Goal: Task Accomplishment & Management: Manage account settings

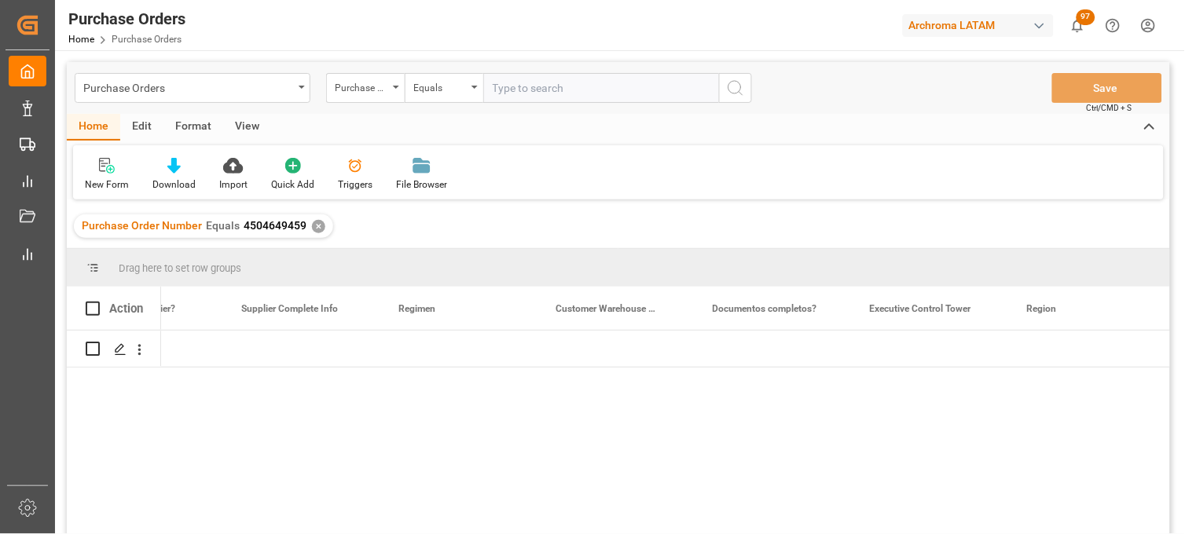
scroll to position [0, 2925]
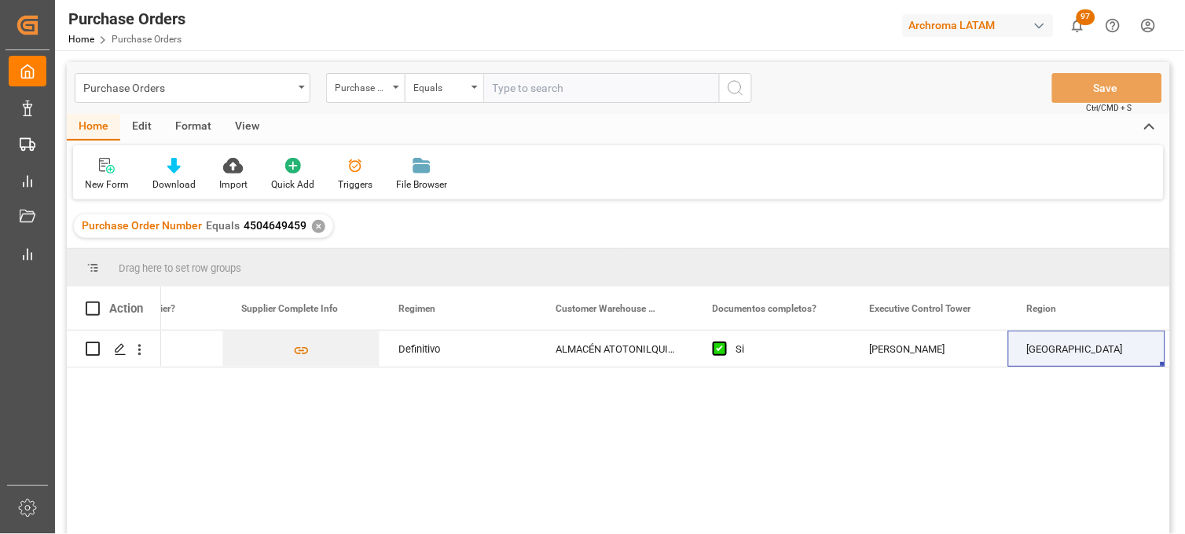
click at [321, 232] on div "Purchase Order Number Equals 4504649459 ✕" at bounding box center [203, 227] width 259 height 24
click at [317, 228] on div "✕" at bounding box center [318, 226] width 13 height 13
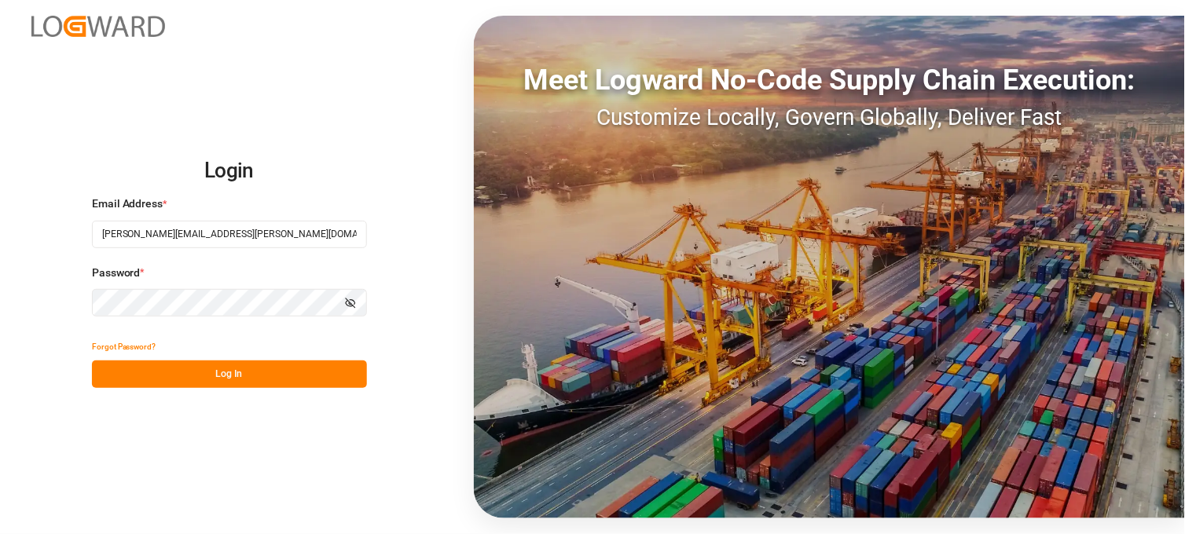
click at [209, 372] on button "Log In" at bounding box center [229, 375] width 275 height 28
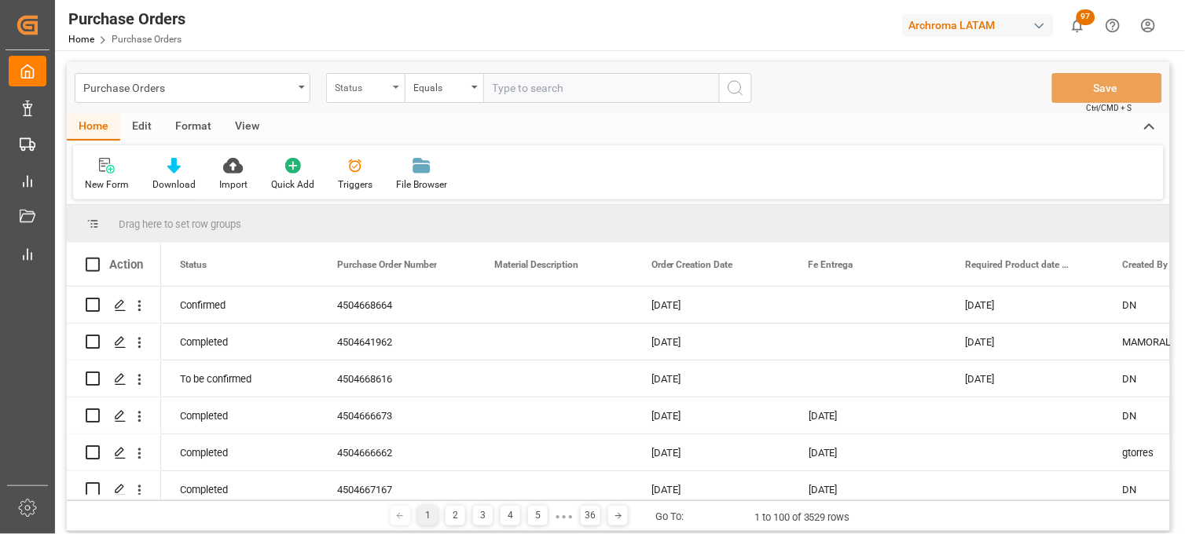
click at [367, 88] on div "Status" at bounding box center [361, 86] width 53 height 18
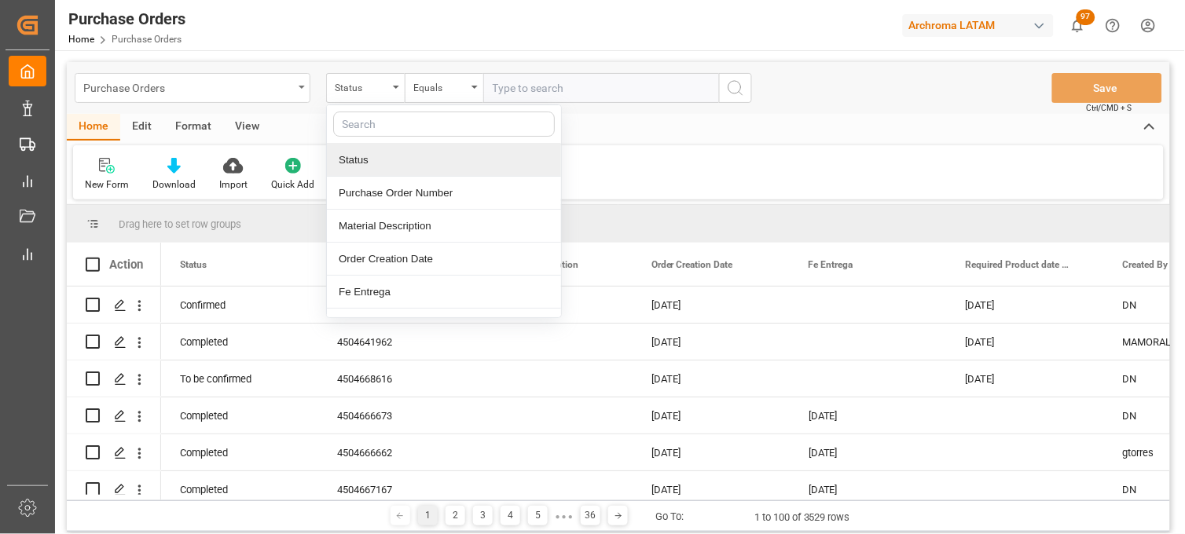
click at [280, 88] on div "Purchase Orders" at bounding box center [188, 87] width 210 height 20
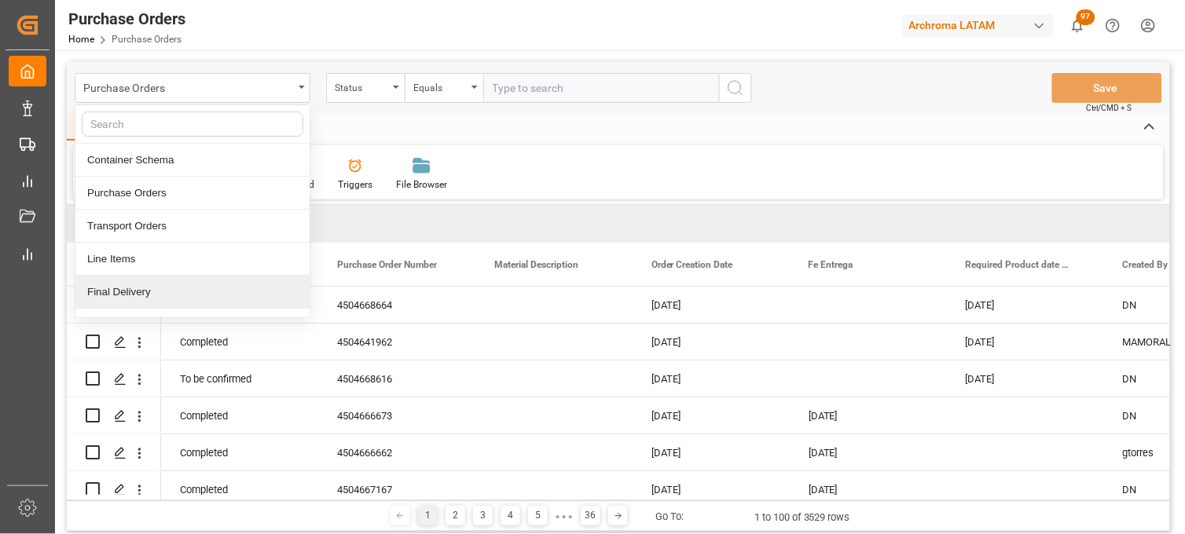
click at [140, 292] on div "Final Delivery" at bounding box center [192, 292] width 234 height 33
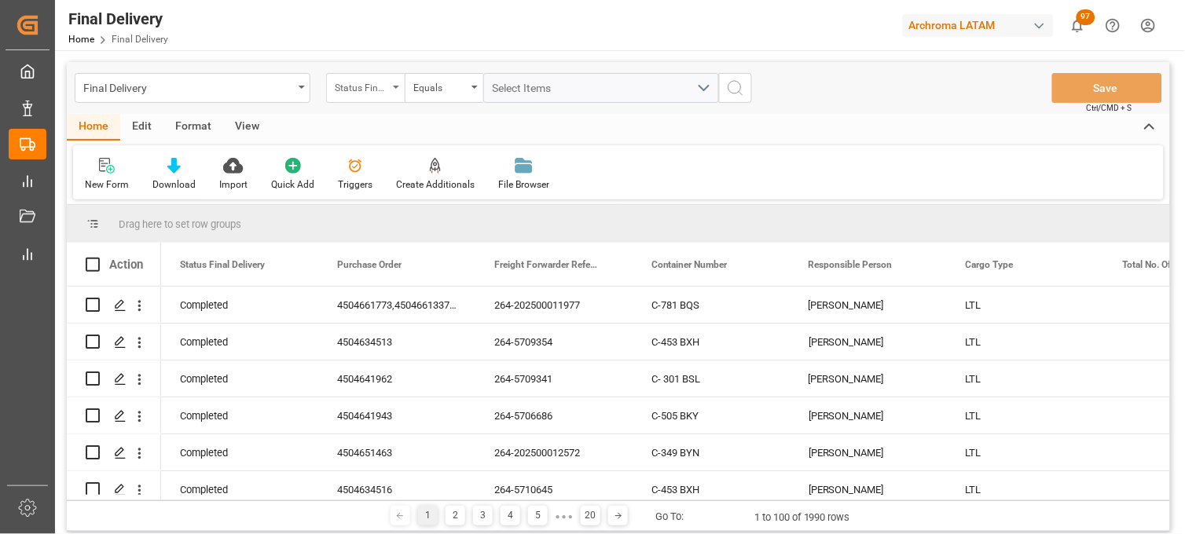
click at [379, 86] on div "Status Final Delivery" at bounding box center [361, 86] width 53 height 18
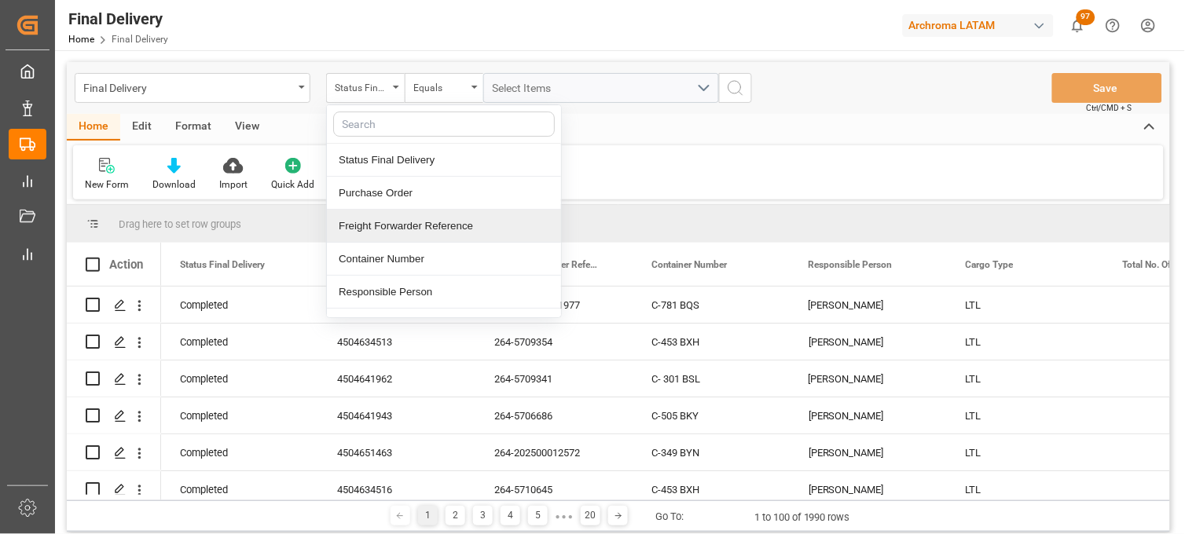
drag, startPoint x: 413, startPoint y: 223, endPoint x: 490, endPoint y: 145, distance: 108.9
click at [415, 222] on div "Freight Forwarder Reference" at bounding box center [444, 226] width 234 height 33
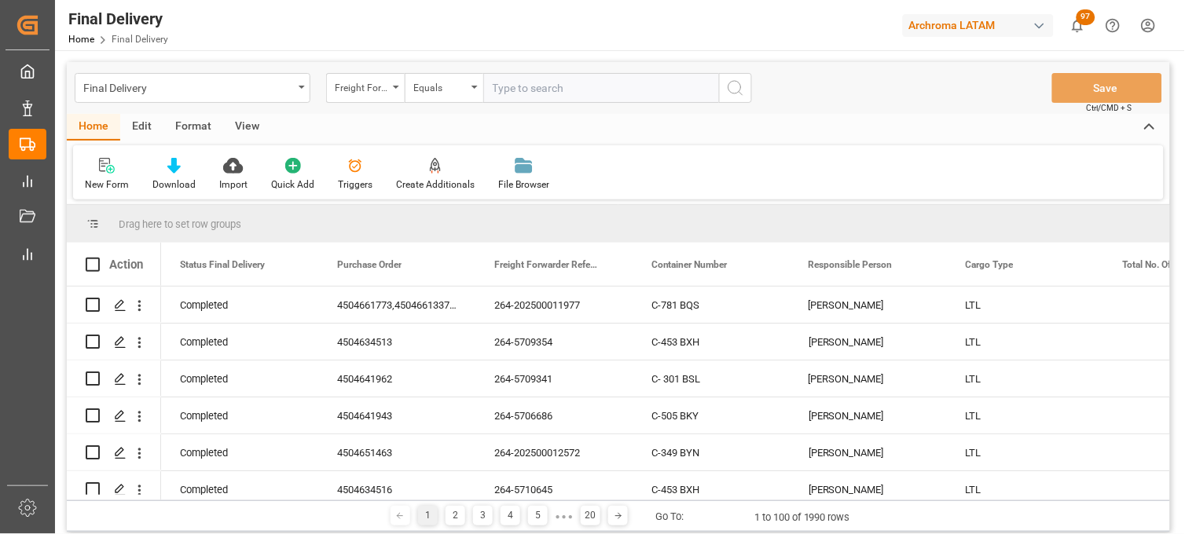
click at [519, 86] on input "text" at bounding box center [601, 88] width 236 height 30
type input "251006900058"
click at [590, 84] on input "251006900058" at bounding box center [601, 88] width 236 height 30
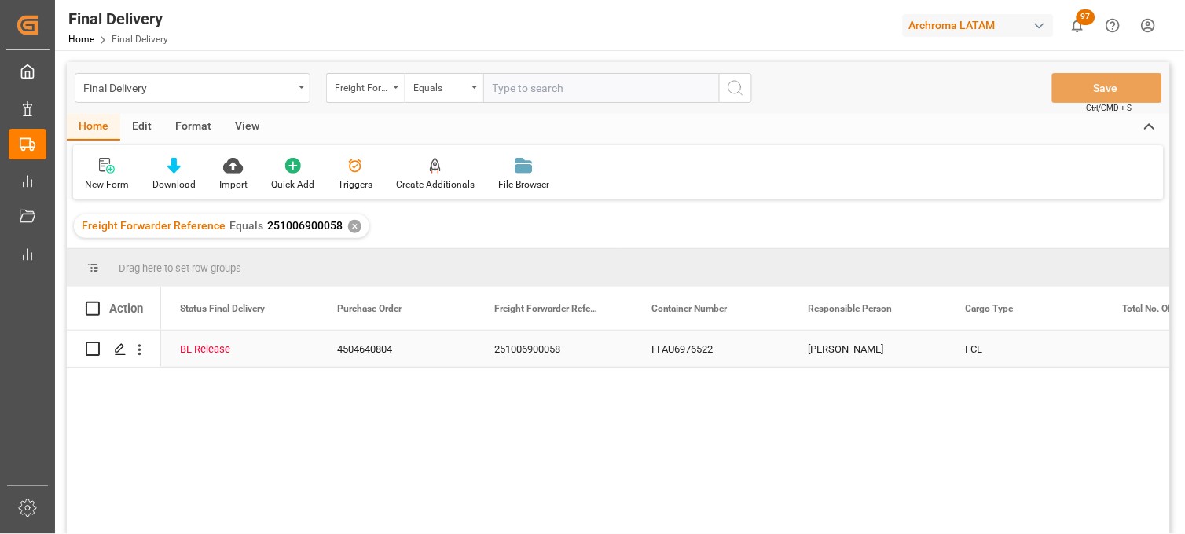
click at [668, 346] on div "FFAU6976522" at bounding box center [711, 349] width 157 height 36
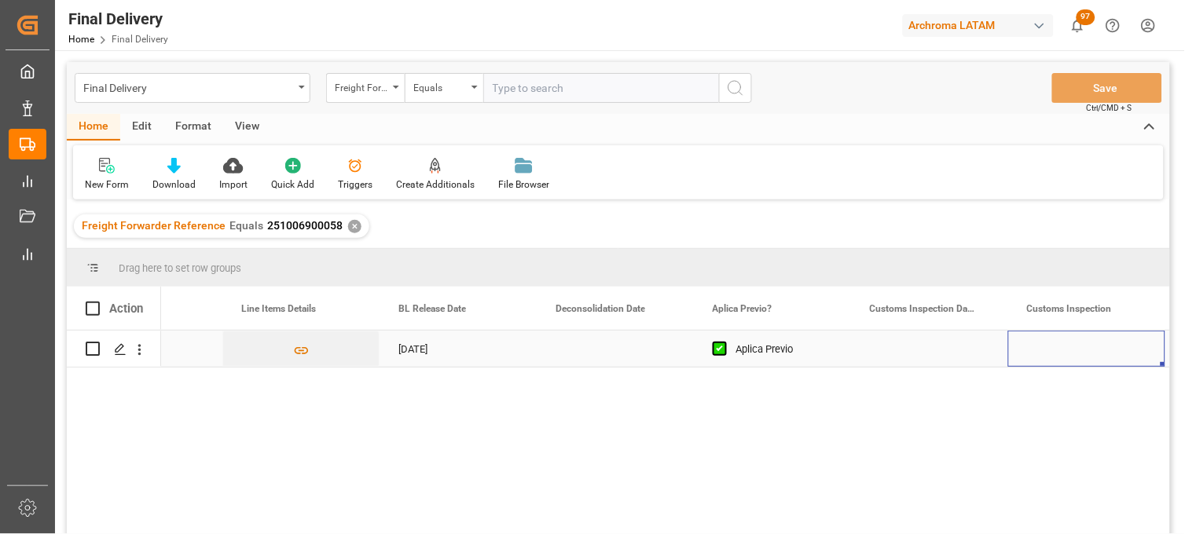
scroll to position [0, 1196]
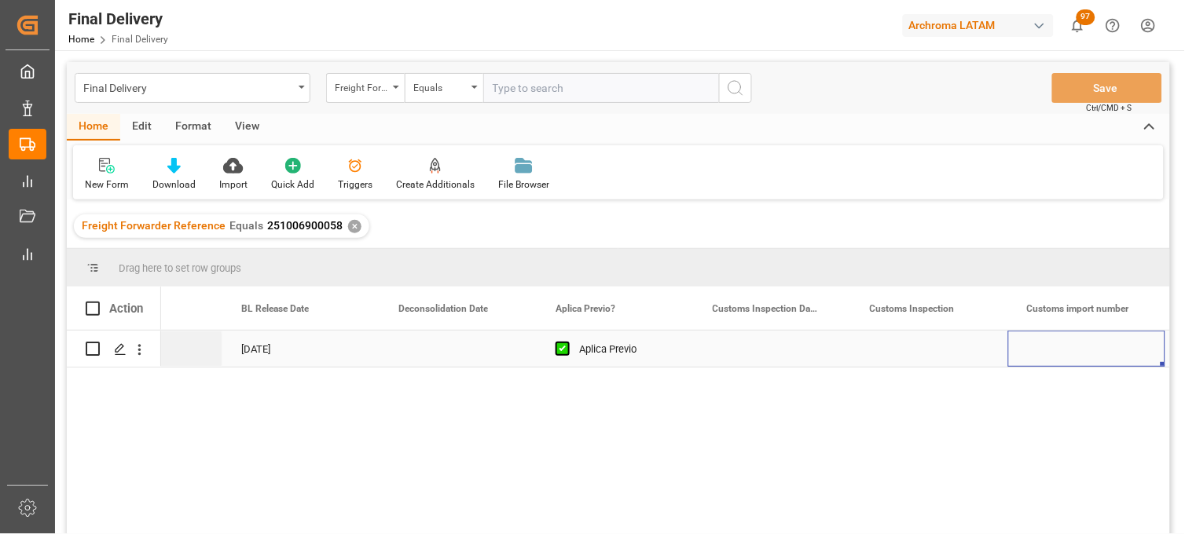
click at [740, 350] on div "Press SPACE to select this row." at bounding box center [772, 349] width 157 height 36
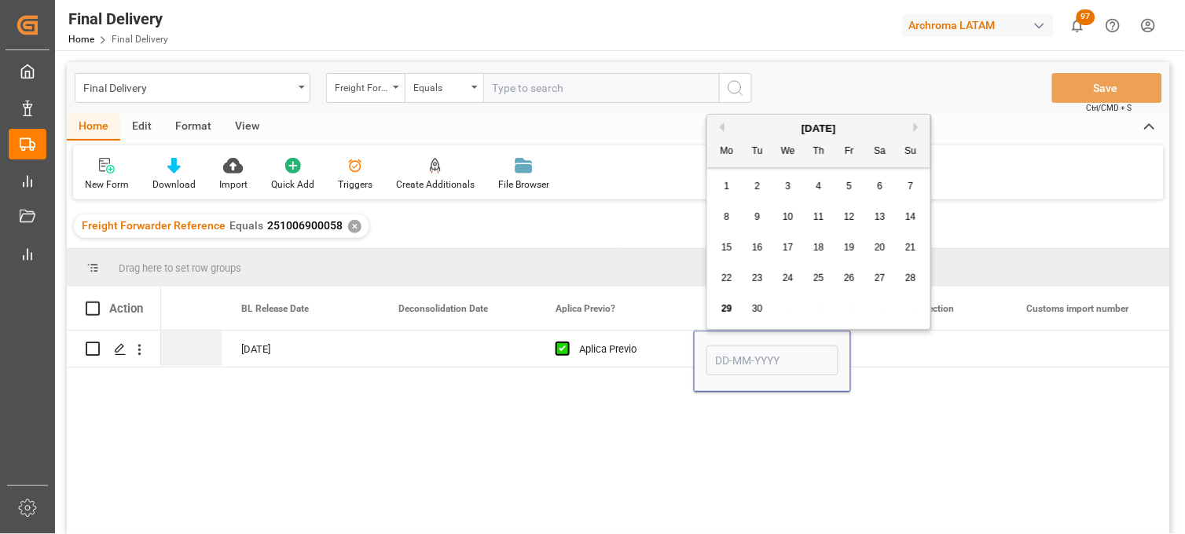
click at [915, 126] on button "Next Month" at bounding box center [918, 127] width 9 height 9
click at [791, 189] on div "1" at bounding box center [789, 187] width 20 height 19
type input "[DATE]"
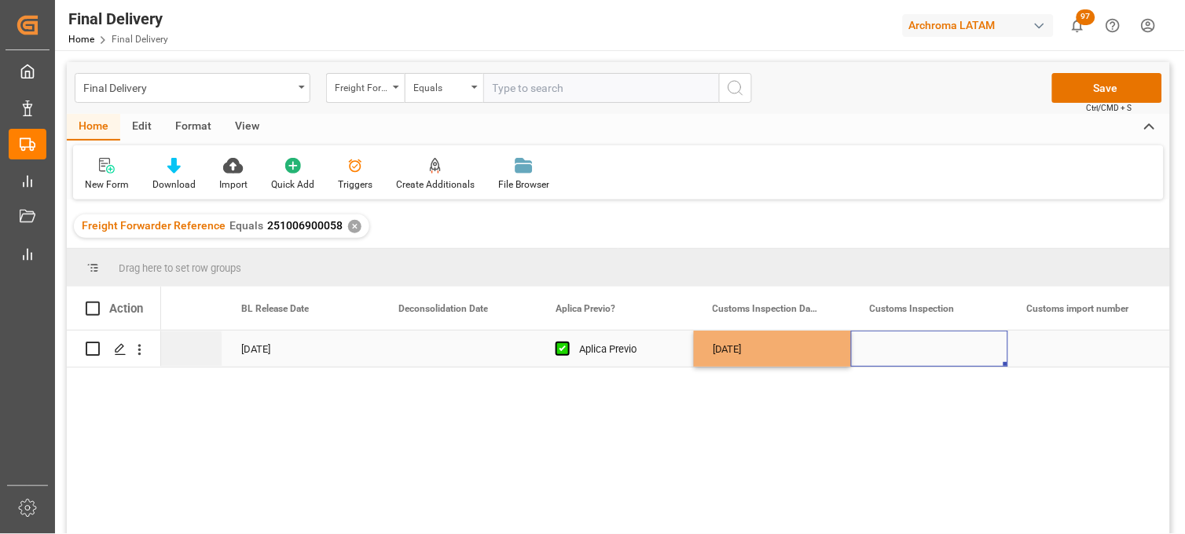
drag, startPoint x: 905, startPoint y: 346, endPoint x: 937, endPoint y: 325, distance: 38.1
click at [906, 350] on div "Press SPACE to select this row." at bounding box center [929, 349] width 157 height 36
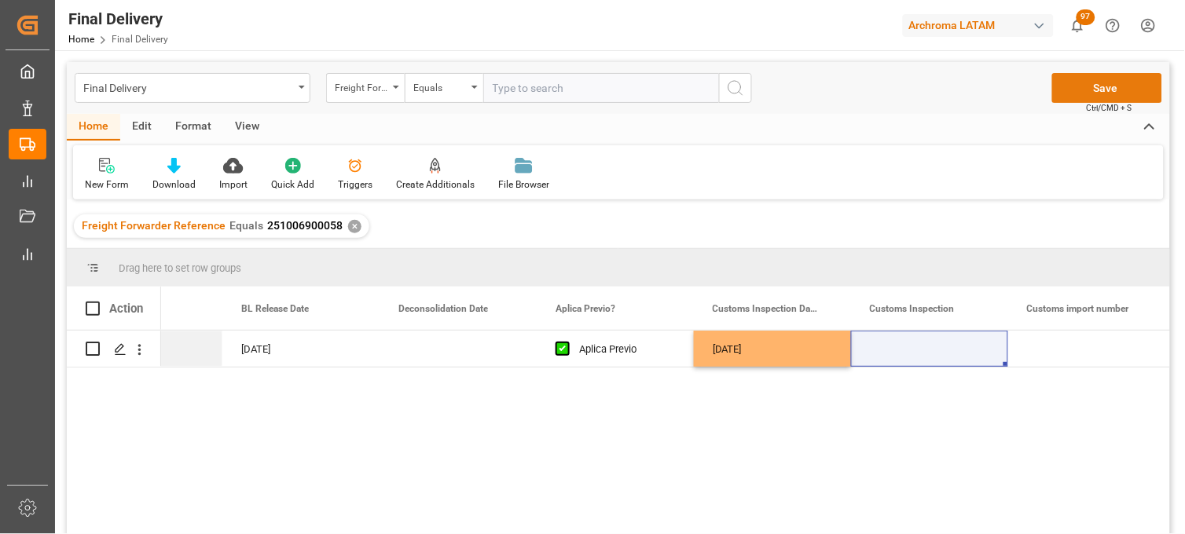
click at [1069, 96] on button "Save" at bounding box center [1107, 88] width 110 height 30
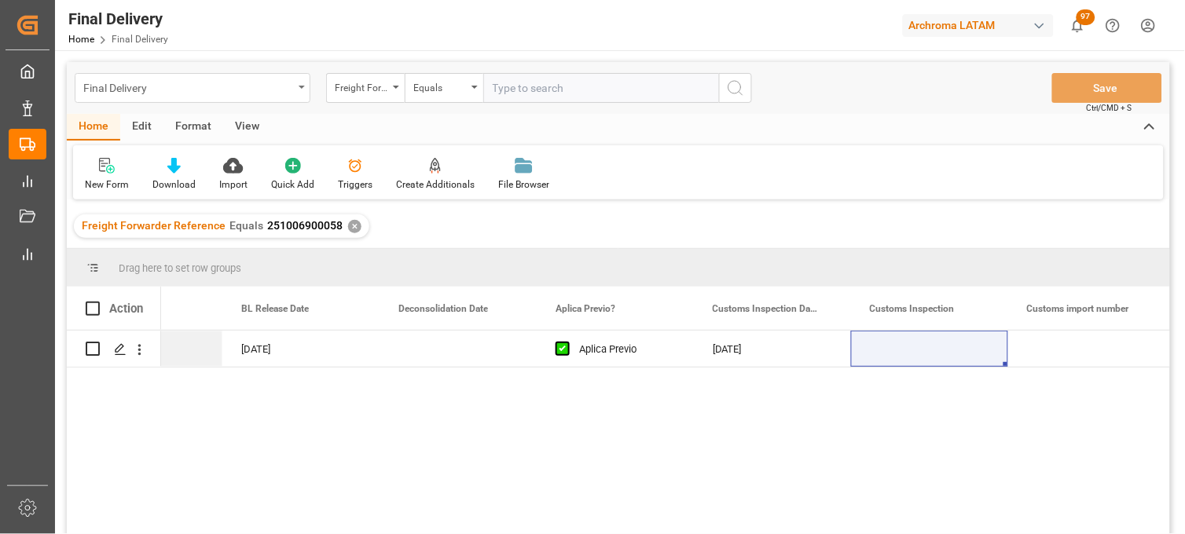
click at [184, 86] on div "Final Delivery" at bounding box center [188, 87] width 210 height 20
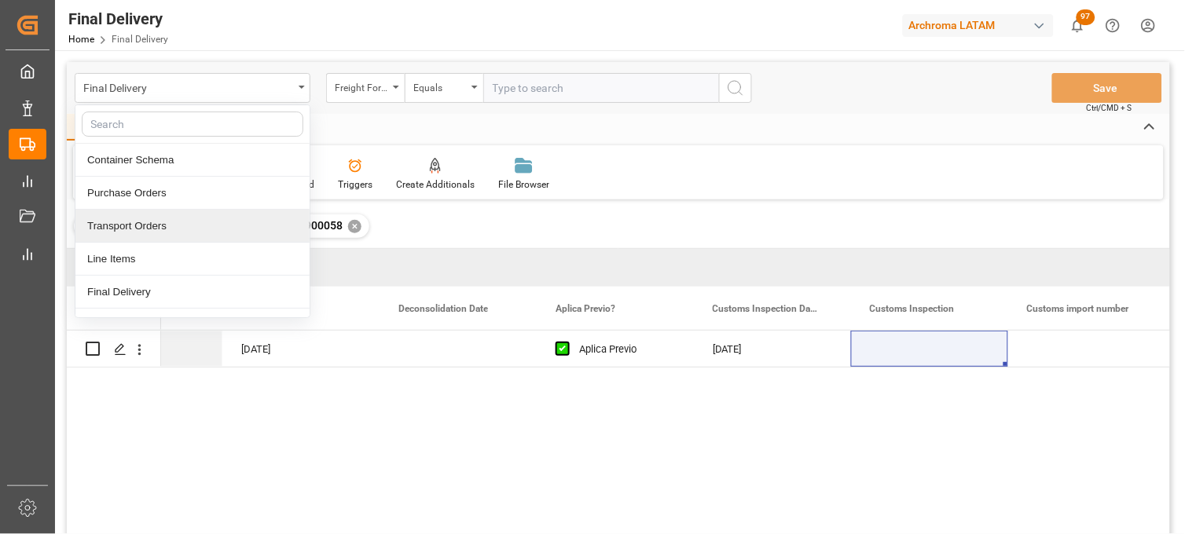
click at [348, 226] on div "✕" at bounding box center [354, 226] width 13 height 13
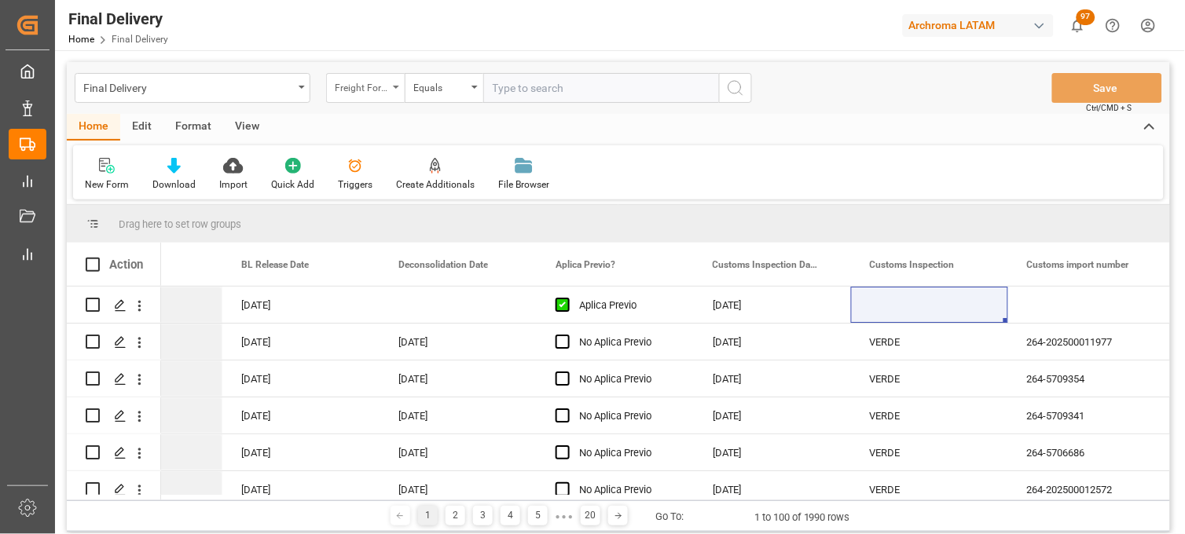
click at [388, 81] on div "Freight Forwarder Reference" at bounding box center [365, 88] width 79 height 30
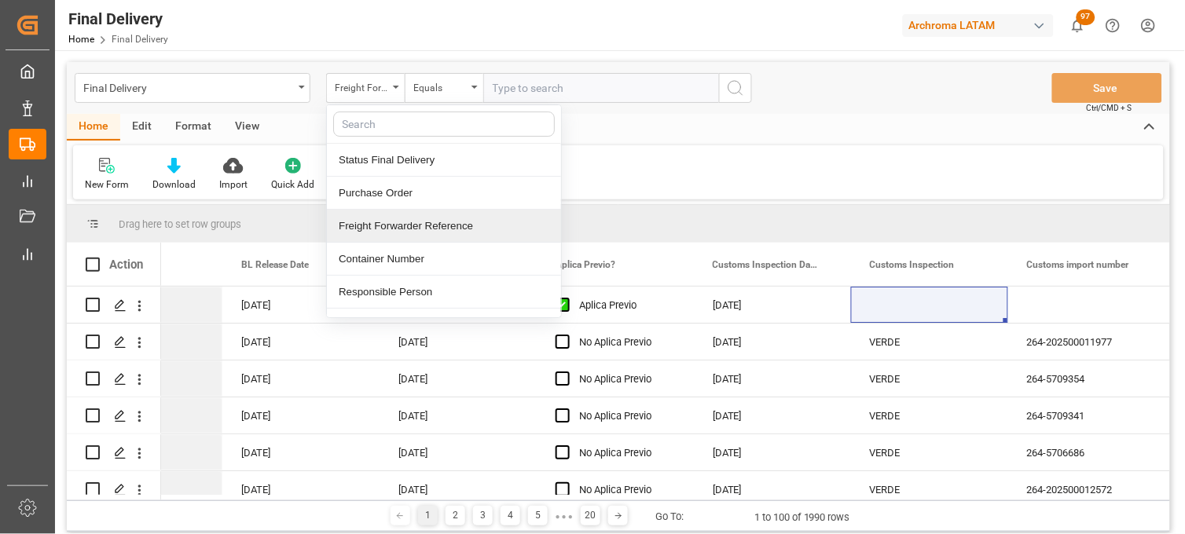
click at [413, 218] on div "Freight Forwarder Reference" at bounding box center [444, 226] width 234 height 33
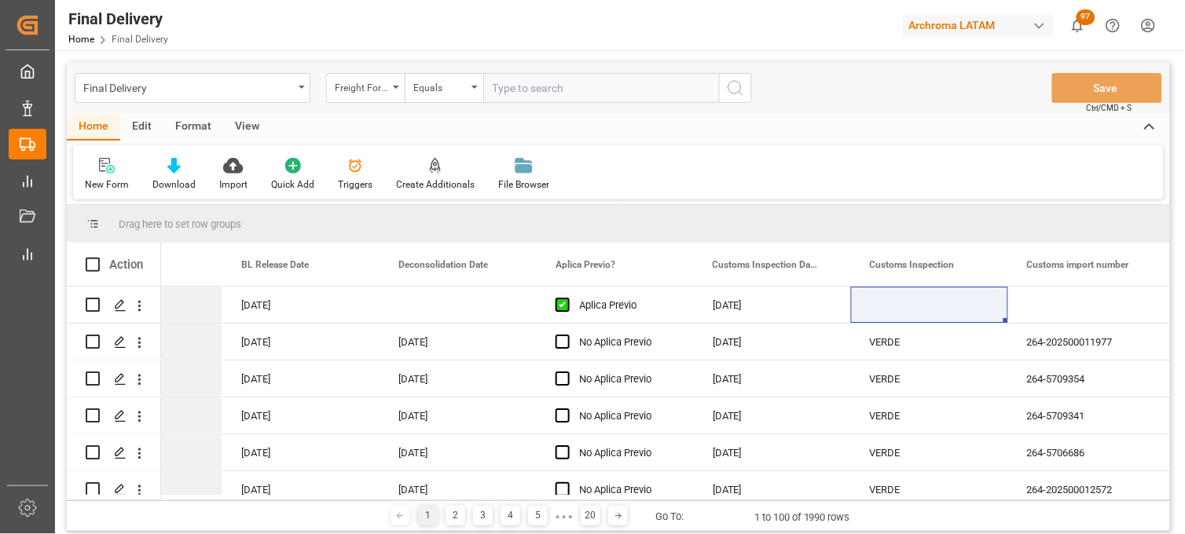
click at [515, 91] on input "text" at bounding box center [601, 88] width 236 height 30
click at [456, 90] on div "Equals" at bounding box center [439, 86] width 53 height 18
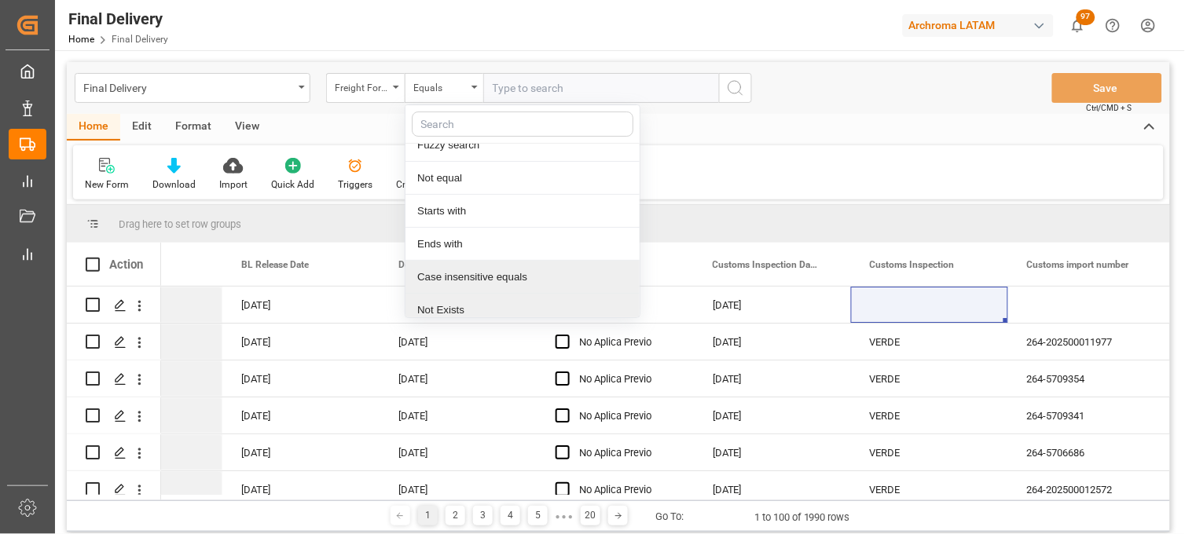
scroll to position [90, 0]
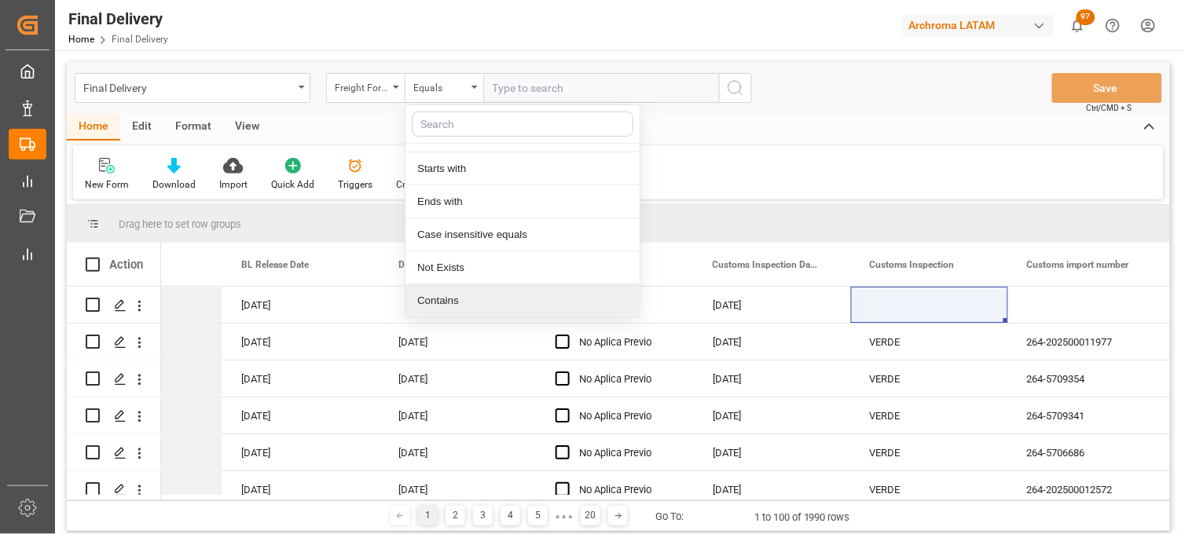
drag, startPoint x: 475, startPoint y: 303, endPoint x: 479, endPoint y: 281, distance: 22.5
click at [475, 302] on div "Contains" at bounding box center [522, 300] width 234 height 33
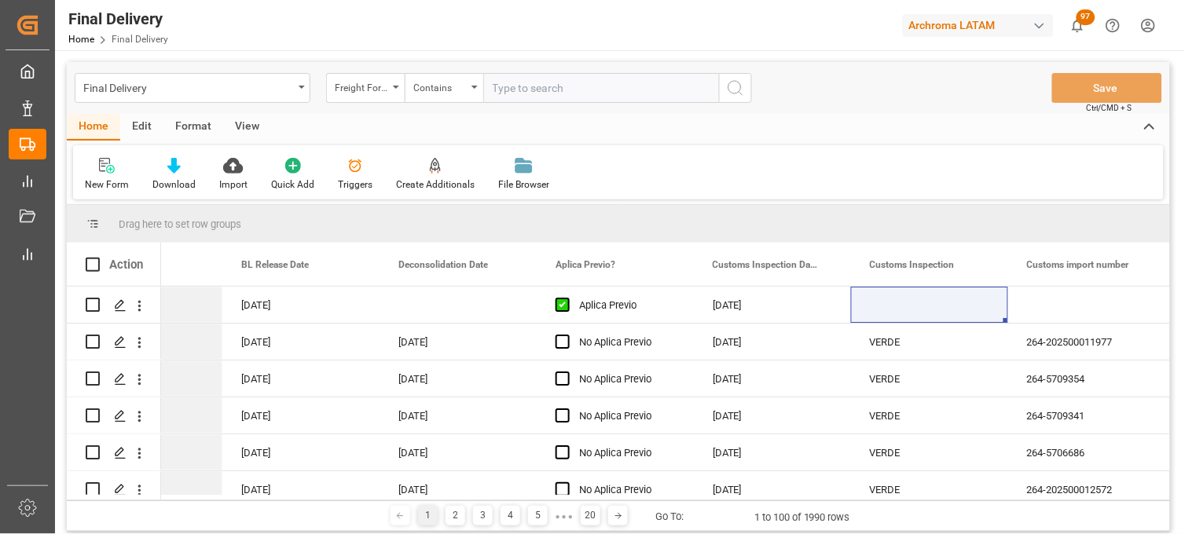
paste input "250915080088"
paste input "250915080069"
paste input "250915080104"
type input "250915080088,250915080069,250915080104"
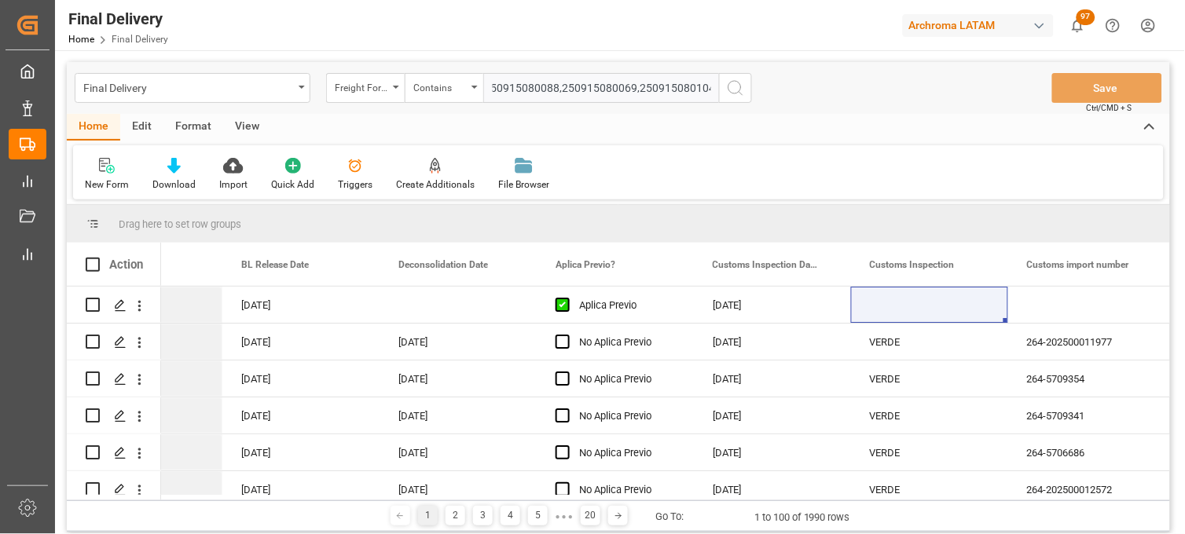
click at [742, 82] on icon "search button" at bounding box center [735, 88] width 19 height 19
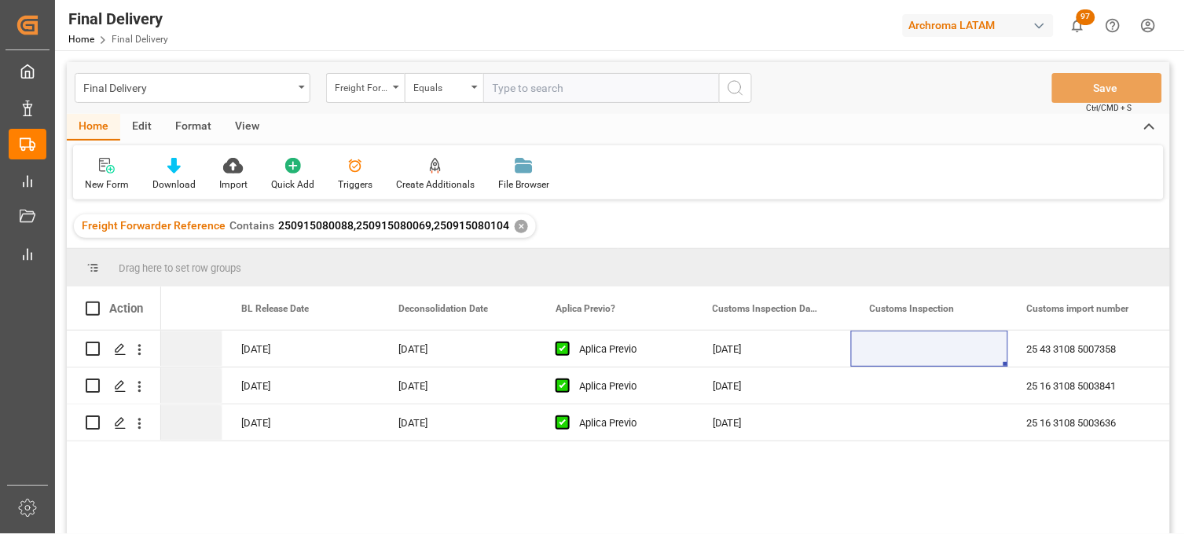
scroll to position [87, 0]
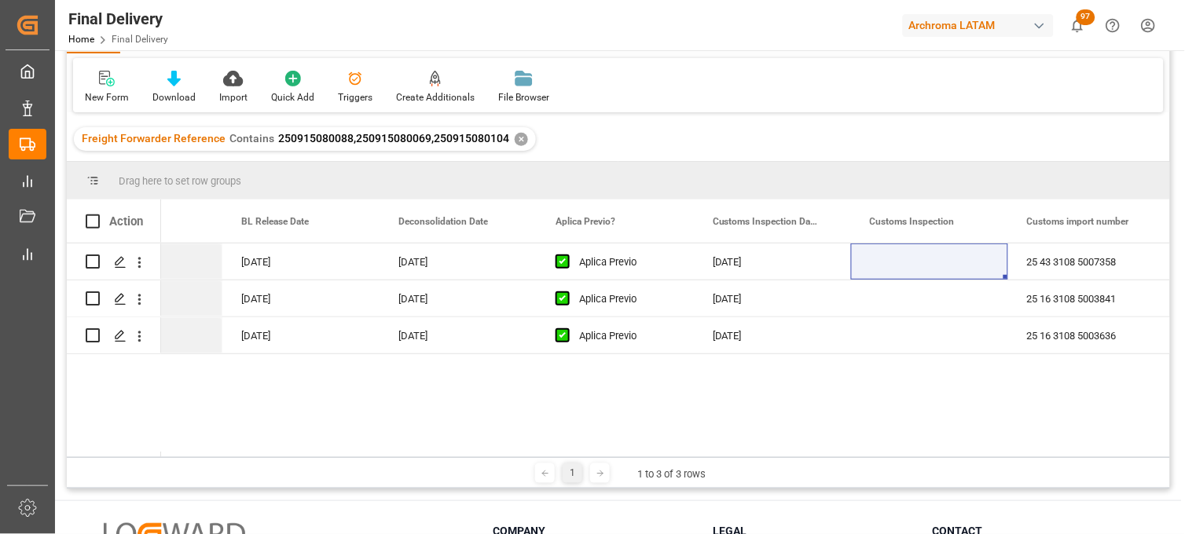
drag, startPoint x: 420, startPoint y: 457, endPoint x: 141, endPoint y: 448, distance: 278.3
click at [141, 448] on div "Drag here to set row groups Drag here to set column labels Action Total No. Of …" at bounding box center [618, 325] width 1103 height 327
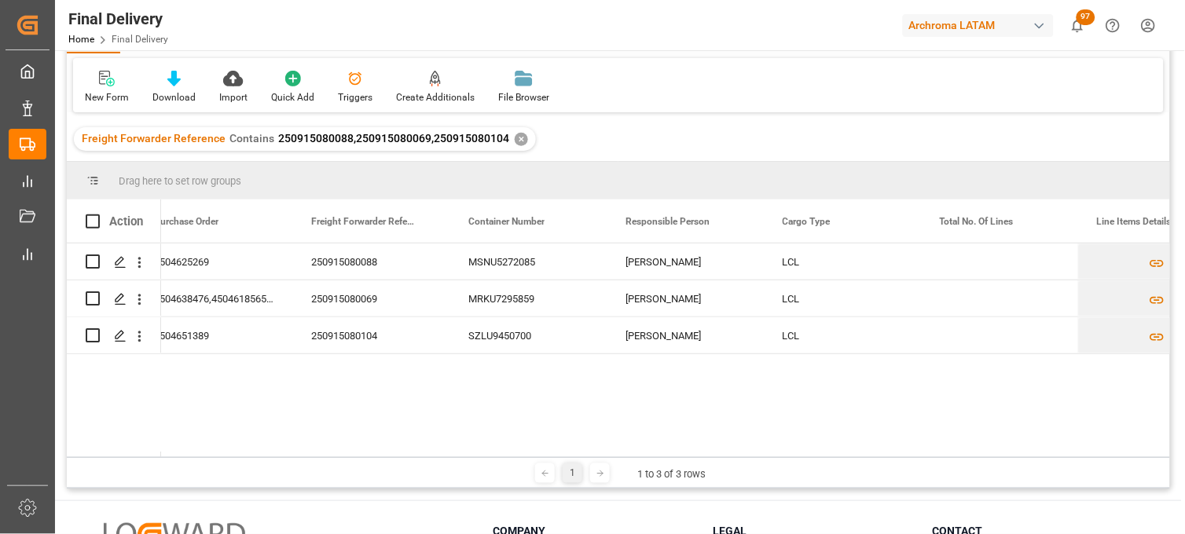
scroll to position [0, 0]
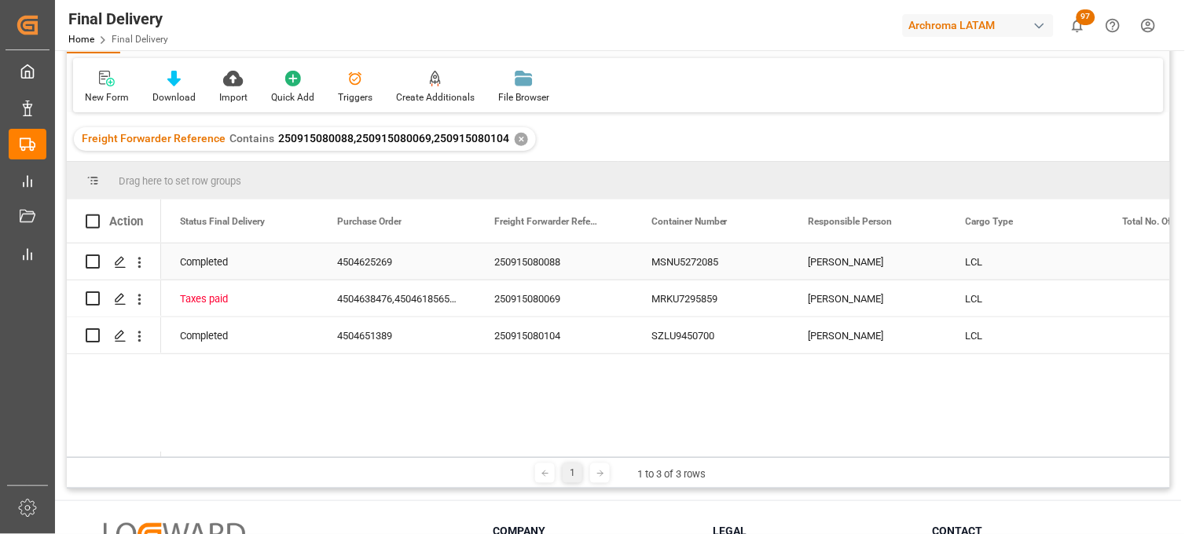
click at [531, 253] on div "250915080088" at bounding box center [553, 262] width 157 height 36
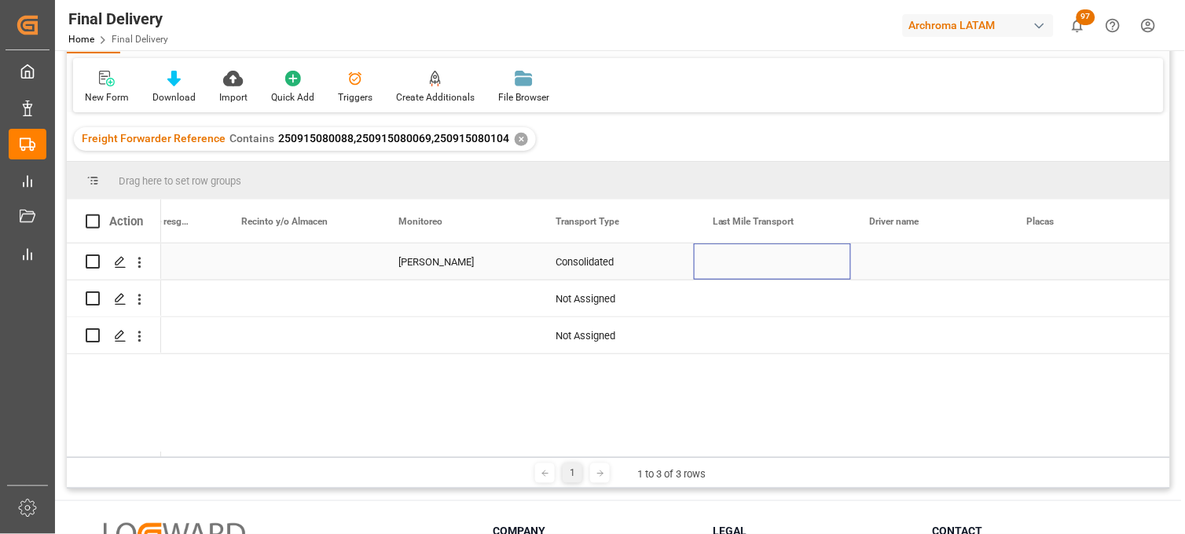
click at [744, 261] on div "Press SPACE to select this row." at bounding box center [772, 262] width 157 height 36
click at [744, 262] on input "Press SPACE to select this row." at bounding box center [772, 271] width 132 height 30
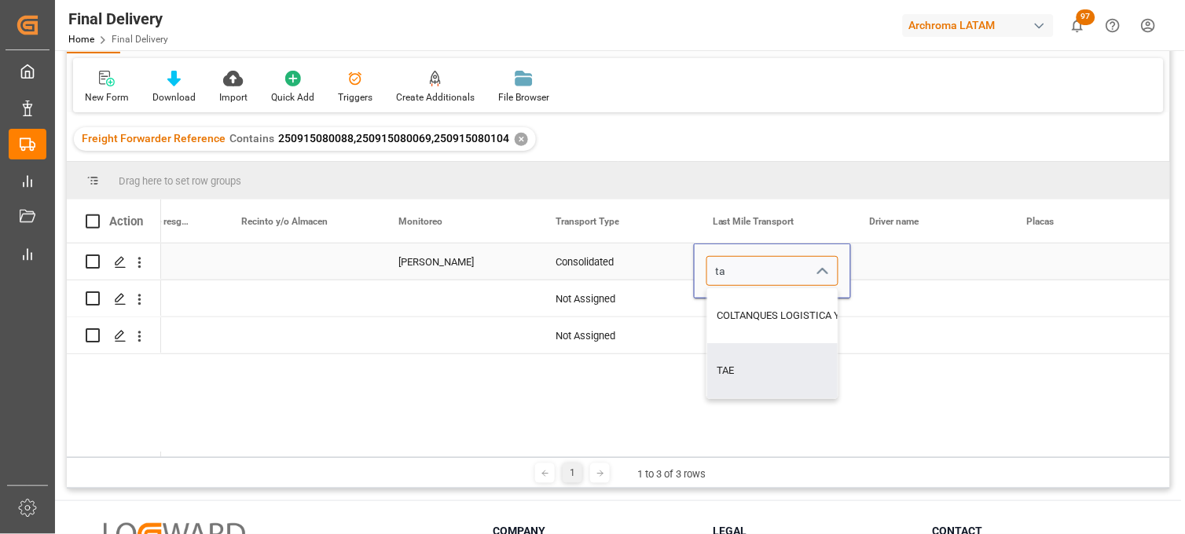
click at [744, 364] on div "TAE" at bounding box center [810, 370] width 207 height 55
type input "TAE"
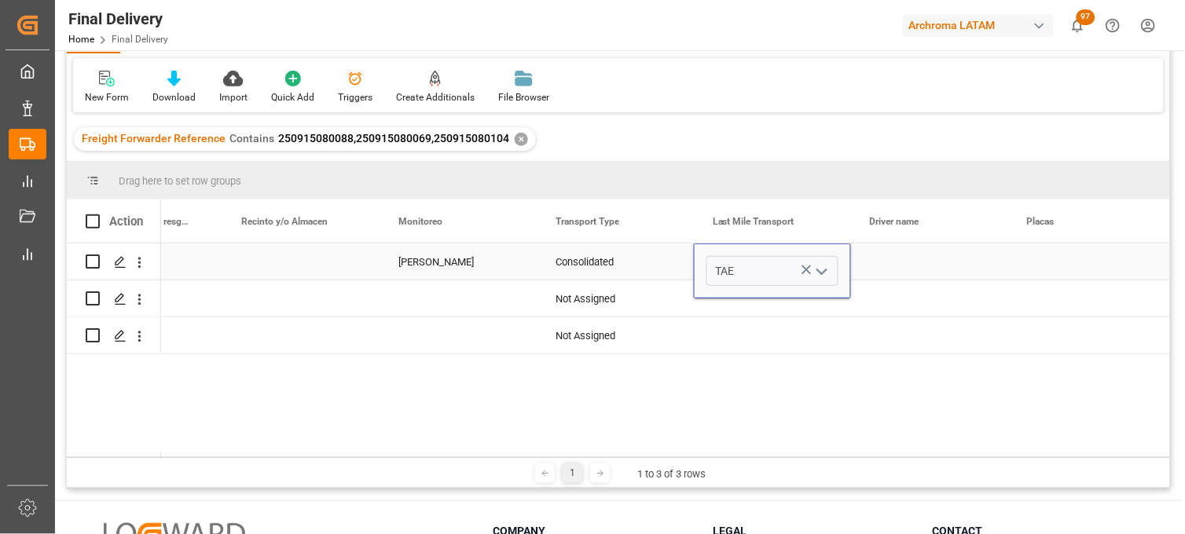
click at [900, 263] on div "Press SPACE to select this row." at bounding box center [929, 262] width 157 height 36
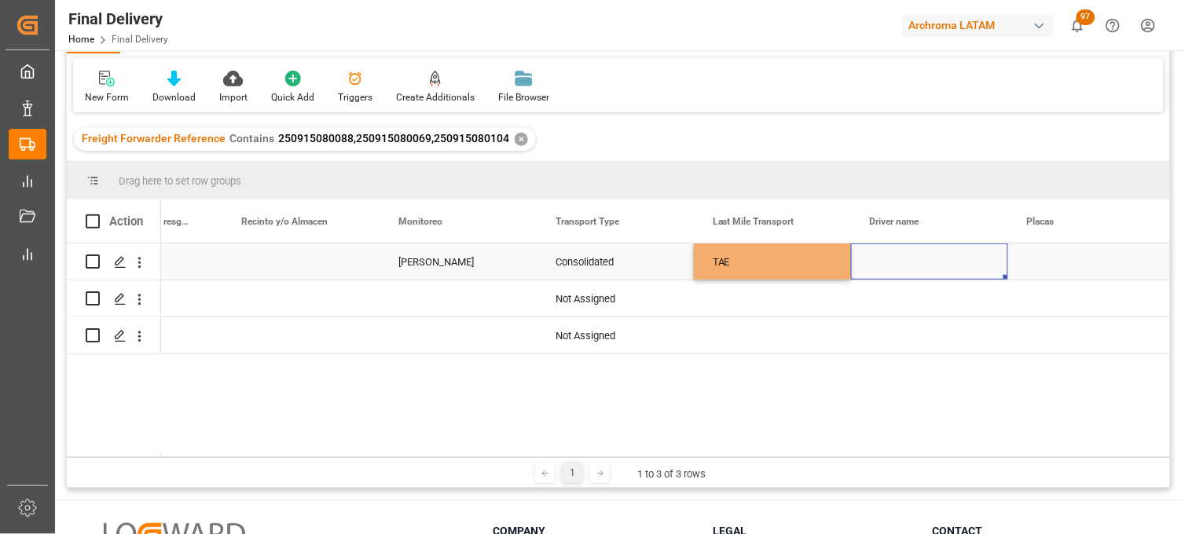
click at [900, 263] on div "Press SPACE to select this row." at bounding box center [929, 262] width 157 height 36
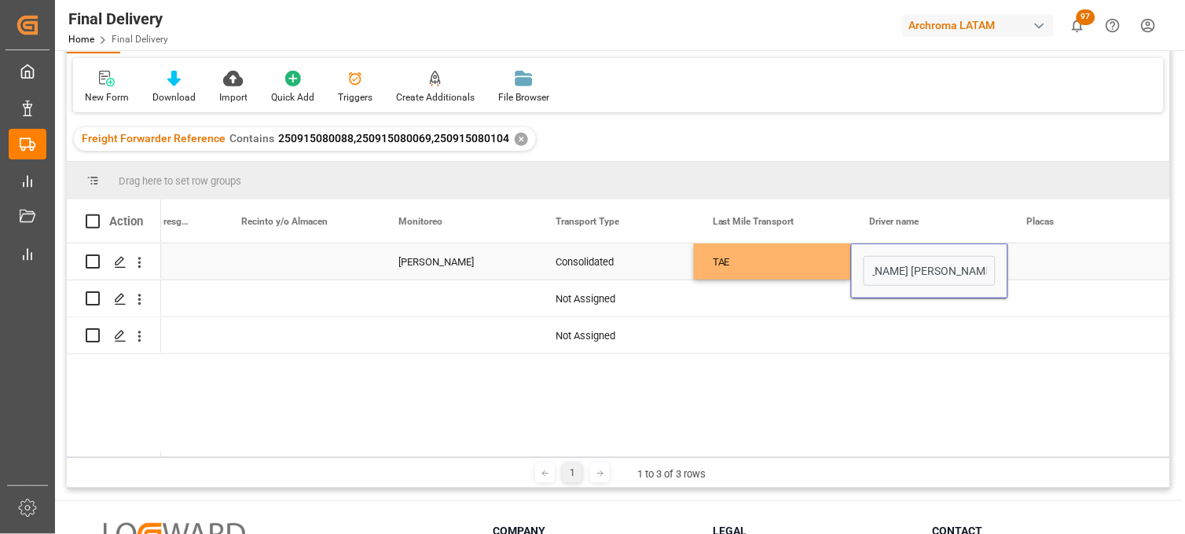
type input "[PERSON_NAME] [PERSON_NAME] [PERSON_NAME]"
click at [1056, 255] on div "Press SPACE to select this row." at bounding box center [1086, 262] width 157 height 36
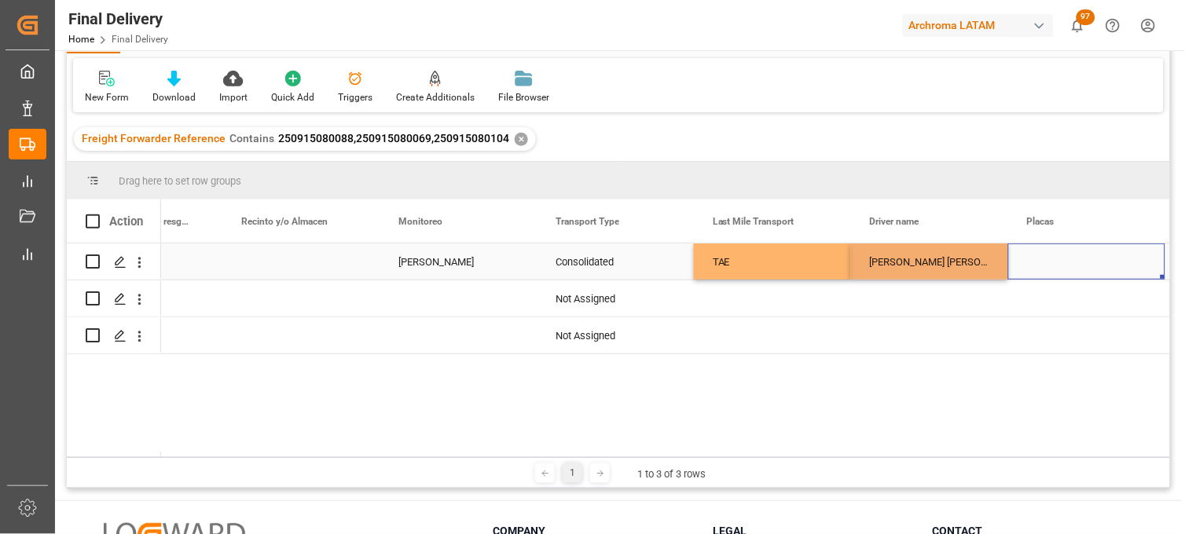
click at [1051, 255] on div "Press SPACE to select this row." at bounding box center [1086, 262] width 157 height 36
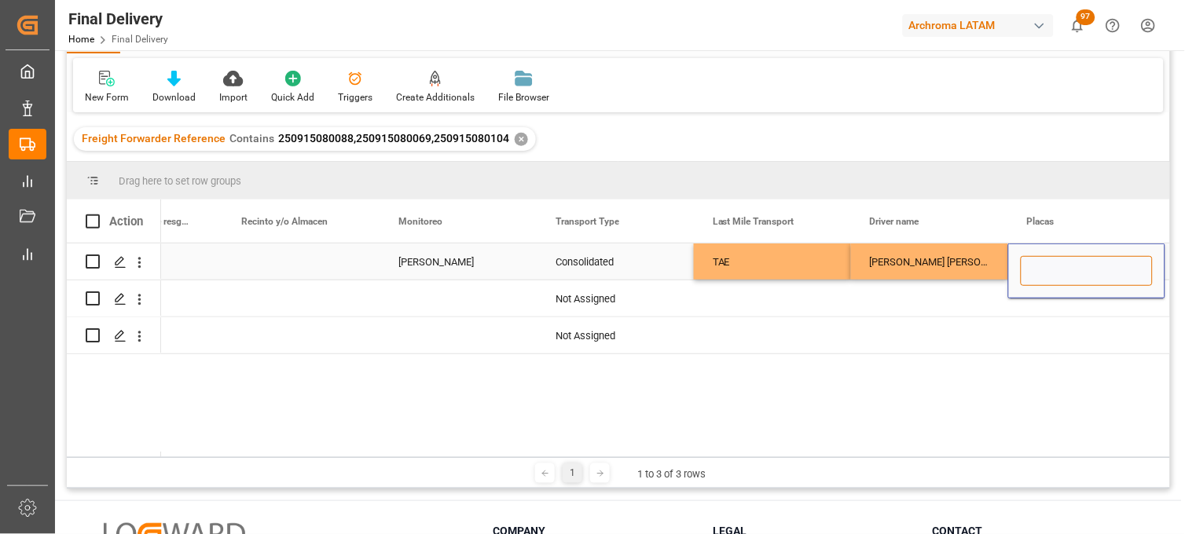
click at [1048, 262] on input "Press SPACE to select this row." at bounding box center [1087, 271] width 132 height 30
paste input "LF 62 697"
type input "LF 62 697"
click at [941, 265] on div "[PERSON_NAME] [PERSON_NAME] [PERSON_NAME]" at bounding box center [929, 262] width 157 height 36
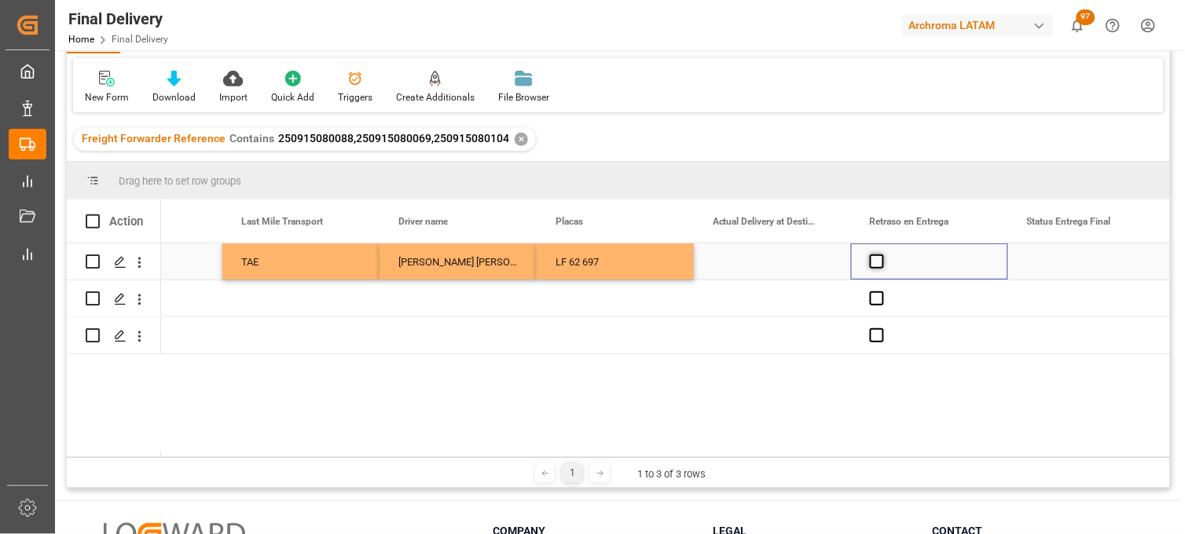
click at [875, 260] on span "Press SPACE to select this row." at bounding box center [877, 262] width 14 height 14
click at [882, 255] on input "Press SPACE to select this row." at bounding box center [882, 255] width 0 height 0
click at [875, 260] on span "Press SPACE to select this row." at bounding box center [877, 262] width 14 height 14
click at [882, 255] on input "Press SPACE to select this row." at bounding box center [882, 255] width 0 height 0
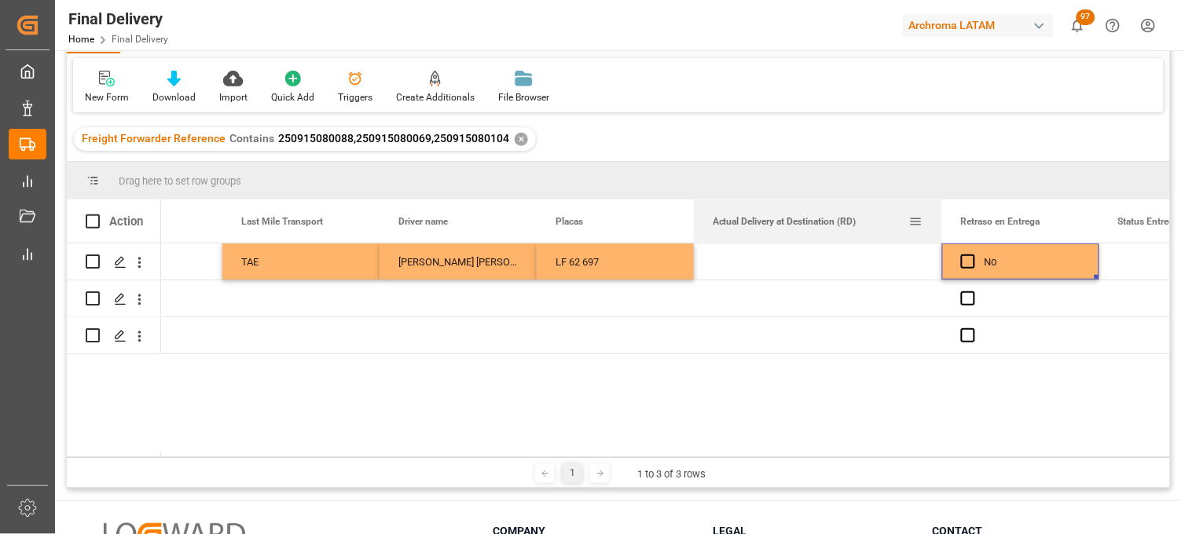
drag, startPoint x: 850, startPoint y: 211, endPoint x: 849, endPoint y: 240, distance: 29.1
click at [941, 223] on div at bounding box center [942, 221] width 6 height 43
click at [759, 258] on div "Press SPACE to select this row." at bounding box center [818, 262] width 248 height 36
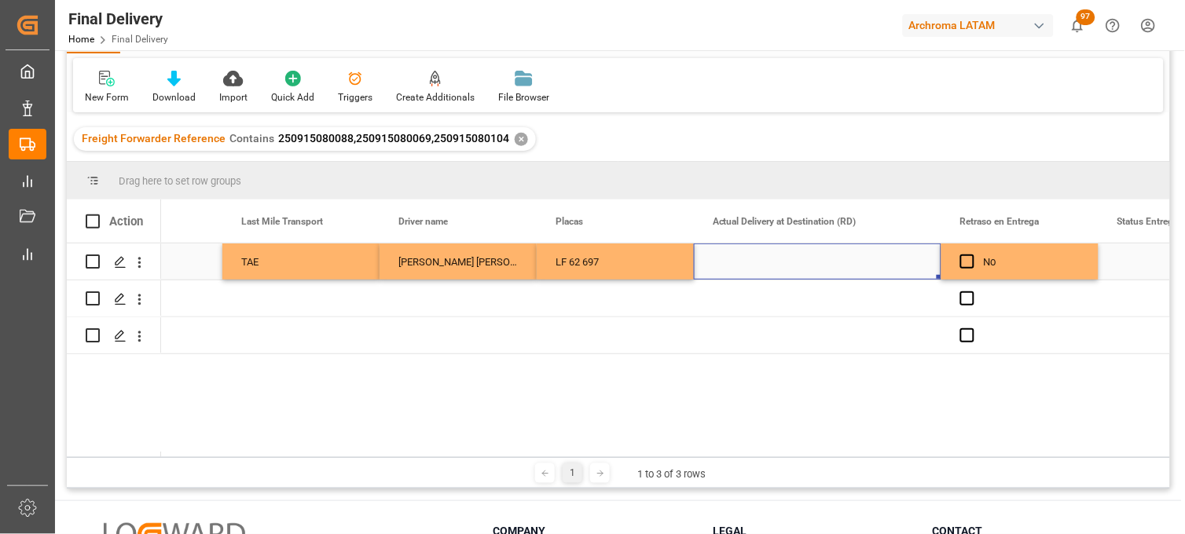
click at [768, 263] on div "Press SPACE to select this row." at bounding box center [818, 262] width 248 height 36
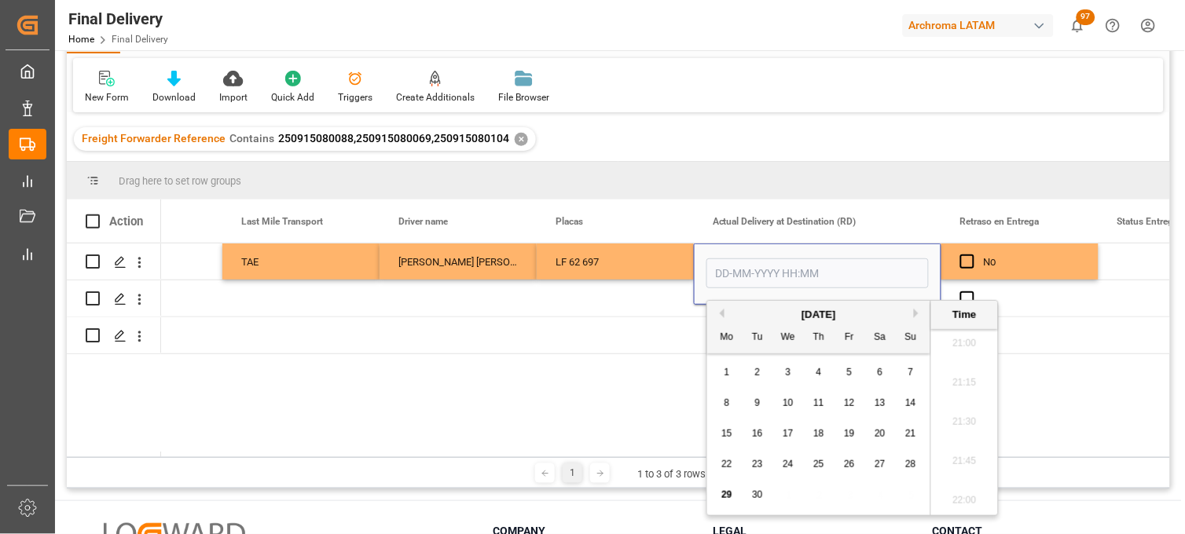
click at [726, 496] on span "29" at bounding box center [726, 495] width 10 height 11
click at [956, 436] on li "12:45" at bounding box center [964, 444] width 67 height 39
type input "[DATE] 12:45"
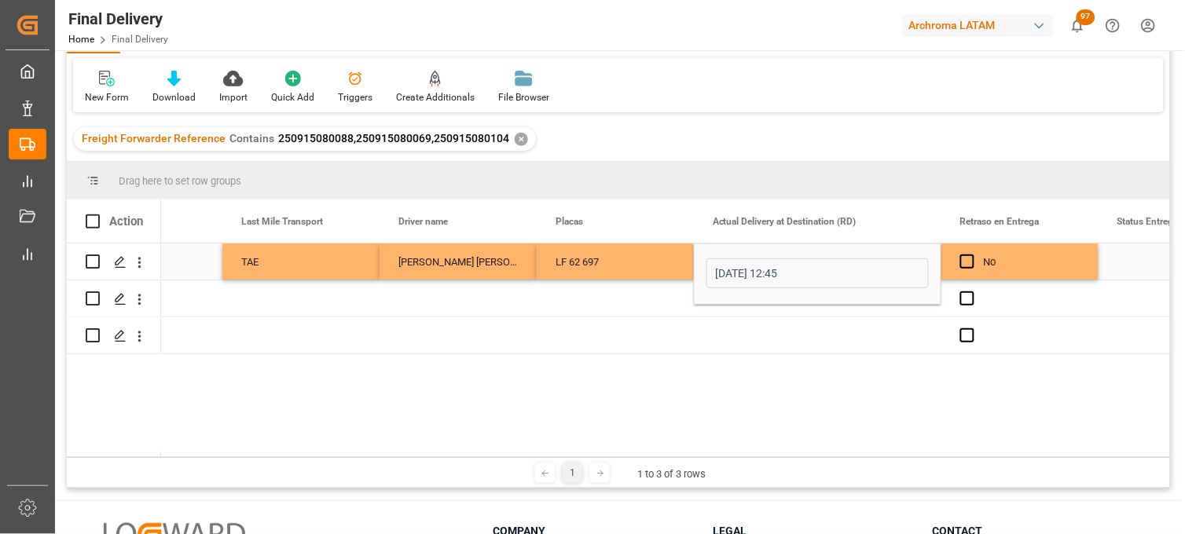
click at [632, 272] on div "LF 62 697" at bounding box center [615, 262] width 157 height 36
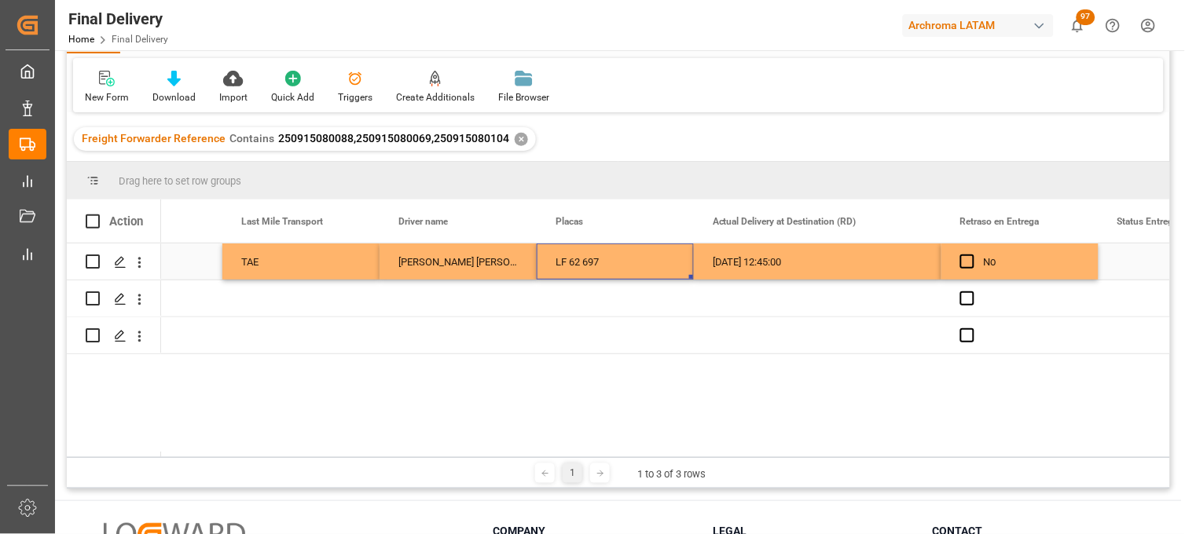
click at [812, 263] on div "[DATE] 12:45:00" at bounding box center [818, 262] width 248 height 36
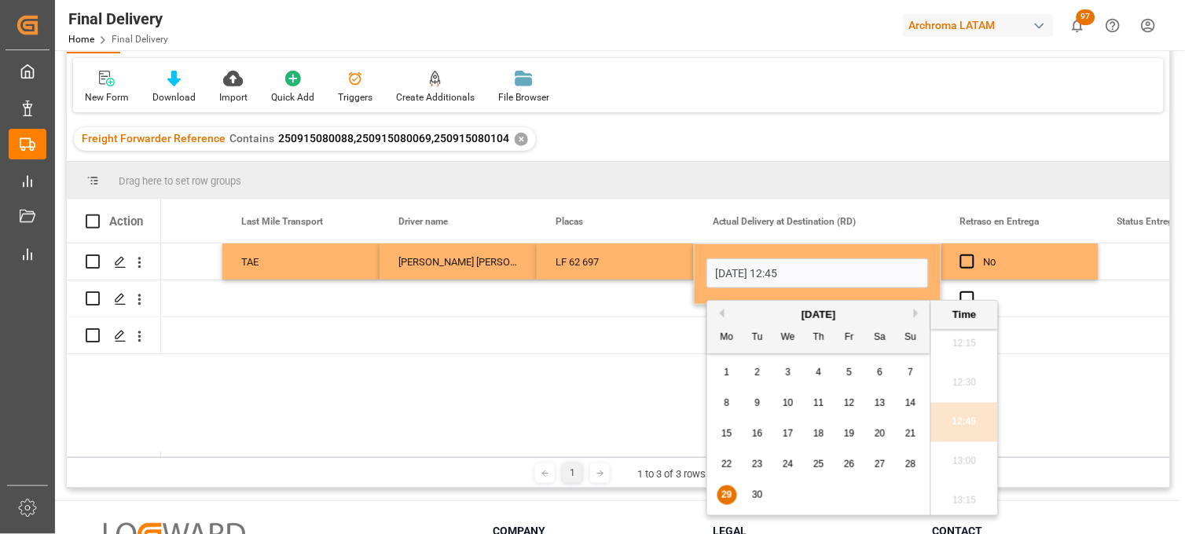
click at [721, 498] on span "29" at bounding box center [726, 495] width 10 height 11
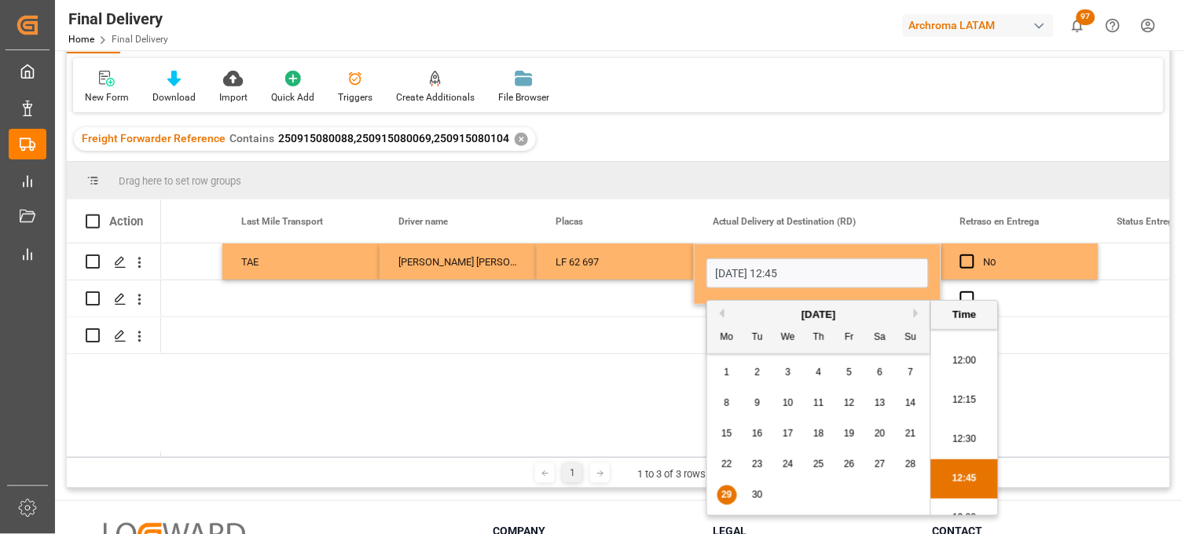
scroll to position [1843, 0]
click at [970, 398] on li "12:00" at bounding box center [964, 391] width 67 height 39
type input "[DATE] 12:00"
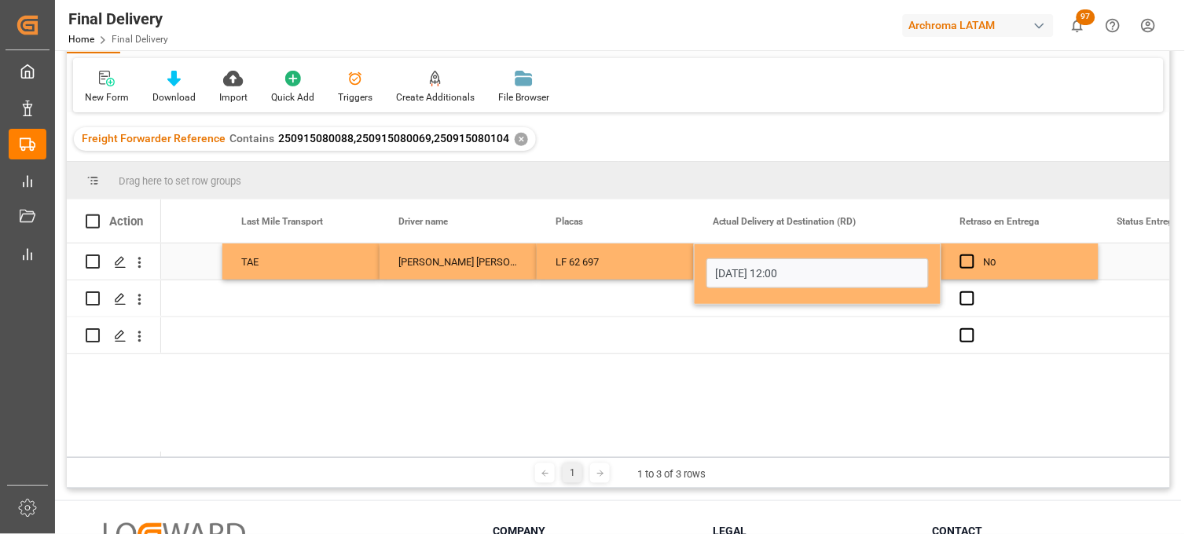
click at [646, 268] on div "LF 62 697" at bounding box center [615, 262] width 157 height 36
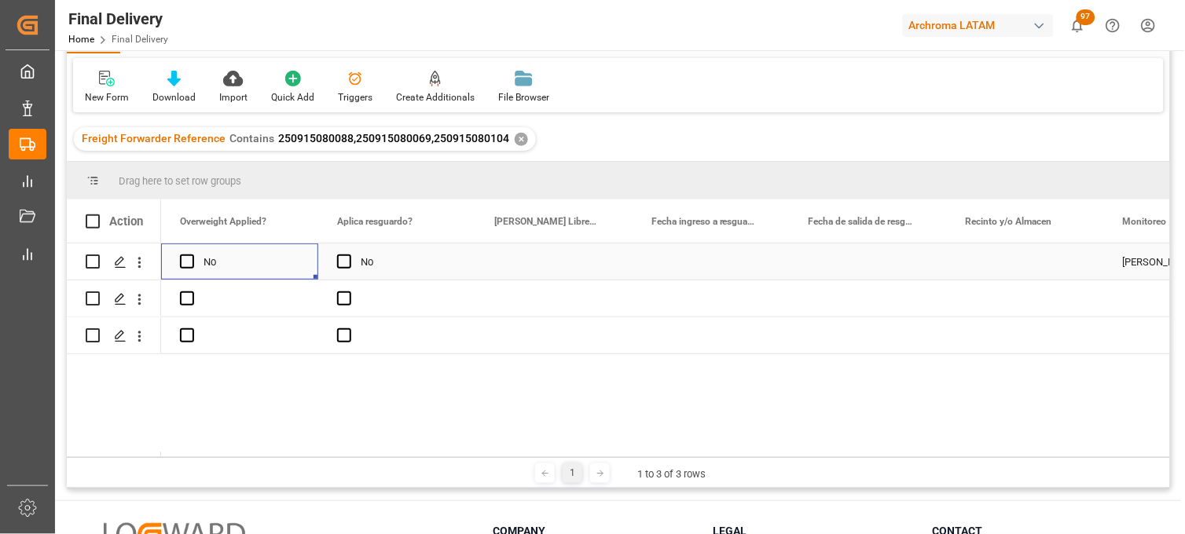
scroll to position [0, 3143]
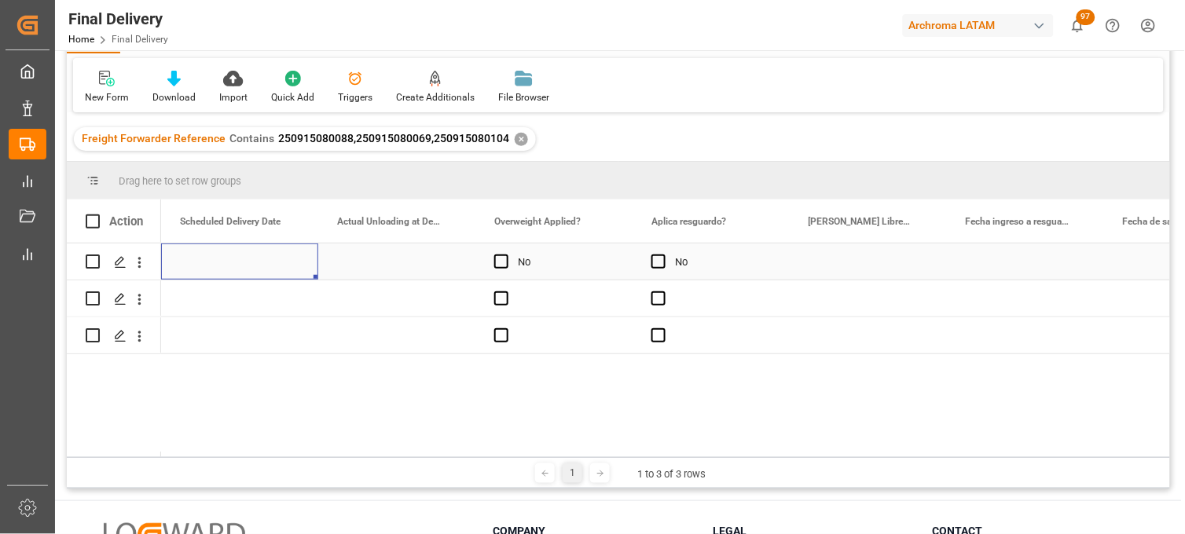
click at [380, 260] on div "Press SPACE to select this row." at bounding box center [396, 262] width 157 height 36
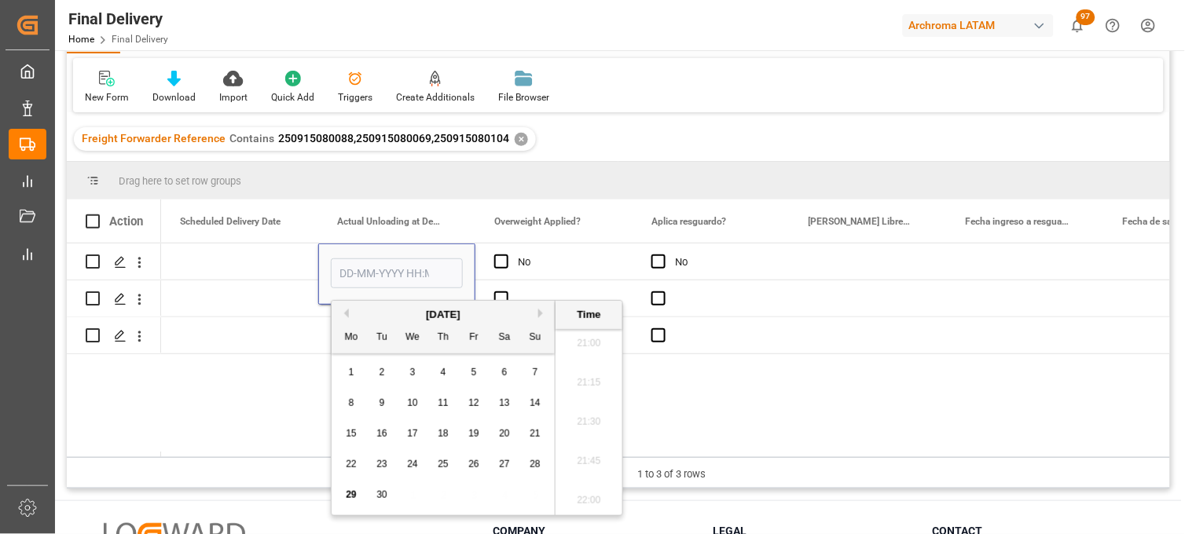
click at [349, 497] on span "29" at bounding box center [351, 495] width 10 height 11
click at [584, 366] on li "12:45" at bounding box center [589, 356] width 67 height 39
type input "[DATE] 12:45"
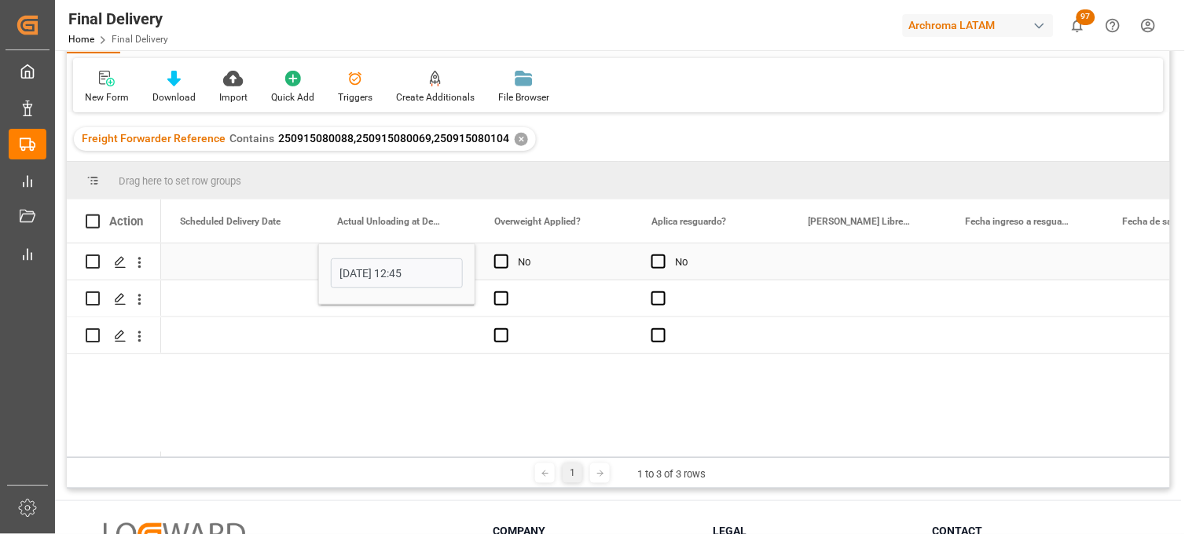
click at [835, 262] on div "Press SPACE to select this row." at bounding box center [868, 262] width 157 height 36
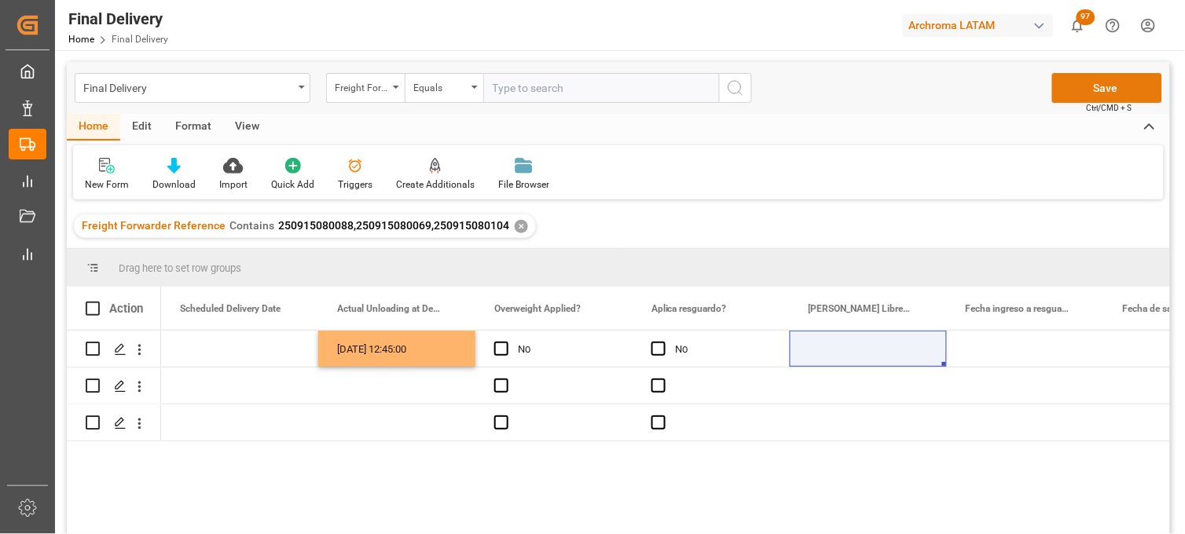
click at [1106, 90] on button "Save" at bounding box center [1107, 88] width 110 height 30
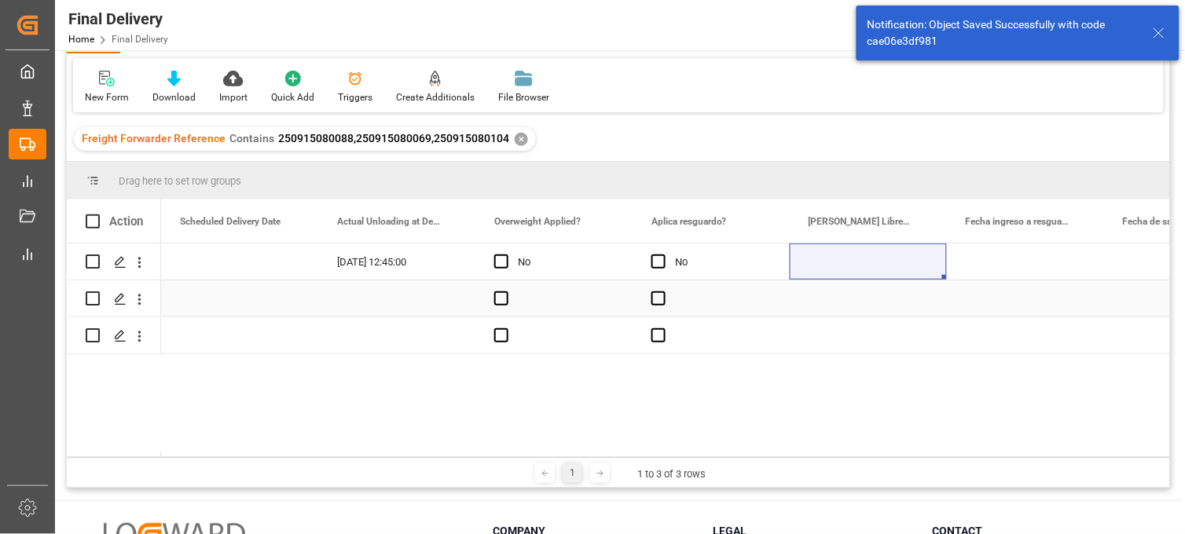
click at [377, 299] on div "Press SPACE to select this row." at bounding box center [396, 299] width 157 height 36
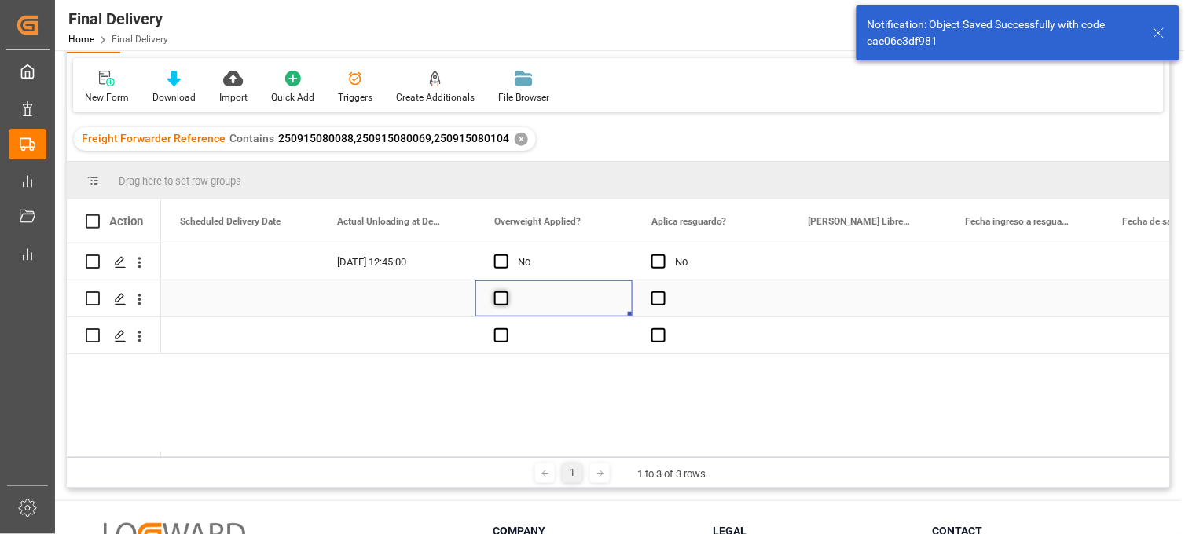
click at [504, 297] on span "Press SPACE to select this row." at bounding box center [501, 299] width 14 height 14
click at [506, 292] on input "Press SPACE to select this row." at bounding box center [506, 292] width 0 height 0
click at [504, 297] on span "Press SPACE to select this row." at bounding box center [501, 299] width 14 height 14
click at [506, 292] on input "Press SPACE to select this row." at bounding box center [506, 292] width 0 height 0
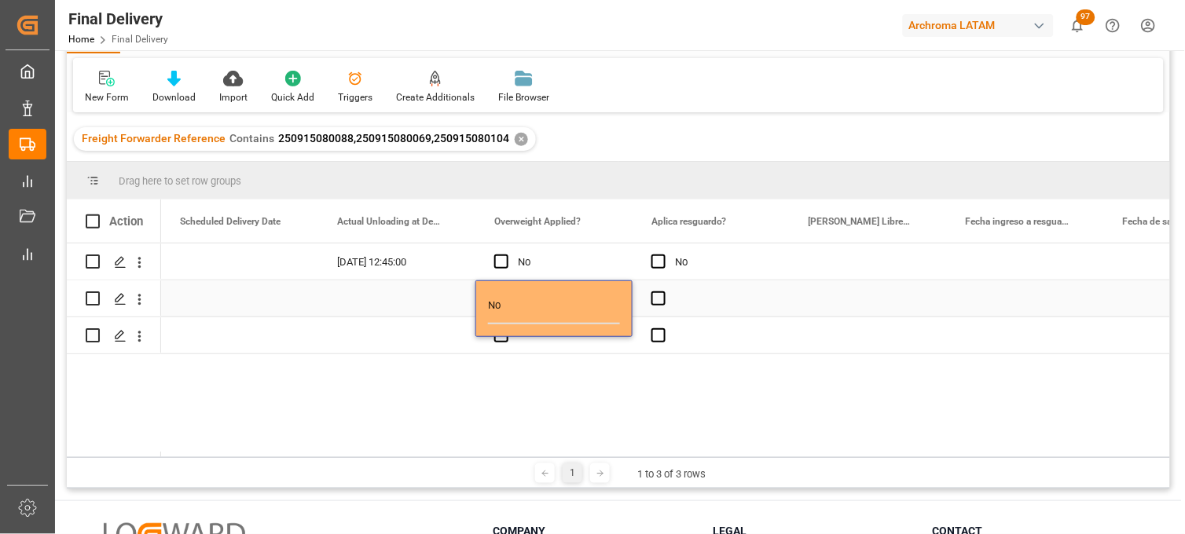
click at [666, 301] on div "Press SPACE to select this row." at bounding box center [711, 299] width 157 height 36
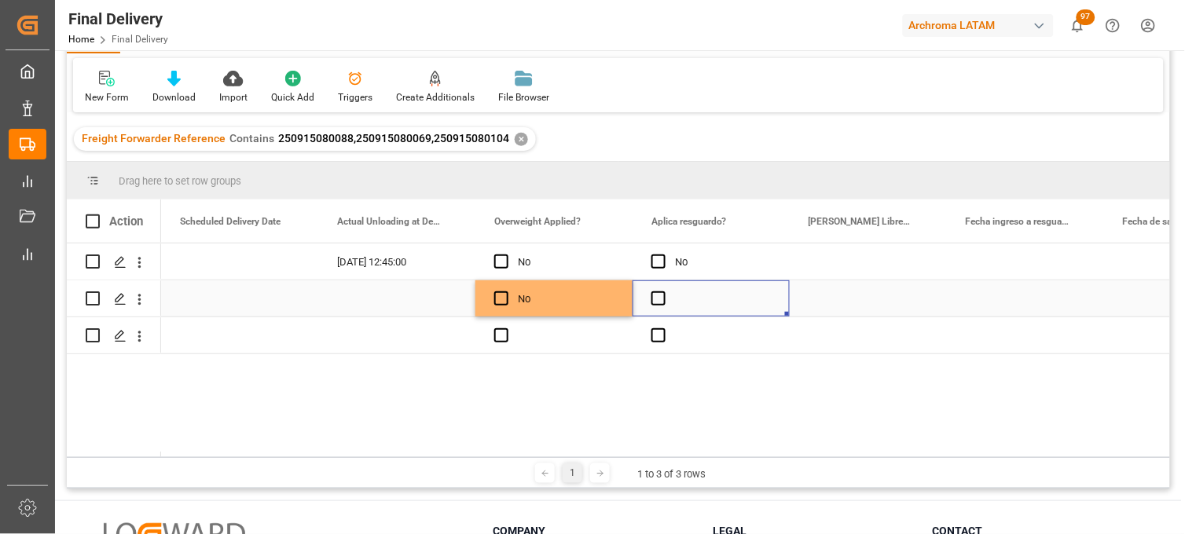
click at [666, 301] on div "Press SPACE to select this row." at bounding box center [711, 299] width 157 height 36
click at [657, 303] on input "Input Editor" at bounding box center [711, 308] width 132 height 31
click at [584, 304] on div "No" at bounding box center [566, 299] width 96 height 36
click at [655, 303] on span "Press SPACE to select this row." at bounding box center [658, 299] width 14 height 14
click at [663, 292] on input "Press SPACE to select this row." at bounding box center [663, 292] width 0 height 0
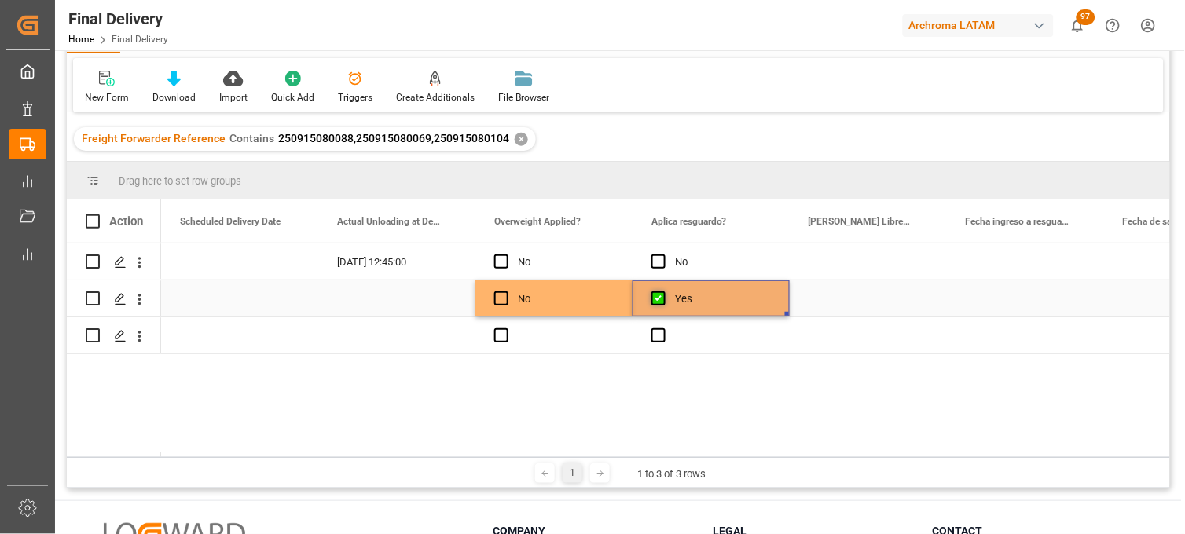
click at [655, 303] on span "Press SPACE to select this row." at bounding box center [658, 299] width 14 height 14
click at [663, 292] on input "Press SPACE to select this row." at bounding box center [663, 292] width 0 height 0
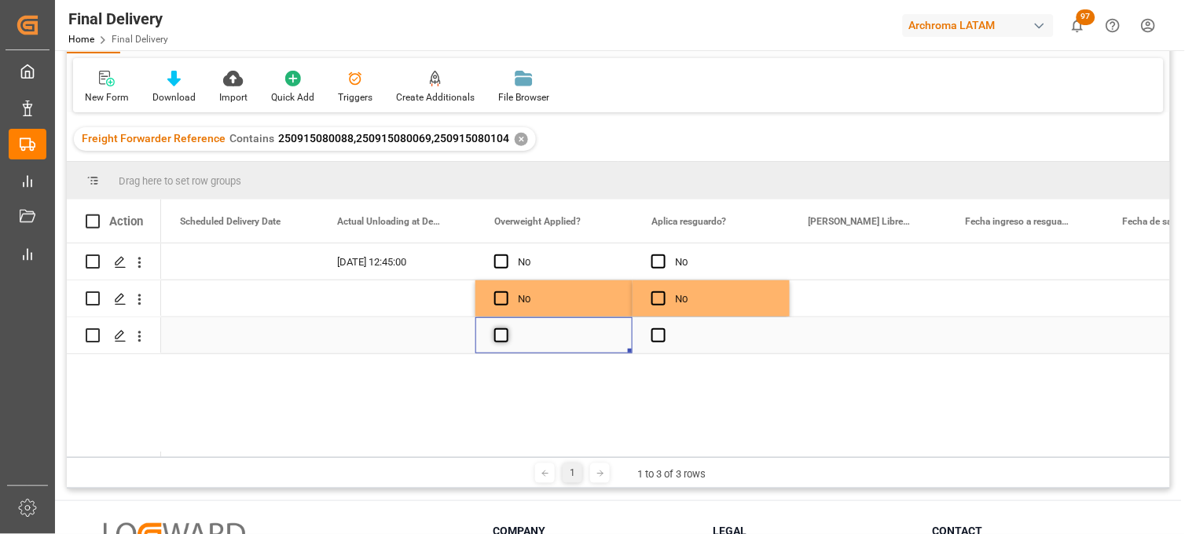
click at [497, 332] on span "Press SPACE to select this row." at bounding box center [501, 335] width 14 height 14
click at [506, 328] on input "Press SPACE to select this row." at bounding box center [506, 328] width 0 height 0
click at [497, 332] on span "Press SPACE to select this row." at bounding box center [501, 335] width 14 height 14
click at [506, 328] on input "Press SPACE to select this row." at bounding box center [506, 328] width 0 height 0
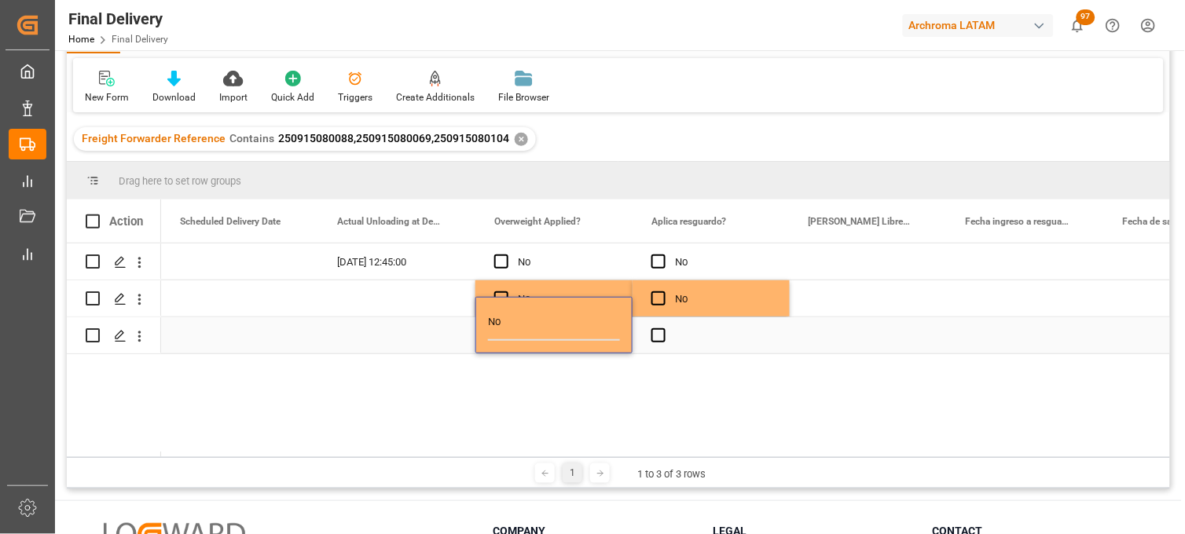
click at [650, 334] on div "Press SPACE to select this row." at bounding box center [711, 335] width 157 height 36
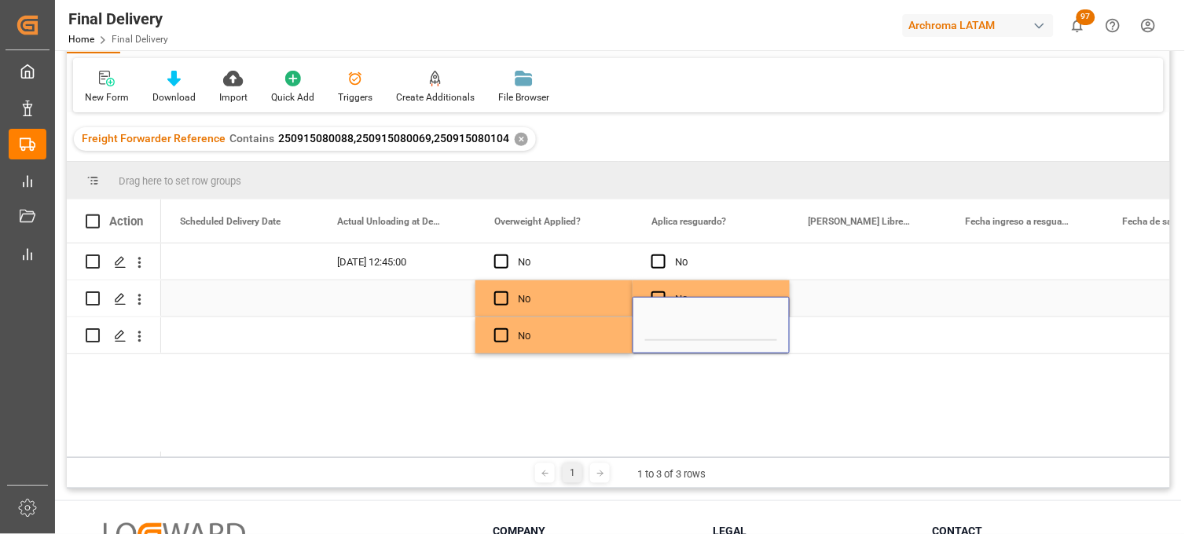
drag, startPoint x: 559, startPoint y: 304, endPoint x: 598, endPoint y: 311, distance: 39.1
click at [559, 304] on div "No" at bounding box center [566, 299] width 96 height 36
click at [665, 336] on span "Press SPACE to select this row." at bounding box center [658, 335] width 14 height 14
click at [663, 328] on input "Press SPACE to select this row." at bounding box center [663, 328] width 0 height 0
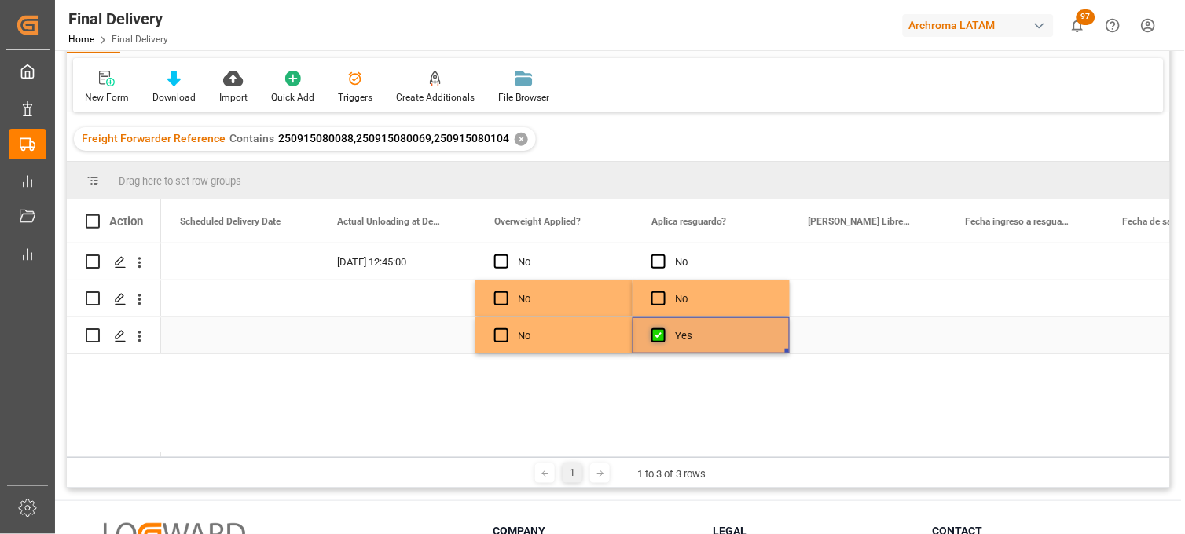
click at [665, 336] on span "Press SPACE to select this row." at bounding box center [658, 335] width 14 height 14
click at [663, 328] on input "Press SPACE to select this row." at bounding box center [663, 328] width 0 height 0
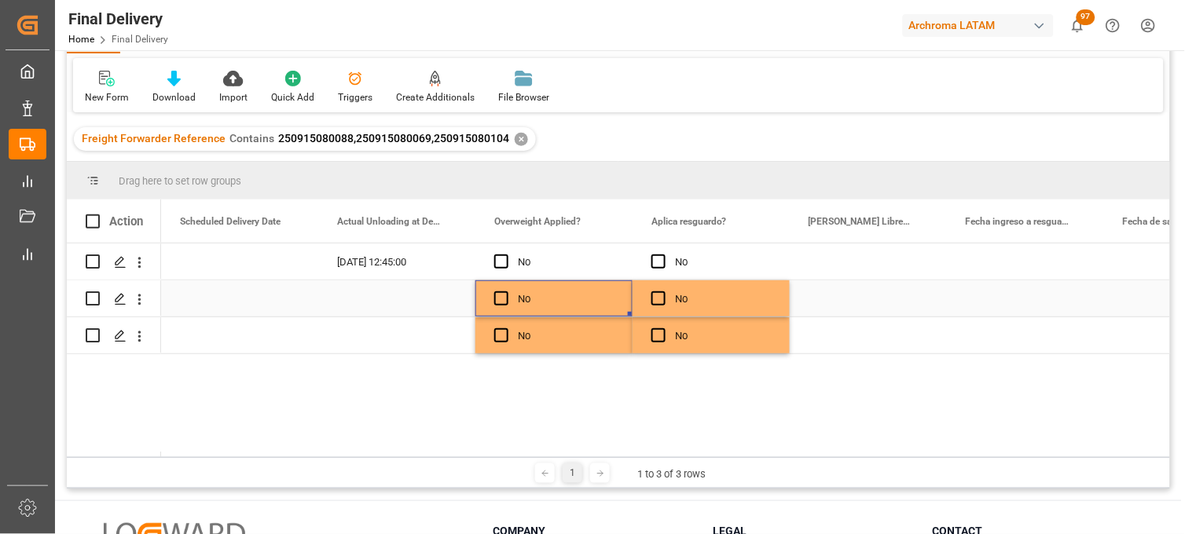
click at [506, 306] on div "Press SPACE to select this row." at bounding box center [506, 299] width 24 height 36
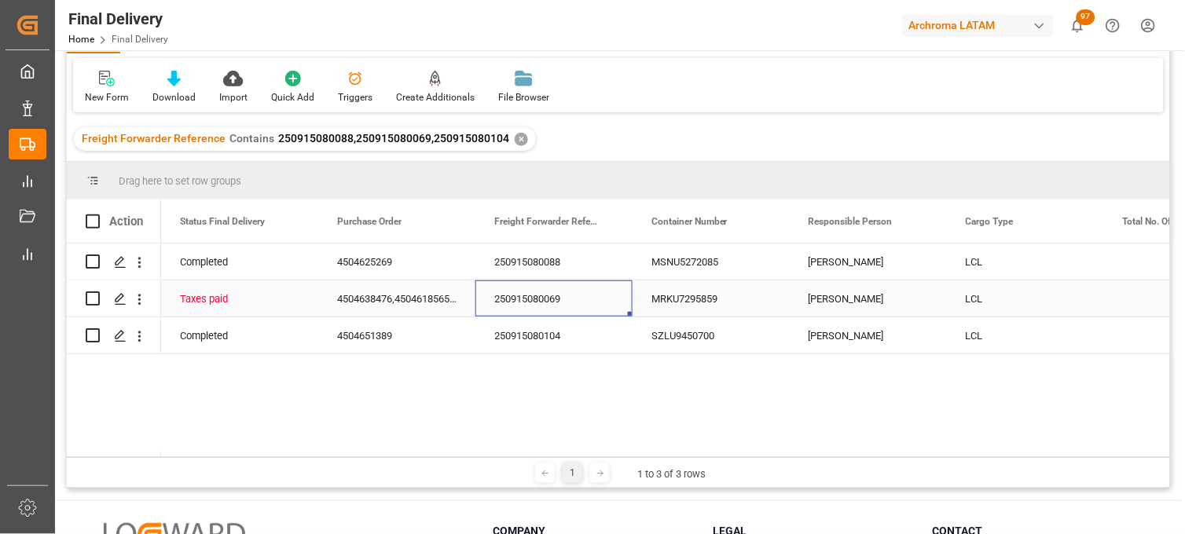
click at [531, 302] on div "250915080069" at bounding box center [553, 299] width 157 height 36
click at [531, 302] on input "250915080069" at bounding box center [554, 308] width 132 height 30
click at [677, 304] on div "MRKU7295859" at bounding box center [711, 299] width 157 height 36
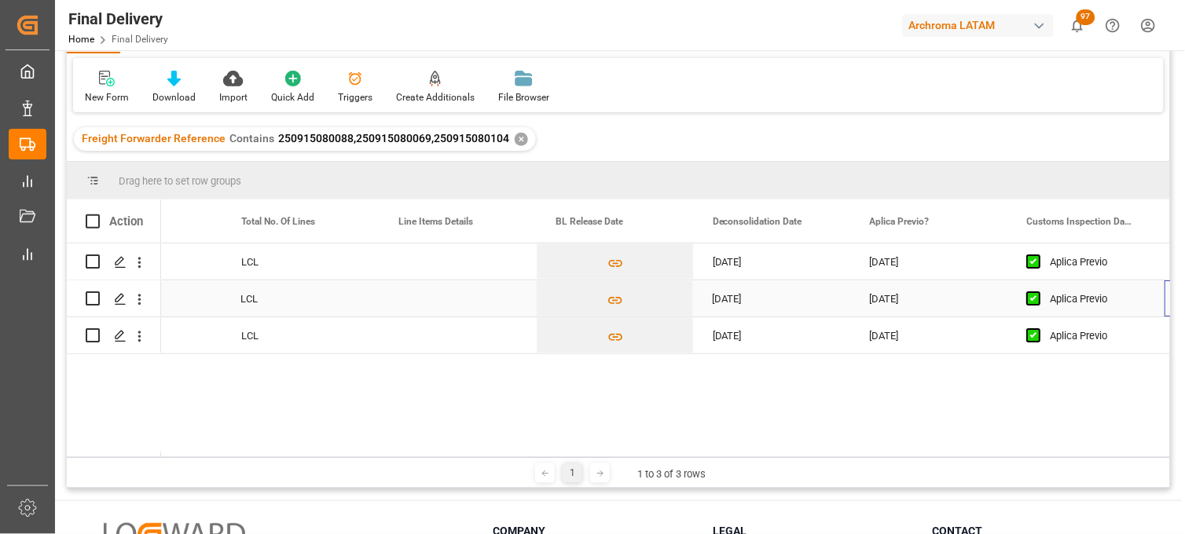
scroll to position [0, 882]
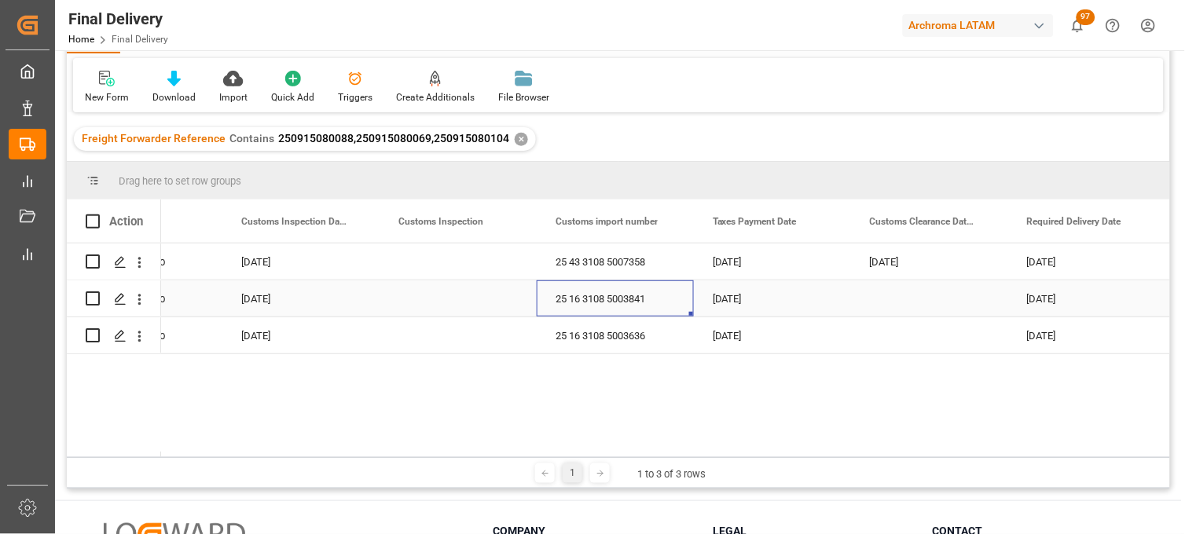
click at [582, 302] on div "25 16 3108 5003841" at bounding box center [615, 299] width 157 height 36
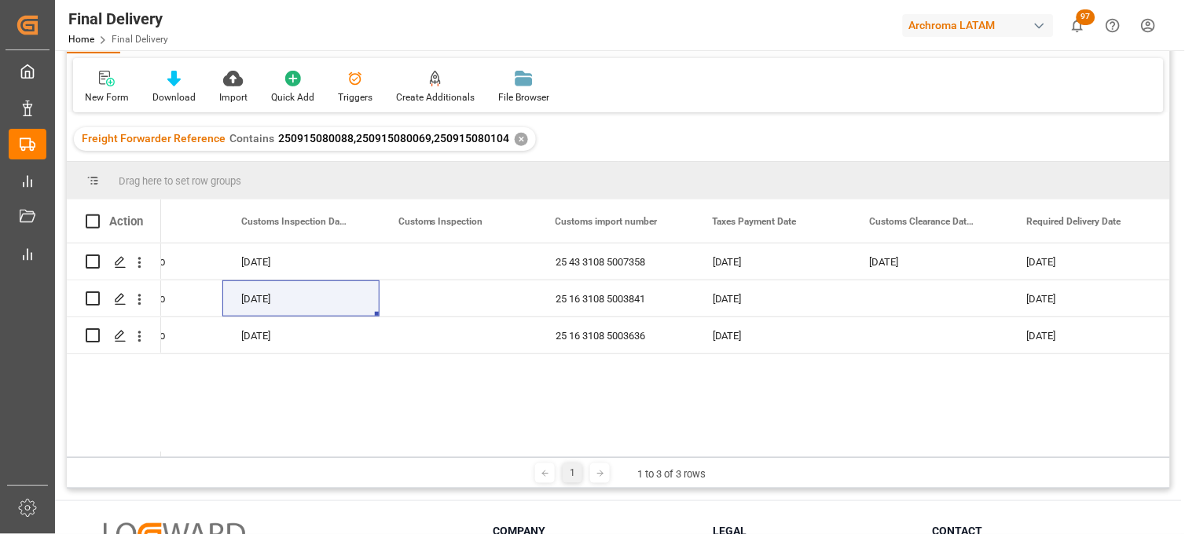
drag, startPoint x: 986, startPoint y: 418, endPoint x: 820, endPoint y: 383, distance: 170.3
click at [986, 418] on div "[DATE] Aplica Previo [DATE] 25 43 3108 5007358 [DATE] [DATE] [DATE] ARCHROMA [G…" at bounding box center [665, 351] width 1009 height 214
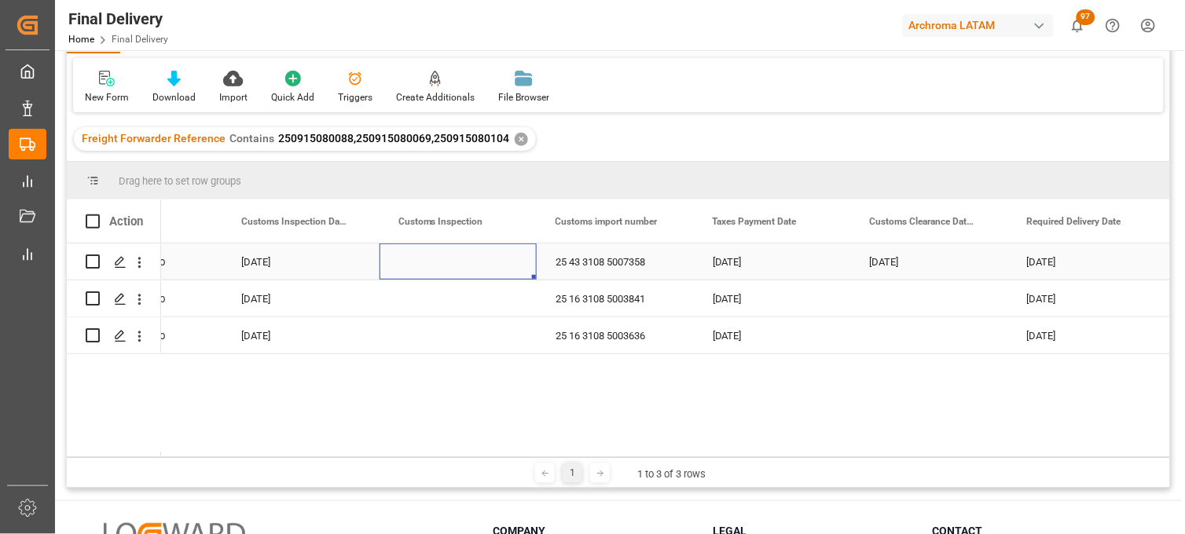
click at [432, 262] on div "Press SPACE to select this row." at bounding box center [458, 262] width 157 height 36
click at [432, 262] on input "Press SPACE to select this row." at bounding box center [458, 271] width 132 height 30
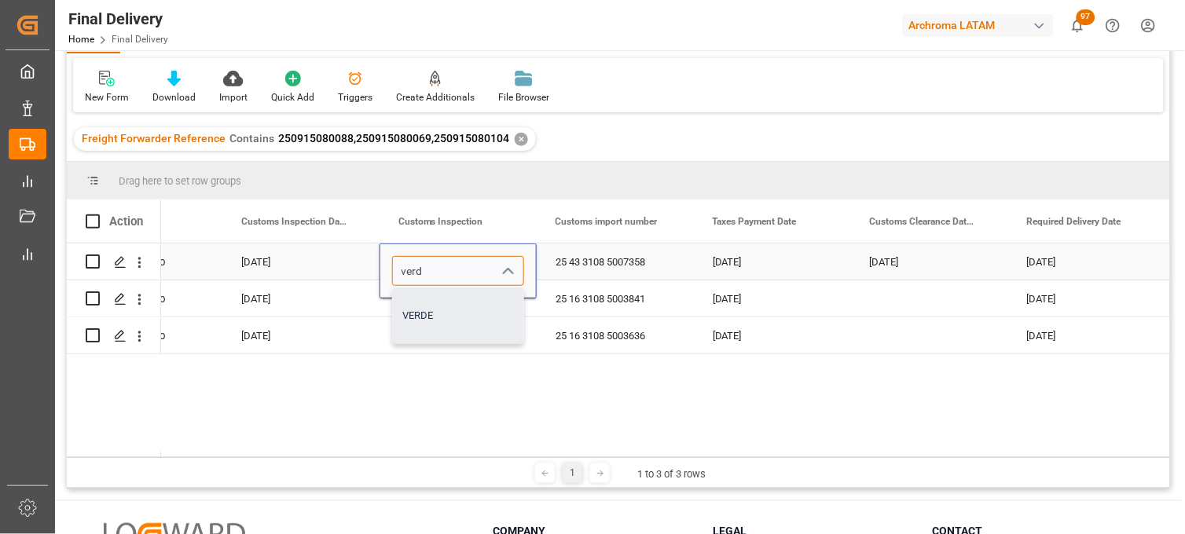
click at [427, 314] on div "VERDE" at bounding box center [458, 315] width 130 height 55
type input "VERDE"
click at [416, 306] on div "Press SPACE to select this row." at bounding box center [458, 299] width 157 height 36
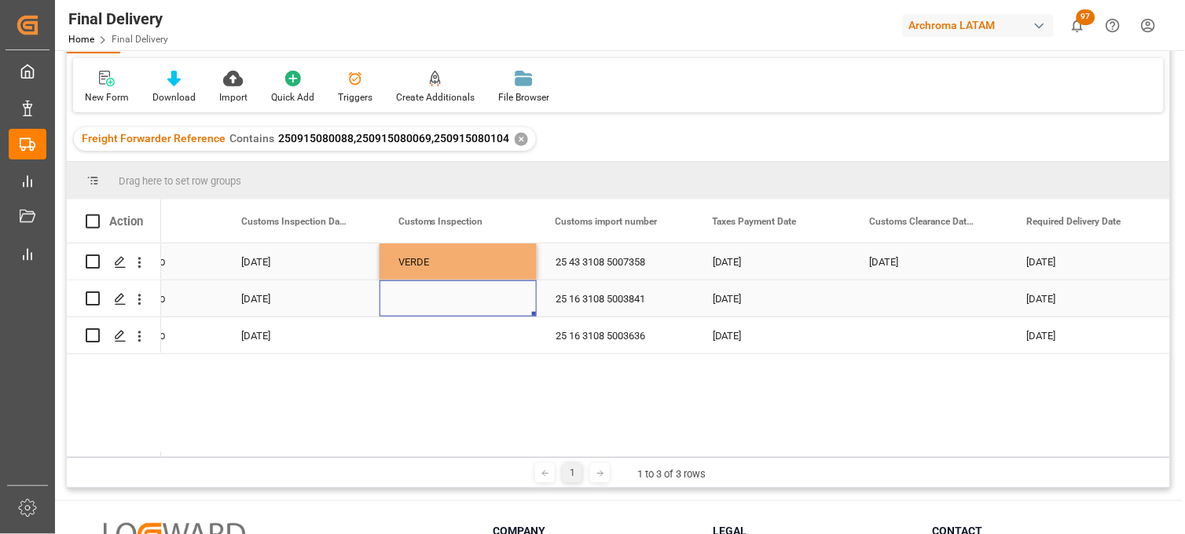
click at [418, 303] on div "Press SPACE to select this row." at bounding box center [458, 299] width 157 height 36
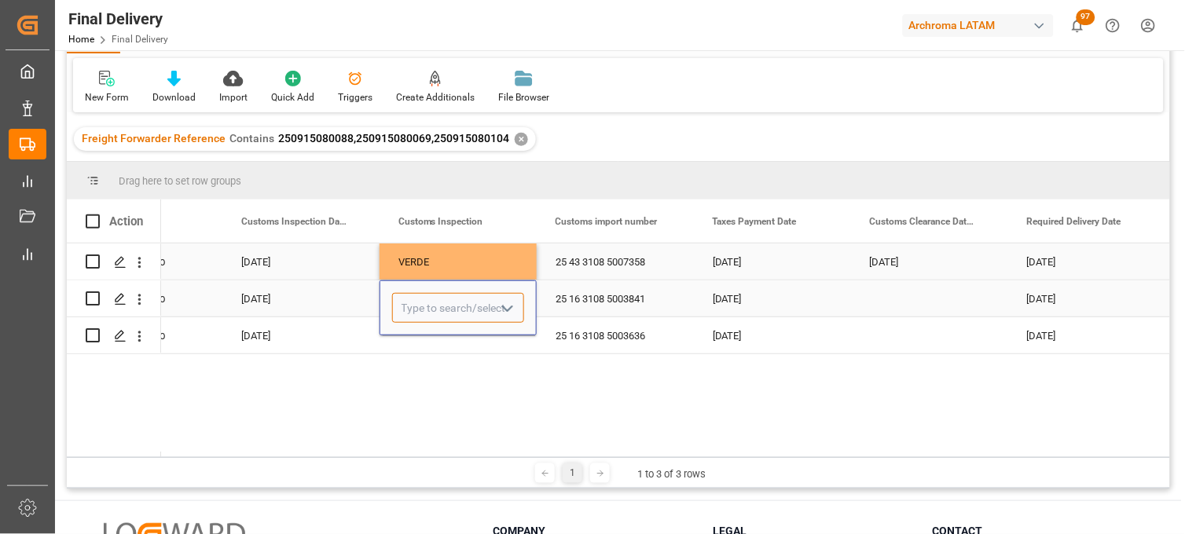
click at [418, 303] on input "Press SPACE to select this row." at bounding box center [458, 308] width 132 height 30
click at [424, 352] on div "VERDE" at bounding box center [458, 352] width 130 height 55
type input "VERDE"
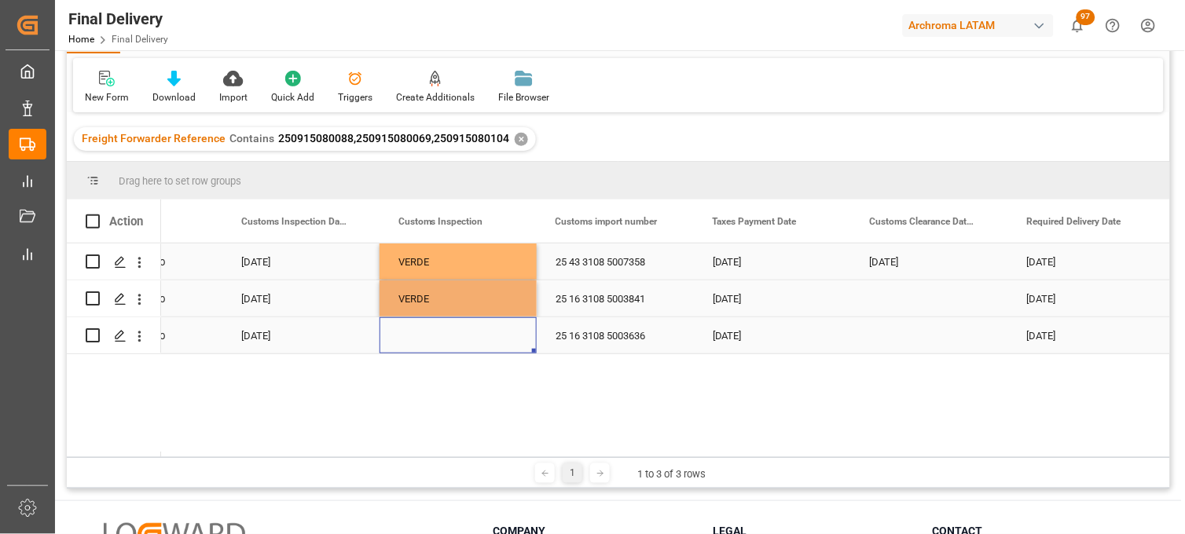
click at [420, 343] on div "Press SPACE to select this row." at bounding box center [458, 335] width 157 height 36
click at [413, 334] on div "Press SPACE to select this row." at bounding box center [458, 335] width 157 height 36
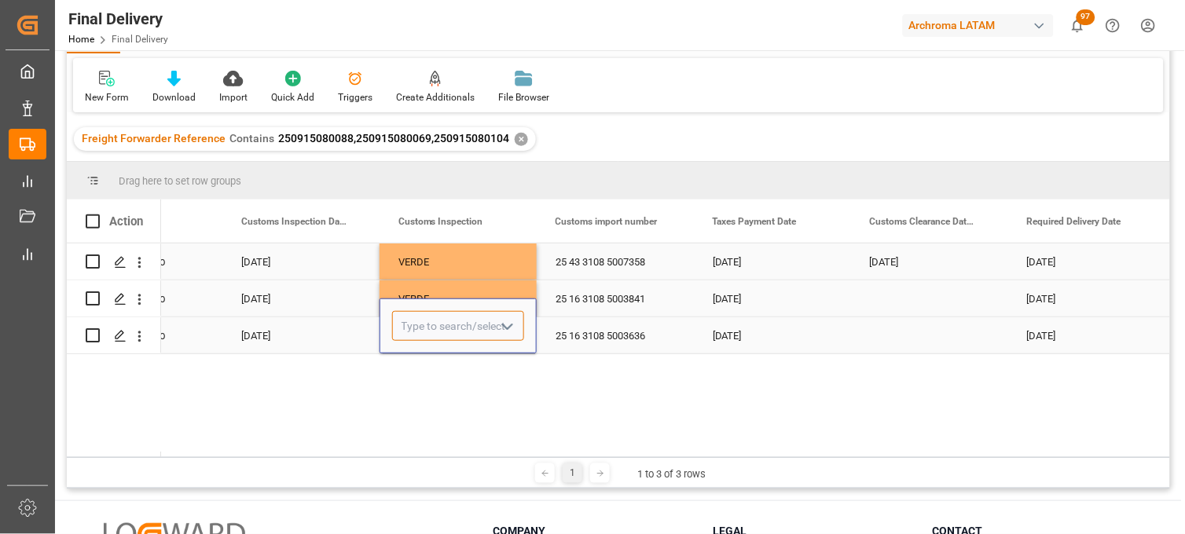
click at [413, 334] on input "Press SPACE to select this row." at bounding box center [458, 326] width 132 height 30
click at [414, 333] on input "Press SPACE to select this row." at bounding box center [458, 326] width 132 height 30
click at [420, 360] on div "VERDE" at bounding box center [458, 370] width 130 height 55
type input "VERDE"
click at [598, 341] on div "25 16 3108 5003636" at bounding box center [615, 335] width 157 height 36
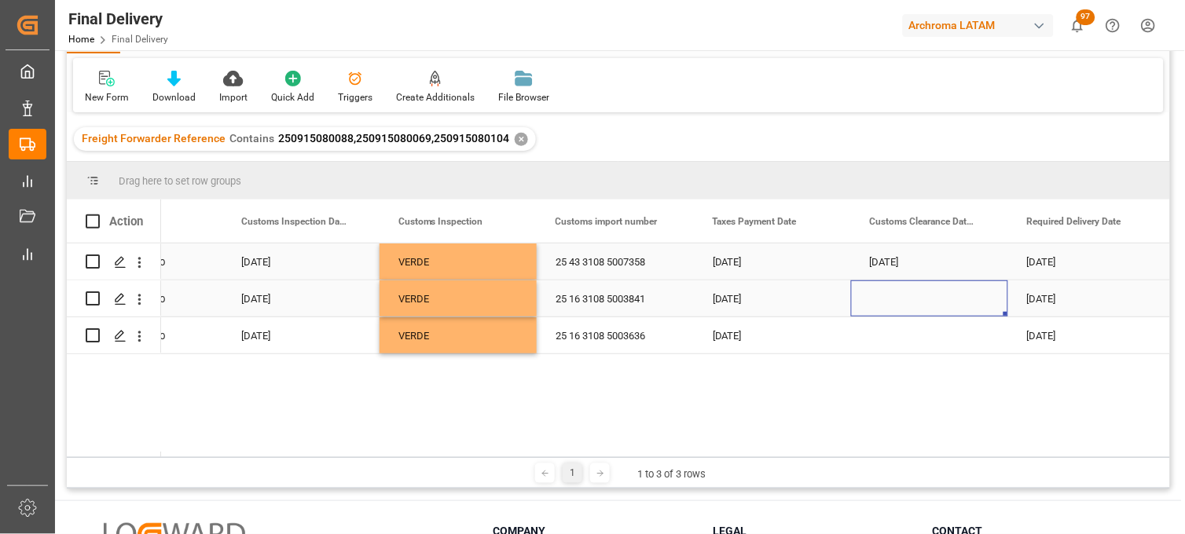
click at [900, 299] on div "Press SPACE to select this row." at bounding box center [929, 299] width 157 height 36
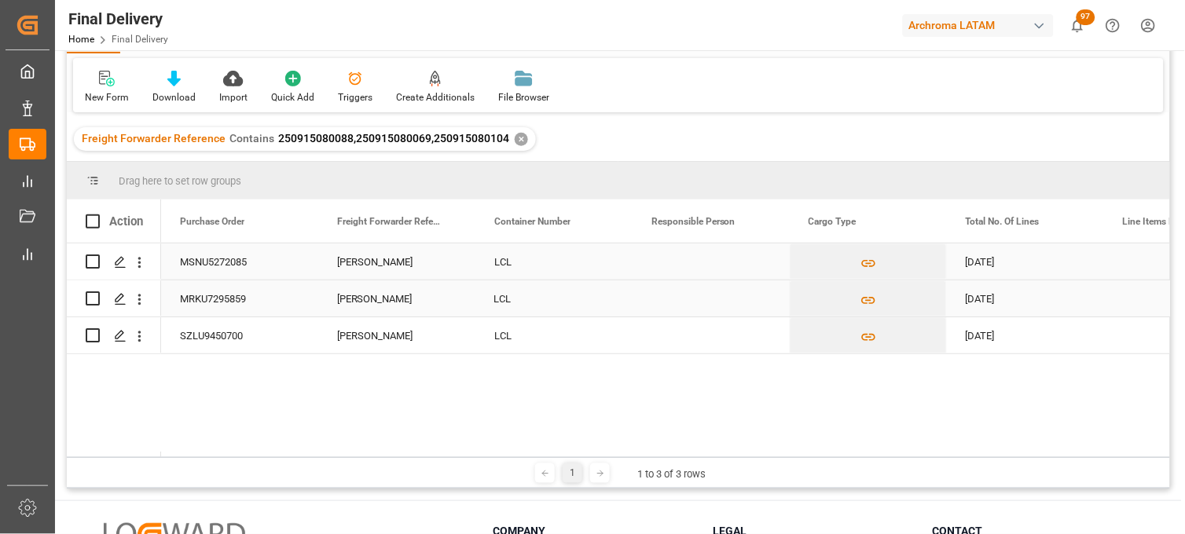
scroll to position [0, 0]
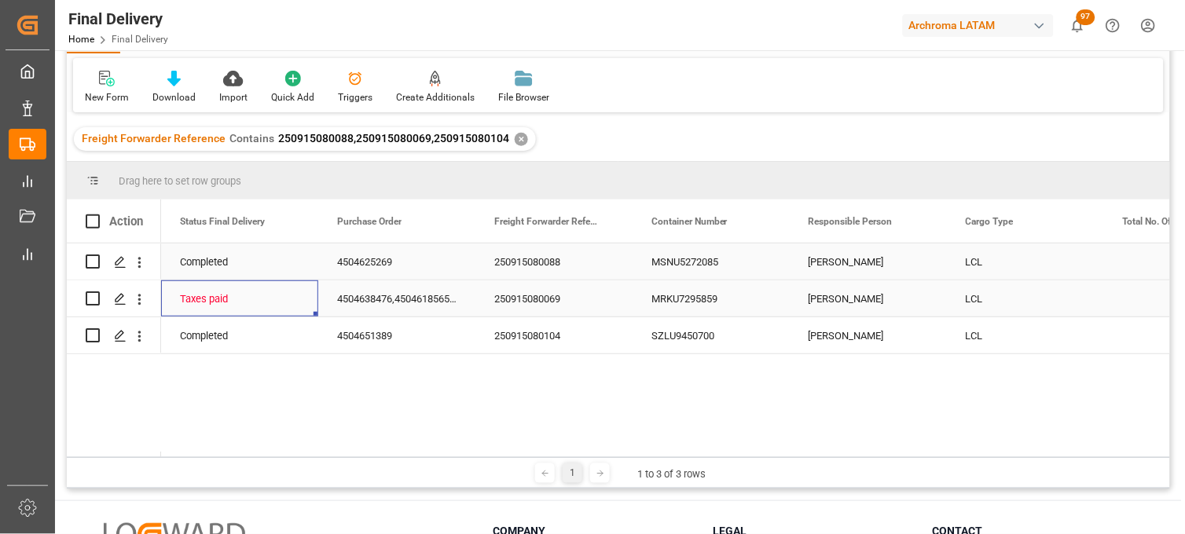
click at [538, 299] on div "250915080069" at bounding box center [553, 299] width 157 height 36
click at [536, 332] on div "250915080104" at bounding box center [553, 335] width 157 height 36
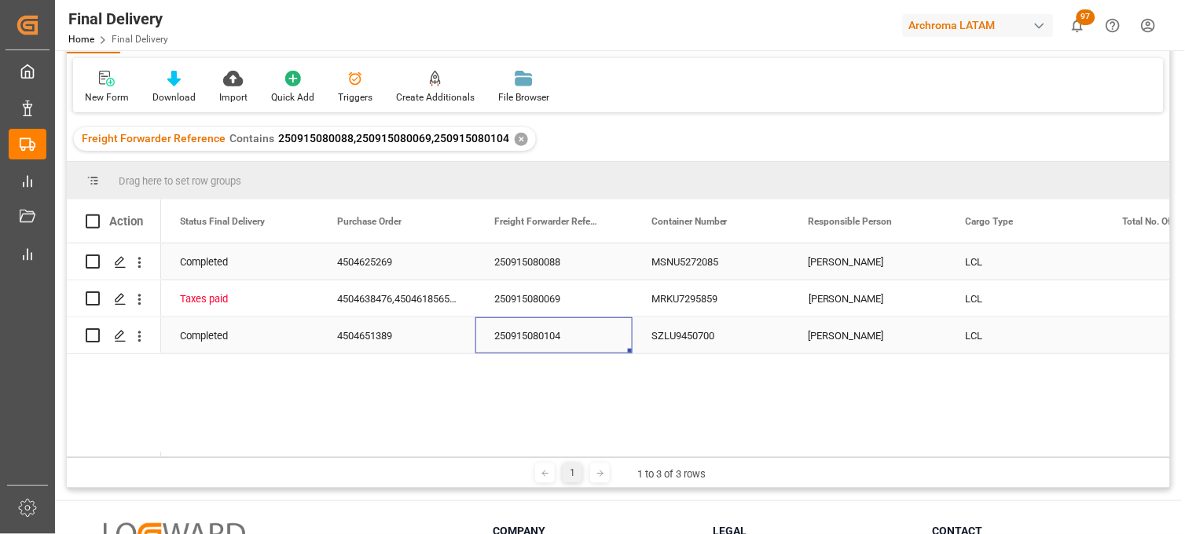
click at [536, 332] on div "250915080104" at bounding box center [553, 335] width 157 height 36
click at [536, 332] on input "250915080104" at bounding box center [554, 326] width 132 height 30
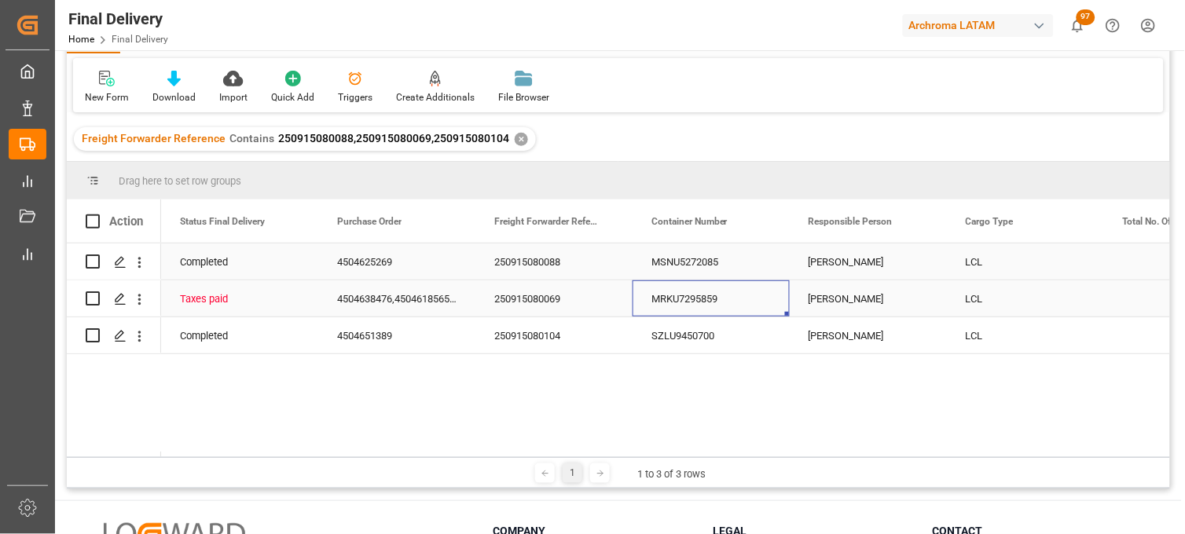
click at [689, 297] on div "MRKU7295859" at bounding box center [711, 299] width 157 height 36
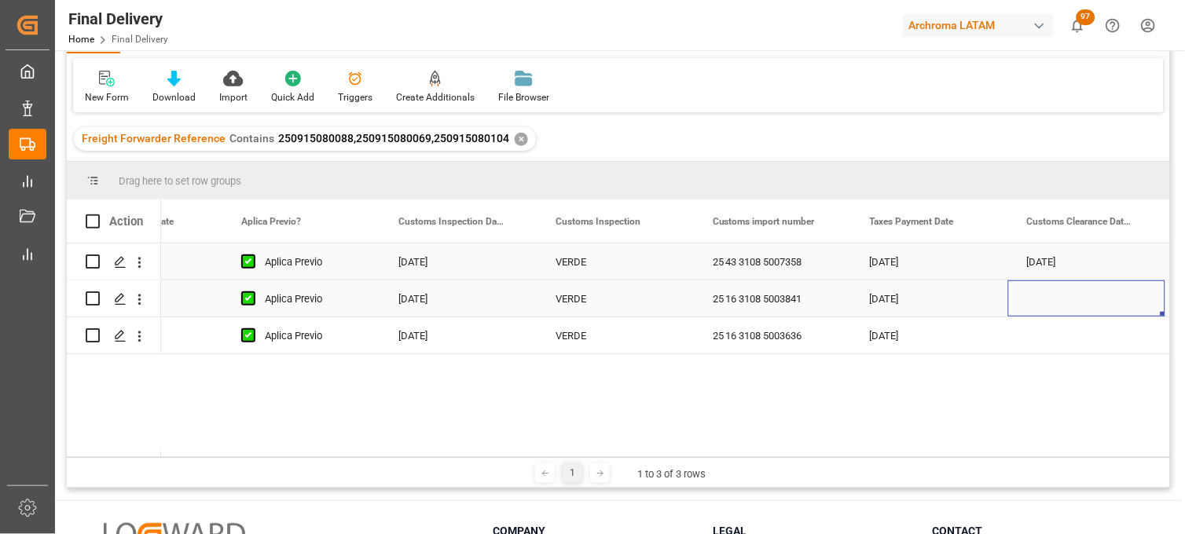
scroll to position [0, 1667]
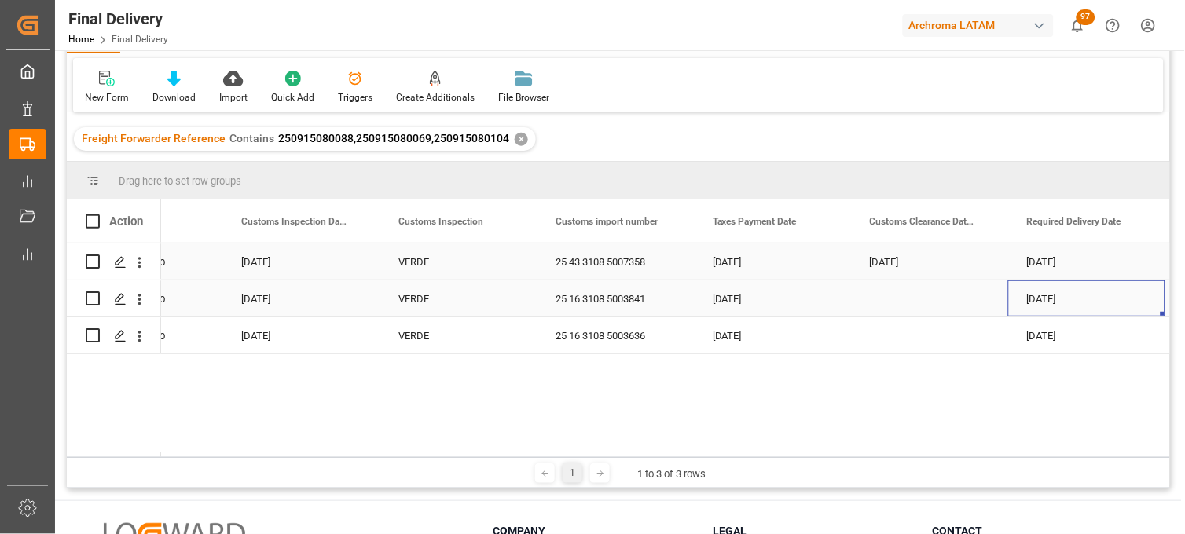
click at [893, 299] on div "Press SPACE to select this row." at bounding box center [929, 299] width 157 height 36
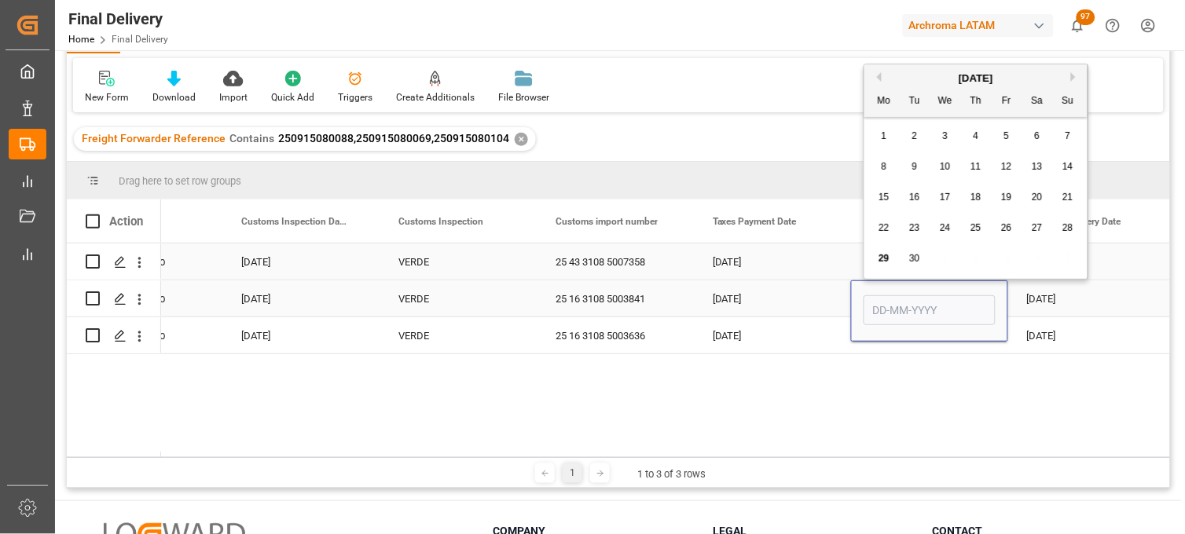
click at [893, 299] on input "Press SPACE to select this row." at bounding box center [930, 310] width 132 height 30
click at [892, 272] on div "29 30 1 2 3 4 5" at bounding box center [976, 259] width 215 height 31
click at [974, 226] on span "25" at bounding box center [975, 227] width 10 height 11
type input "[DATE]"
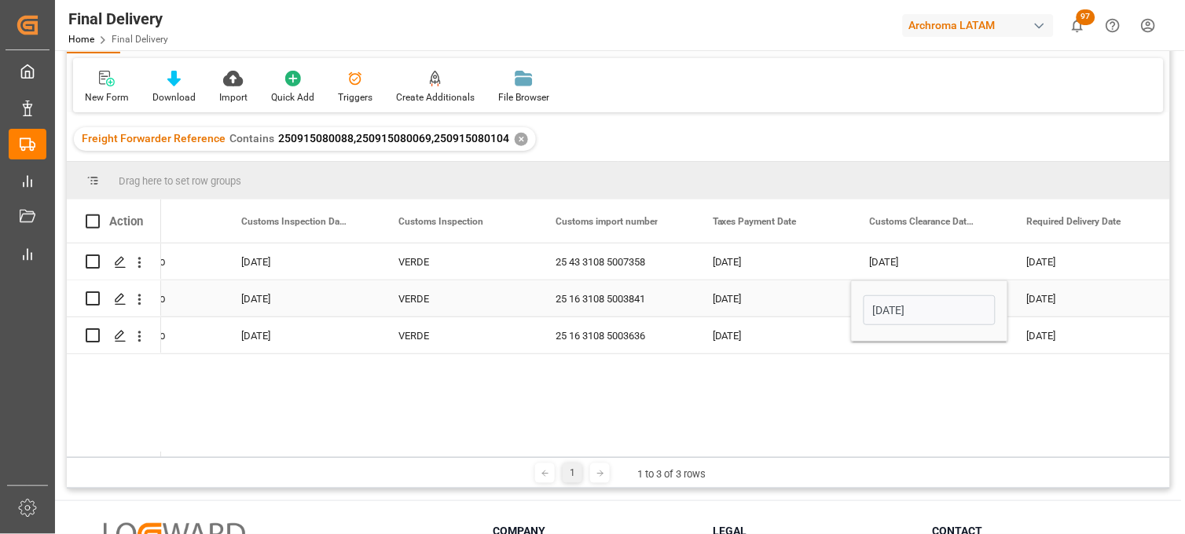
click at [1036, 299] on div "[DATE]" at bounding box center [1086, 299] width 157 height 36
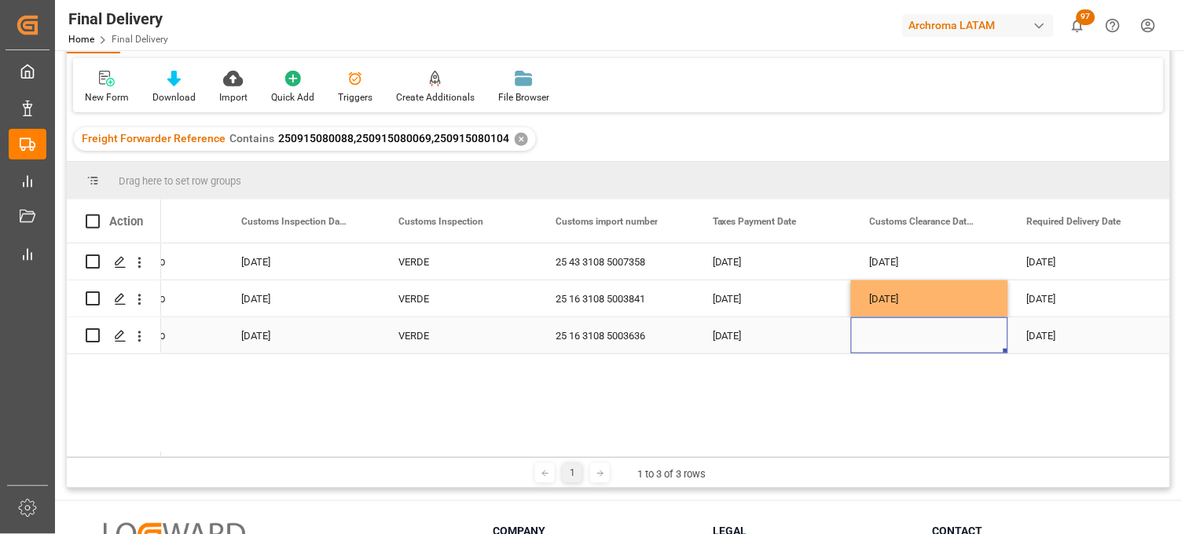
click at [893, 338] on div "Press SPACE to select this row." at bounding box center [929, 335] width 157 height 36
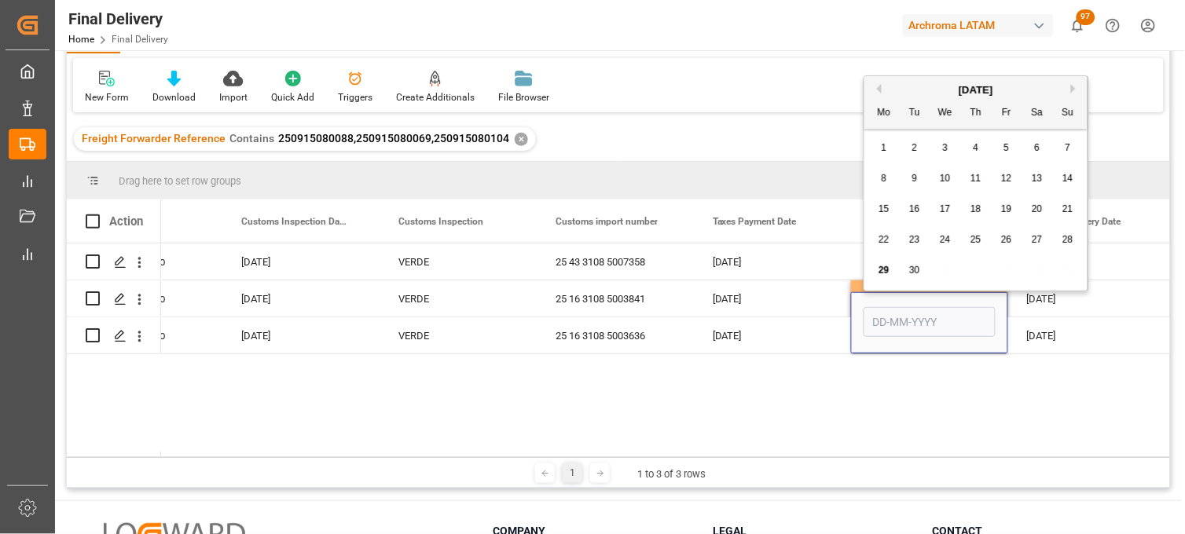
click at [1007, 242] on span "26" at bounding box center [1006, 239] width 10 height 11
type input "[DATE]"
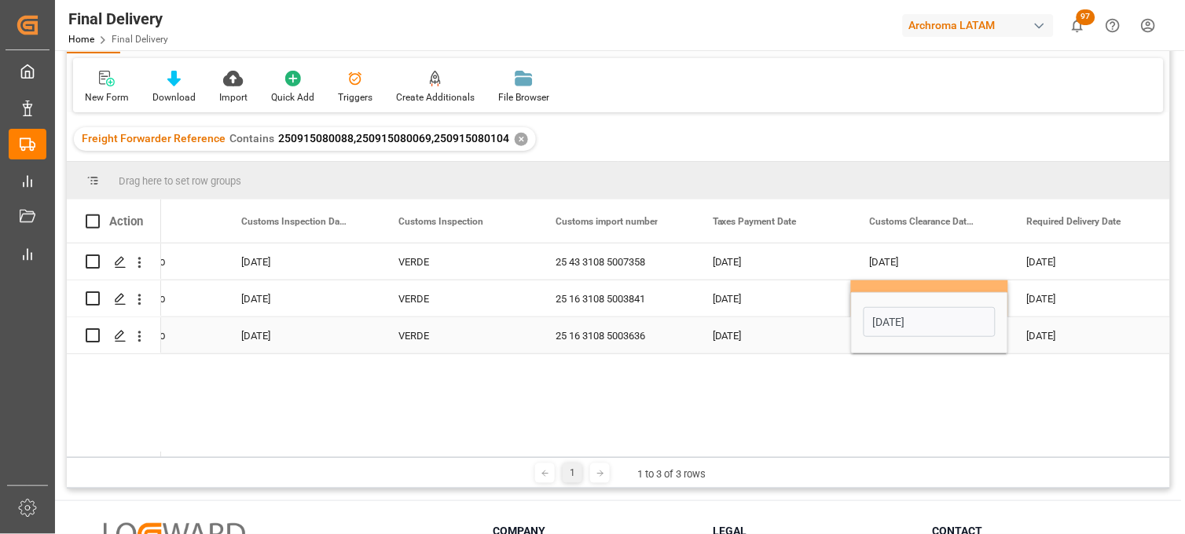
click at [1049, 332] on div "[DATE]" at bounding box center [1086, 335] width 157 height 36
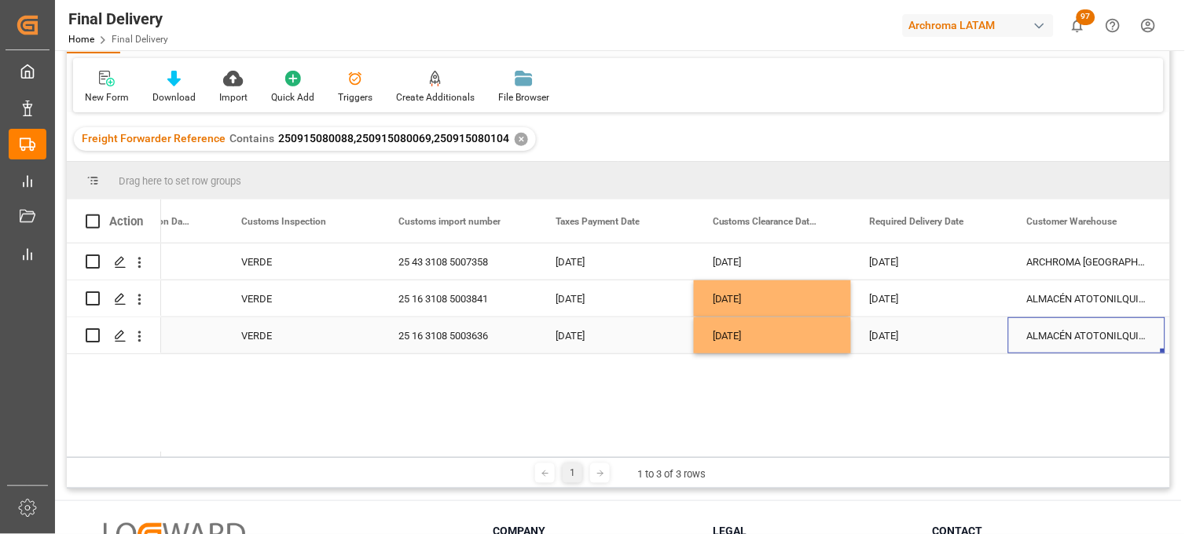
scroll to position [0, 1982]
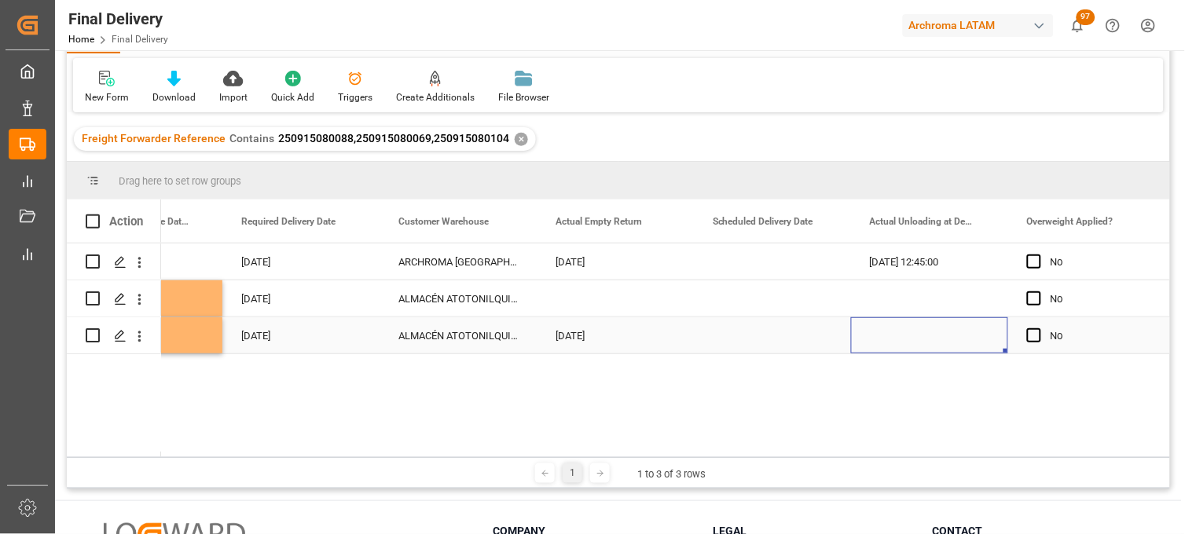
click at [899, 338] on div "Press SPACE to select this row." at bounding box center [929, 335] width 157 height 36
click at [899, 339] on div "Press SPACE to select this row." at bounding box center [929, 335] width 157 height 36
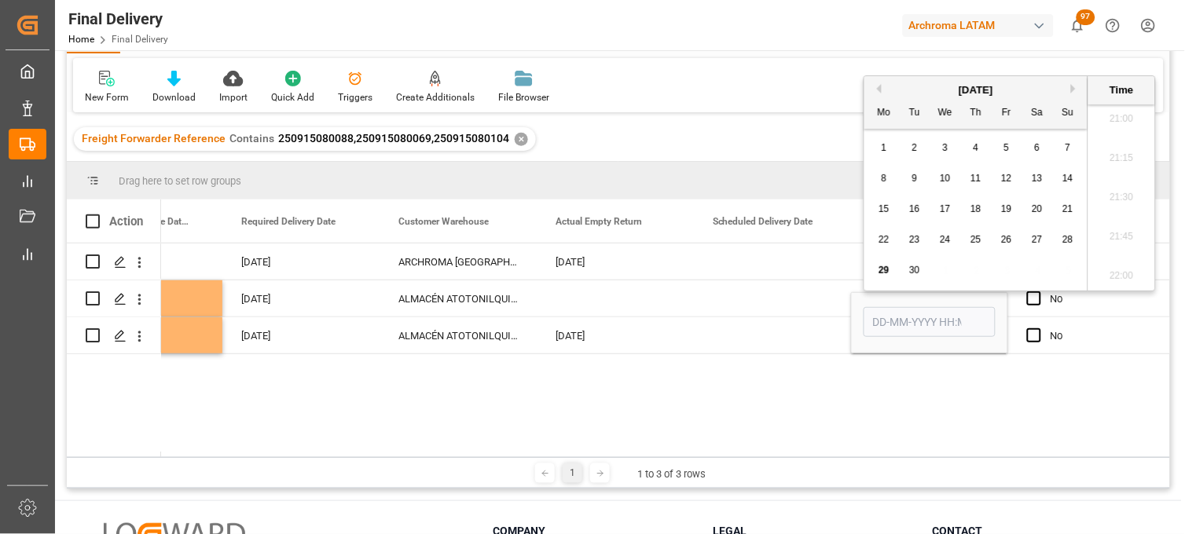
click at [882, 269] on span "29" at bounding box center [884, 270] width 10 height 11
click at [1114, 161] on li "13:30" at bounding box center [1121, 162] width 67 height 39
type input "[DATE] 13:30"
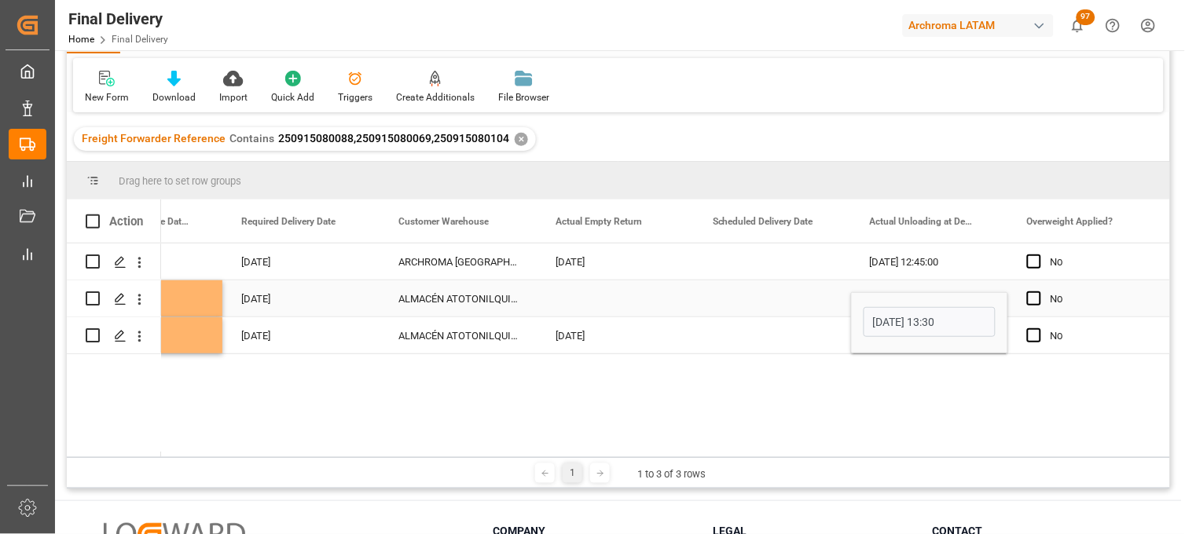
click at [941, 283] on div "Press SPACE to select this row." at bounding box center [929, 299] width 157 height 36
click at [879, 300] on div "Press SPACE to select this row." at bounding box center [929, 299] width 157 height 36
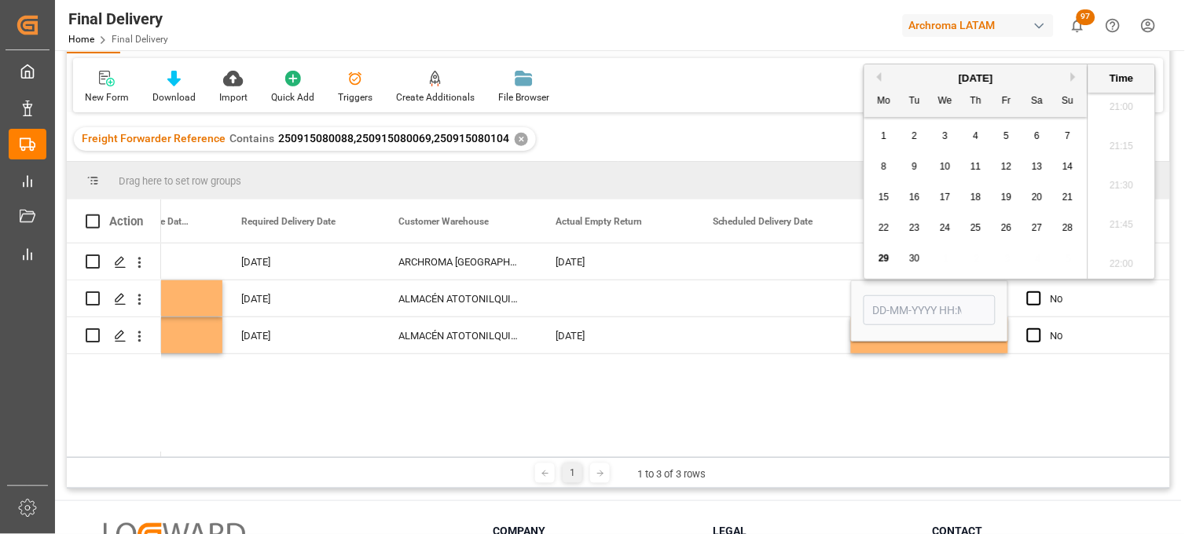
click at [886, 252] on div "29" at bounding box center [885, 259] width 20 height 19
click at [1114, 210] on li "13:15" at bounding box center [1121, 198] width 67 height 39
type input "[DATE] 13:15"
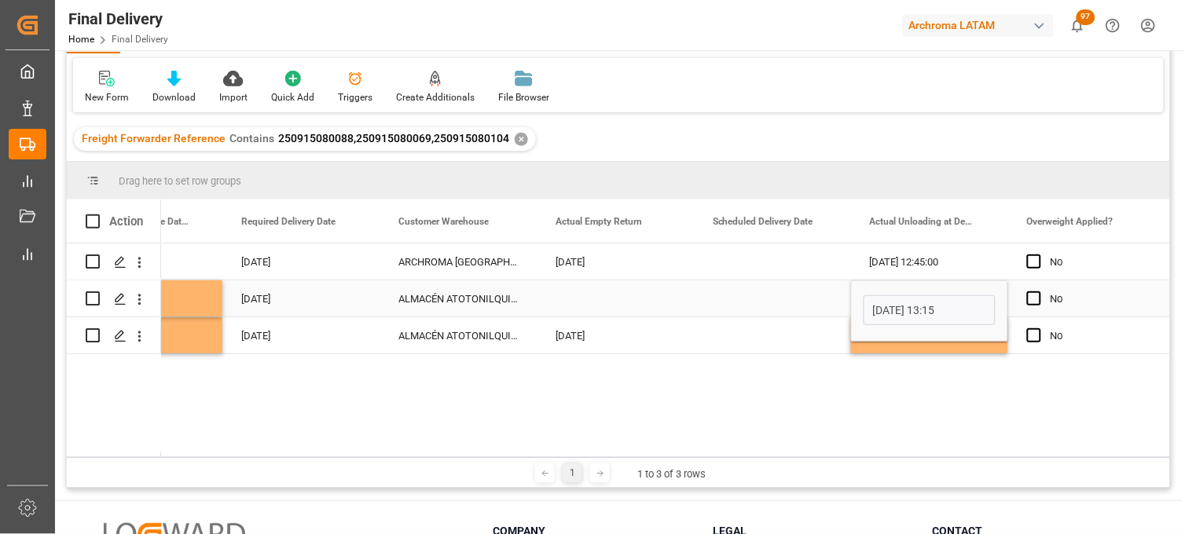
click at [1098, 297] on div "No" at bounding box center [1099, 299] width 96 height 36
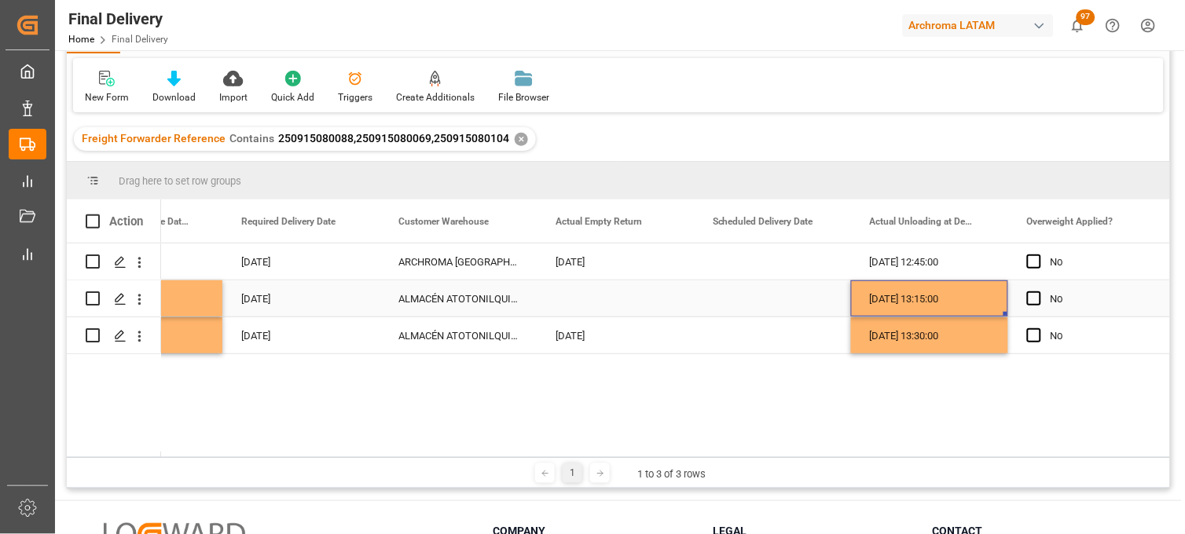
click at [912, 295] on div "[DATE] 13:15:00" at bounding box center [929, 299] width 157 height 36
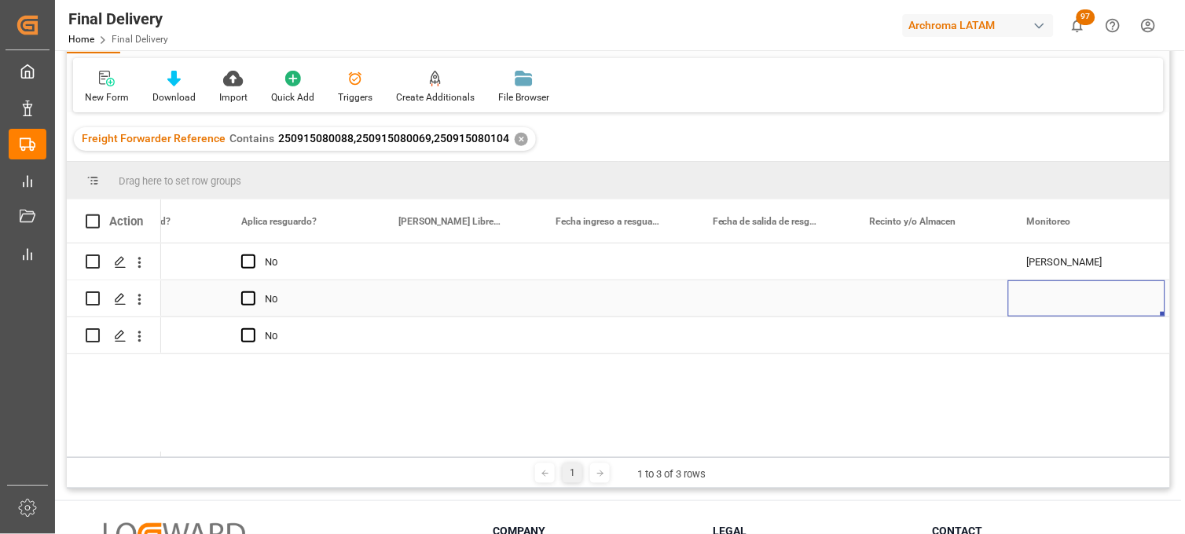
scroll to position [0, 3553]
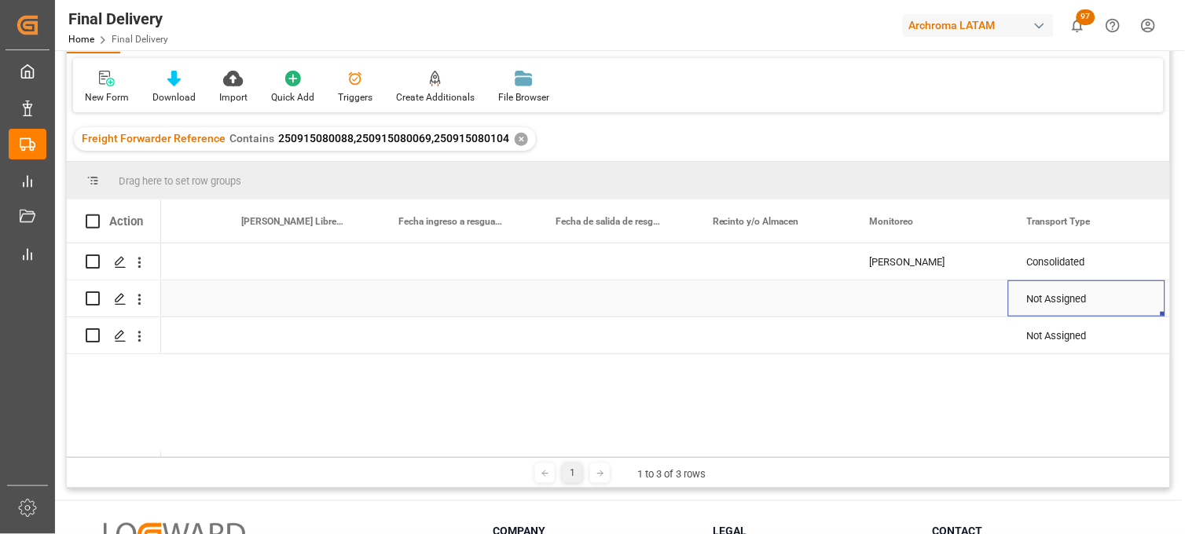
click at [902, 300] on div "Press SPACE to select this row." at bounding box center [929, 299] width 157 height 36
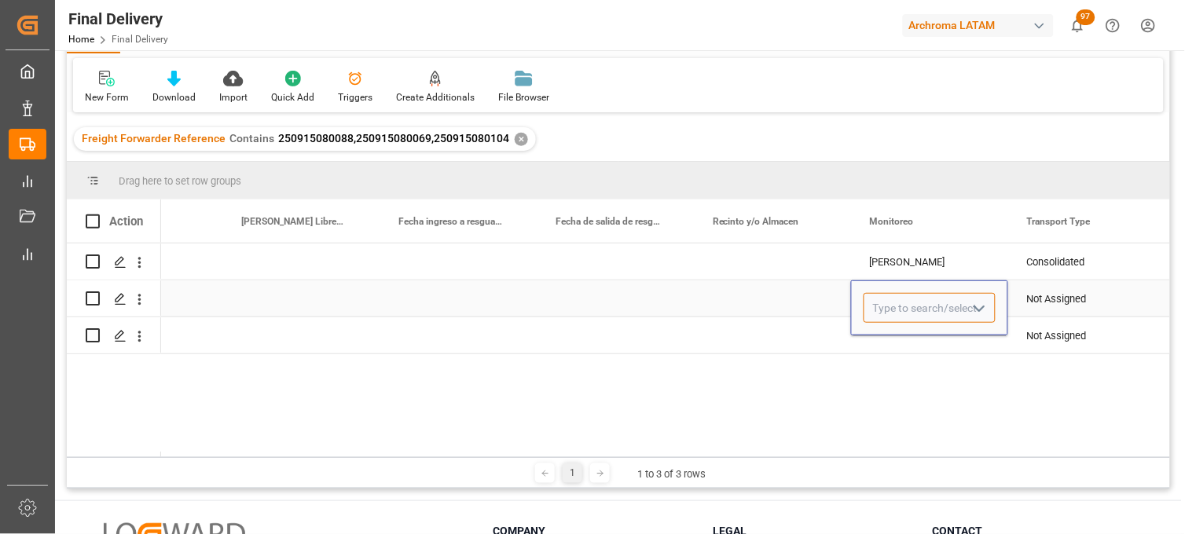
click at [902, 300] on input "Press SPACE to select this row." at bounding box center [930, 308] width 132 height 30
click at [890, 343] on div "[PERSON_NAME]" at bounding box center [929, 352] width 130 height 55
type input "[PERSON_NAME]"
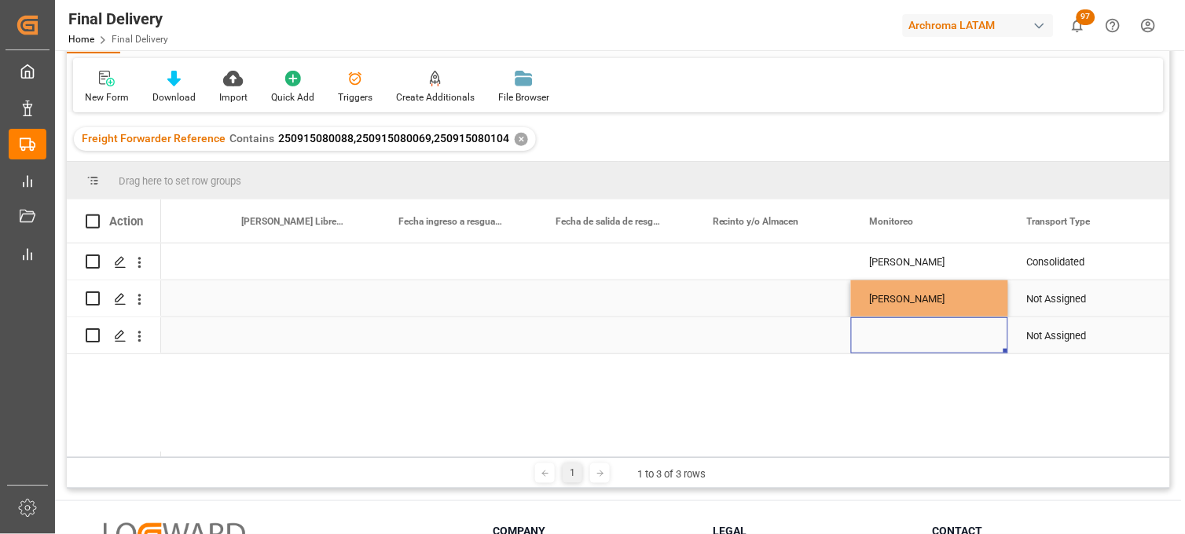
click at [889, 347] on div "Press SPACE to select this row." at bounding box center [929, 335] width 157 height 36
click at [897, 336] on div "Press SPACE to select this row." at bounding box center [929, 335] width 157 height 36
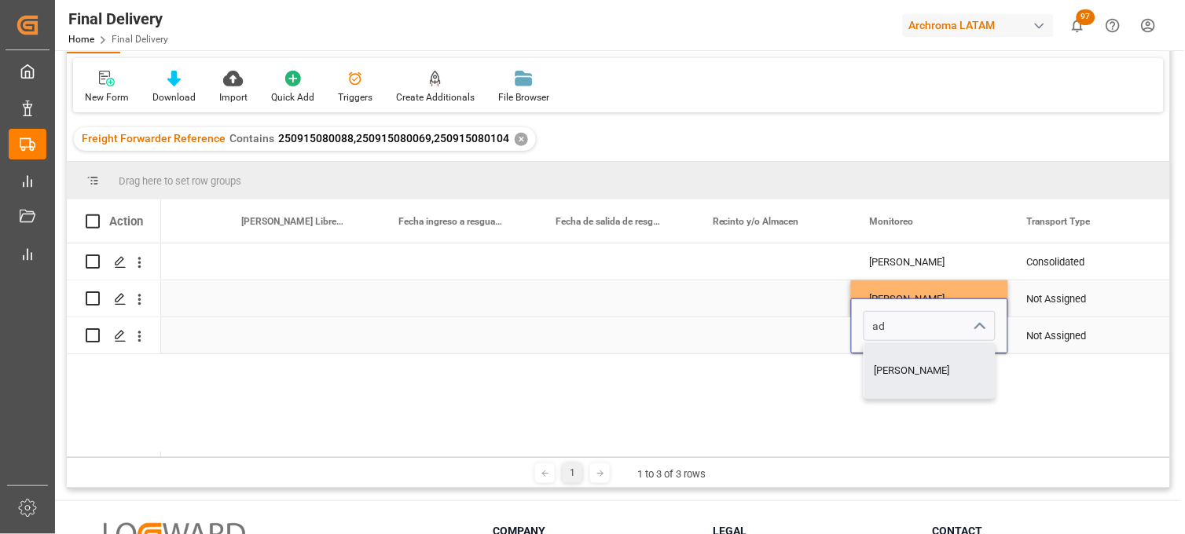
click at [897, 362] on div "[PERSON_NAME]" at bounding box center [929, 370] width 130 height 55
type input "[PERSON_NAME]"
click at [1050, 310] on div "Not Assigned" at bounding box center [1086, 299] width 119 height 36
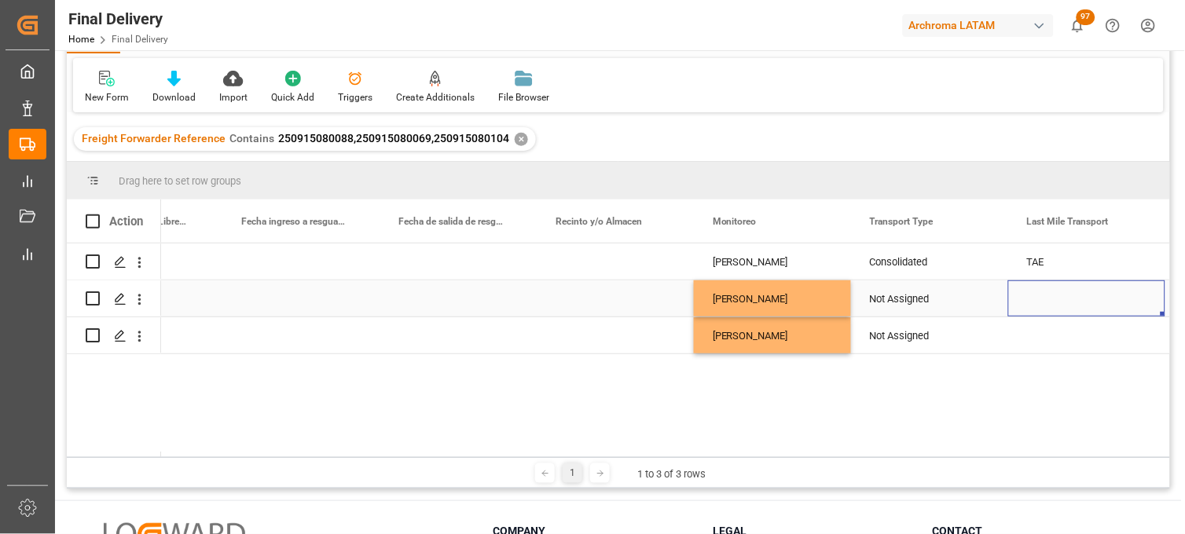
scroll to position [0, 3868]
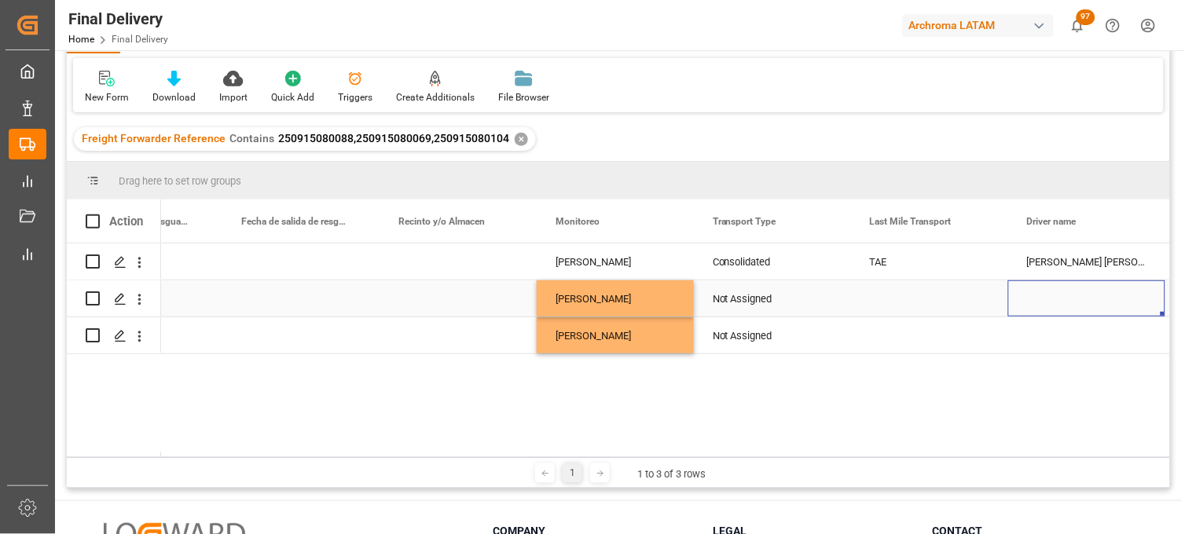
click at [770, 299] on div "Not Assigned" at bounding box center [772, 299] width 119 height 36
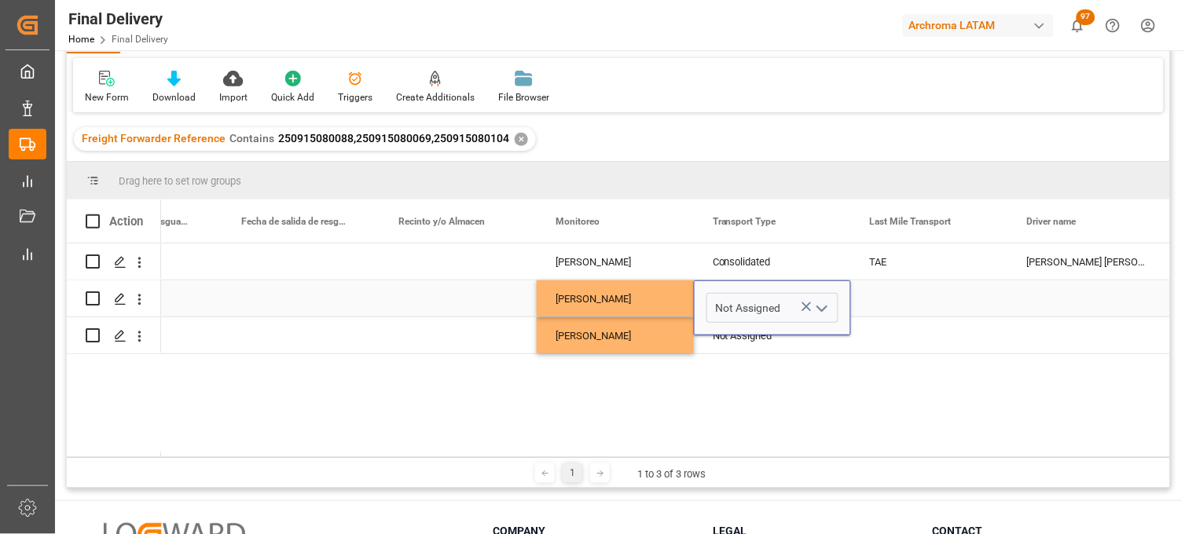
drag, startPoint x: 803, startPoint y: 305, endPoint x: 760, endPoint y: 306, distance: 43.2
click at [801, 305] on icon "Press SPACE to select this row." at bounding box center [806, 307] width 17 height 17
click at [759, 306] on input "Press SPACE to select this row." at bounding box center [772, 308] width 132 height 30
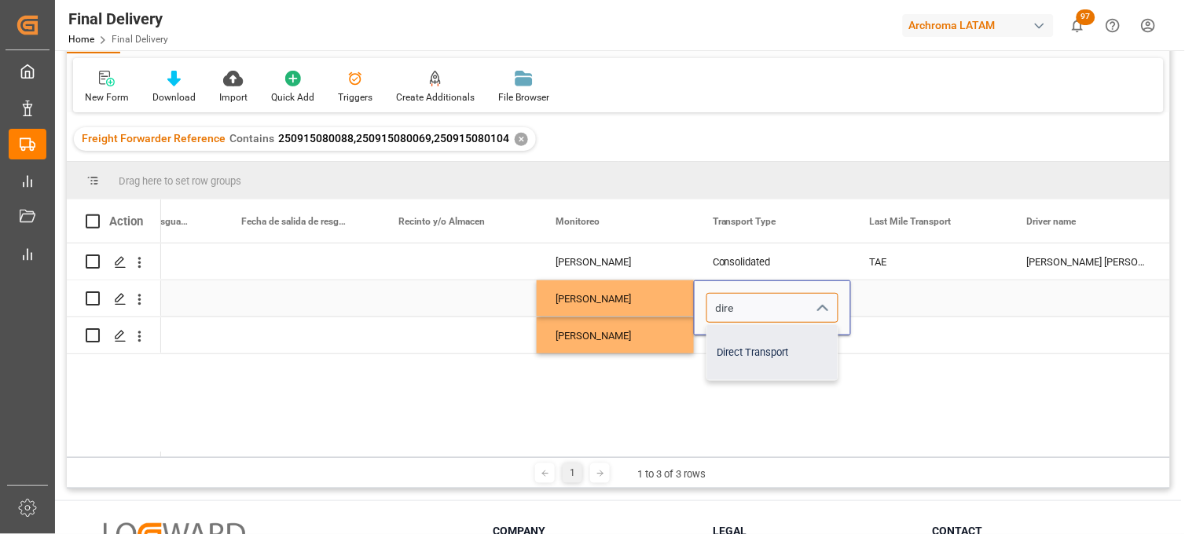
click at [772, 343] on div "Direct Transport" at bounding box center [772, 352] width 130 height 55
type input "Direct Transport"
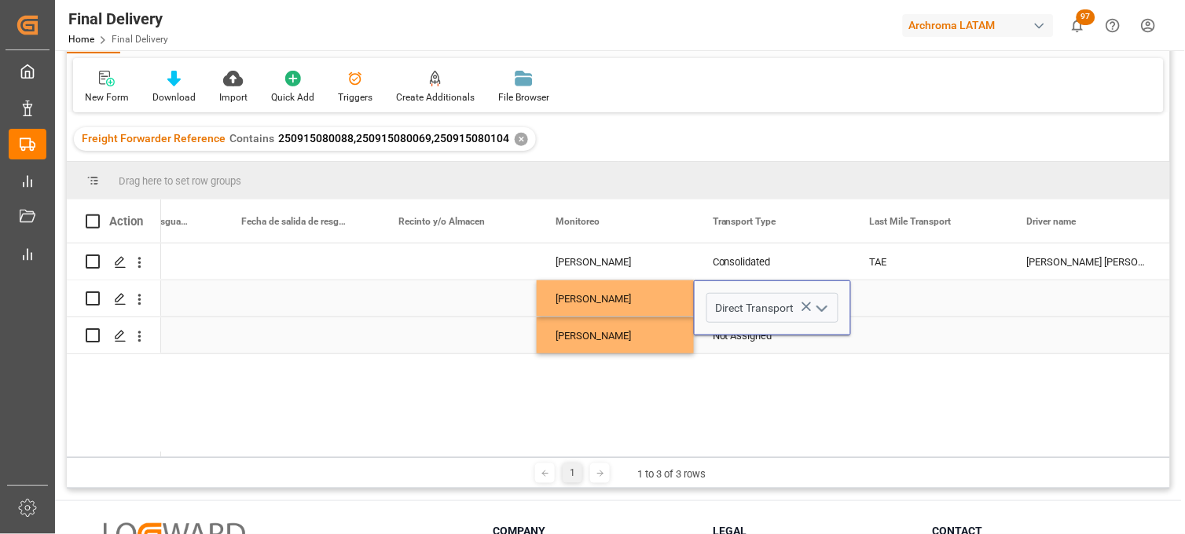
click at [744, 343] on div "Not Assigned" at bounding box center [772, 336] width 119 height 36
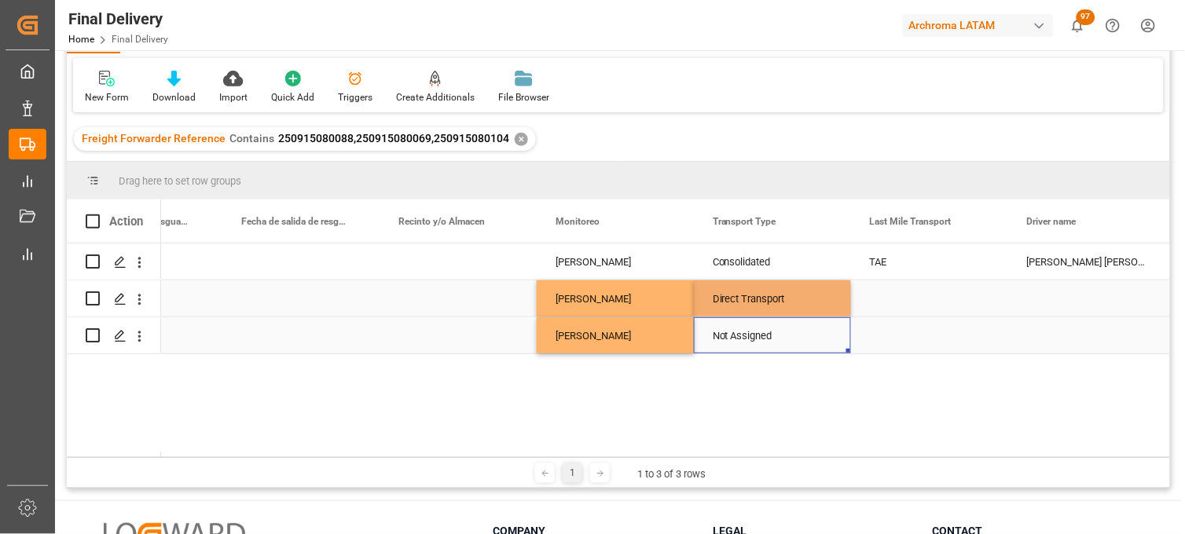
click at [744, 343] on div "Not Assigned" at bounding box center [772, 336] width 119 height 36
drag, startPoint x: 801, startPoint y: 322, endPoint x: 794, endPoint y: 323, distance: 7.9
click at [798, 322] on icon "Press SPACE to select this row." at bounding box center [806, 325] width 17 height 17
click at [750, 325] on input "Press SPACE to select this row." at bounding box center [772, 326] width 132 height 30
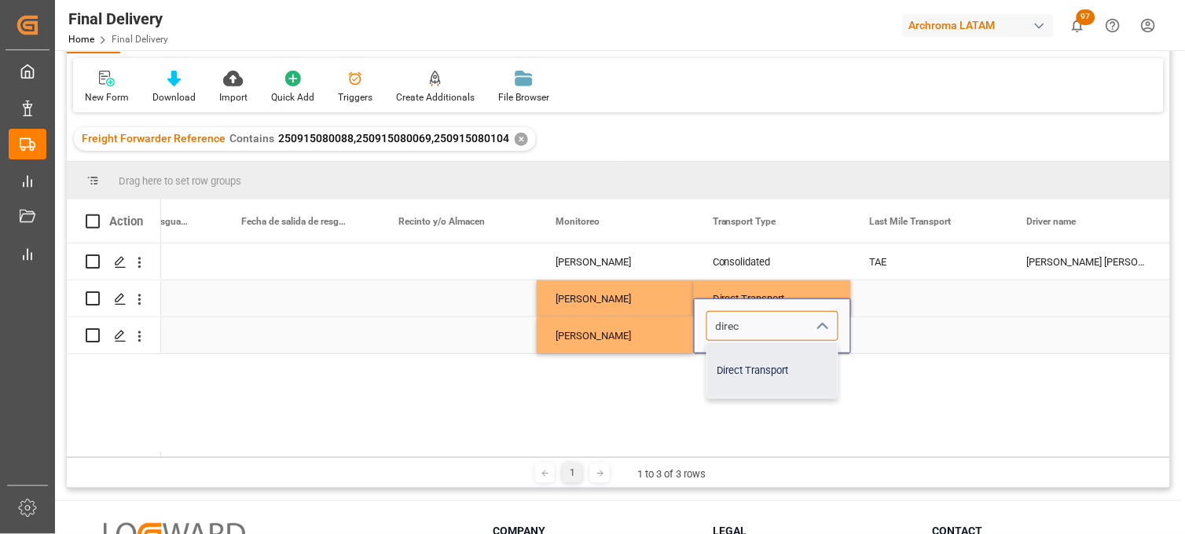
drag, startPoint x: 750, startPoint y: 365, endPoint x: 772, endPoint y: 351, distance: 25.1
click at [752, 363] on div "Direct Transport" at bounding box center [772, 370] width 130 height 55
type input "Direct Transport"
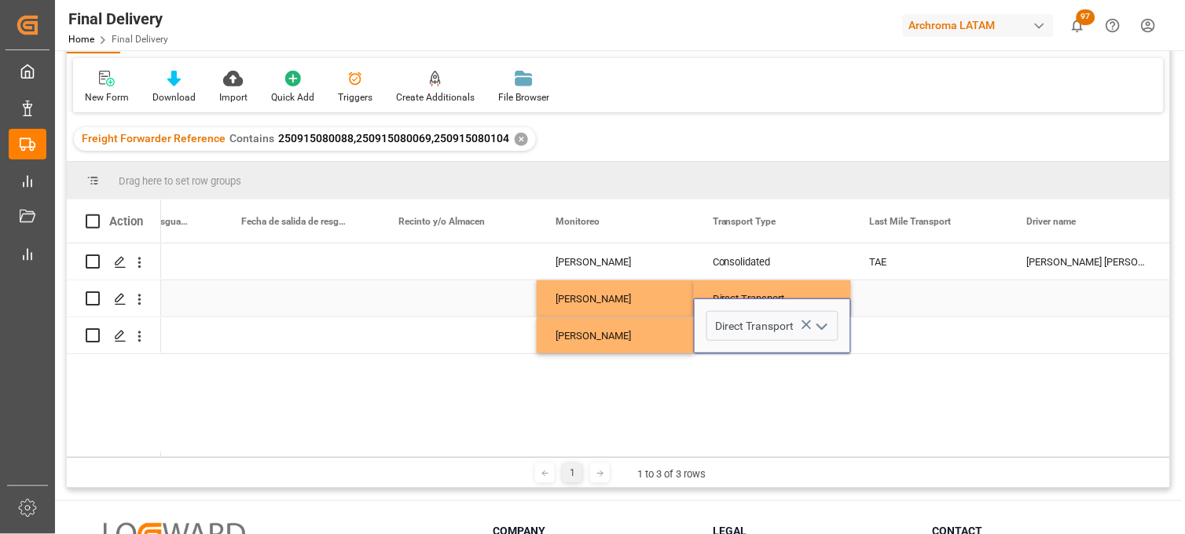
click at [900, 303] on div "Press SPACE to select this row." at bounding box center [929, 299] width 157 height 36
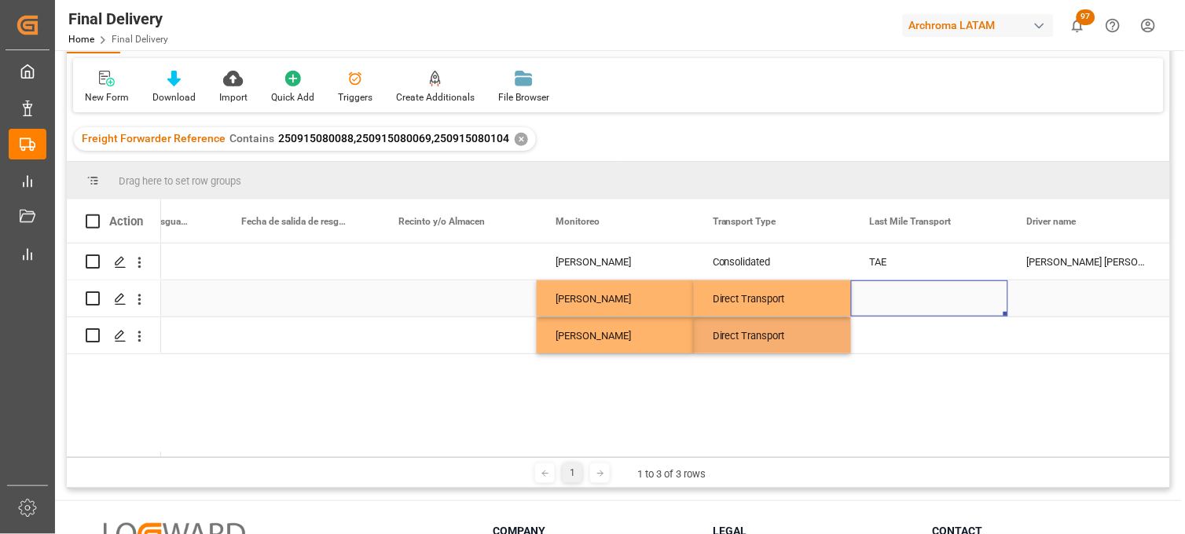
click at [899, 303] on div "Press SPACE to select this row." at bounding box center [929, 299] width 157 height 36
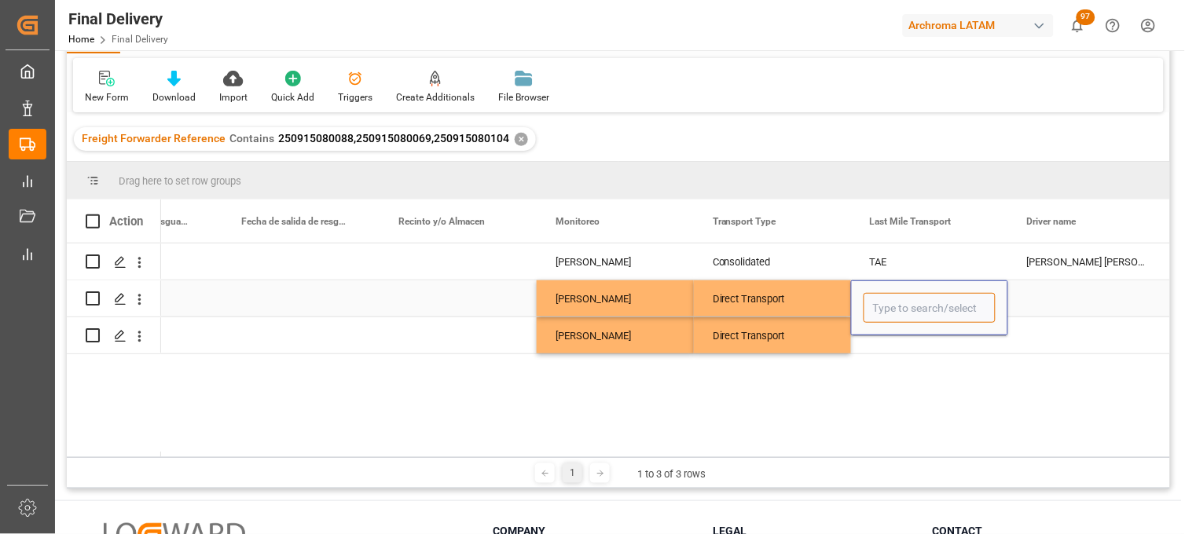
click at [897, 303] on input "Press SPACE to select this row." at bounding box center [930, 308] width 132 height 30
click at [901, 347] on div "TRANSPORTES AKIRA" at bounding box center [929, 352] width 130 height 55
type input "TRANSPORTES AKIRA"
click at [880, 341] on div "Press SPACE to select this row." at bounding box center [929, 335] width 157 height 36
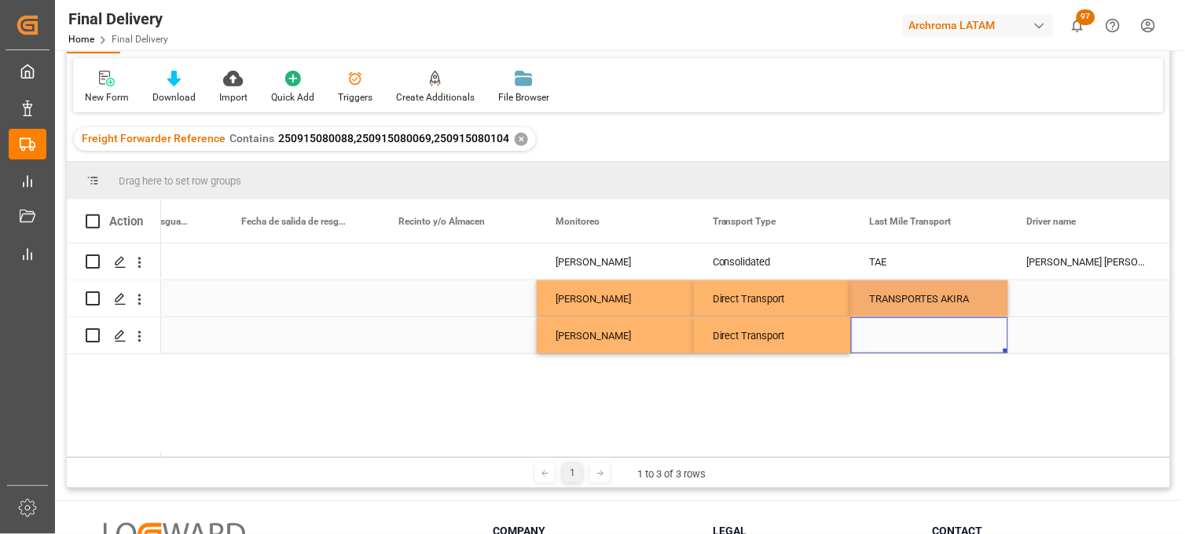
click at [881, 332] on div "Press SPACE to select this row." at bounding box center [929, 335] width 157 height 36
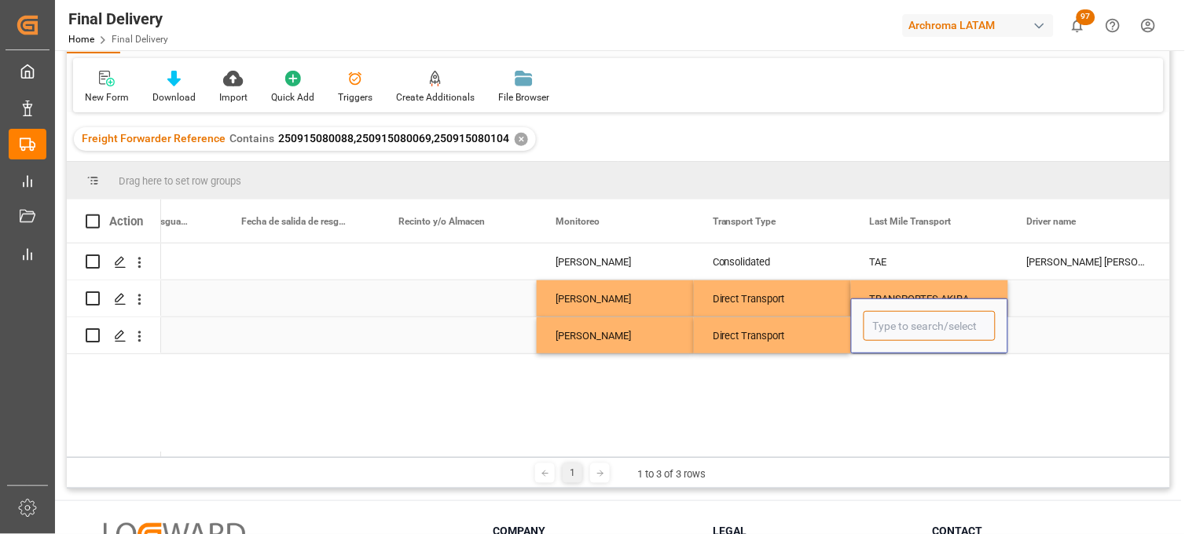
click at [881, 332] on input "Press SPACE to select this row." at bounding box center [930, 326] width 132 height 30
click at [901, 370] on div "TRANSPORTES AKIRA" at bounding box center [929, 370] width 130 height 55
type input "TRANSPORTES AKIRA"
click at [1051, 291] on div "Press SPACE to select this row." at bounding box center [1086, 299] width 157 height 36
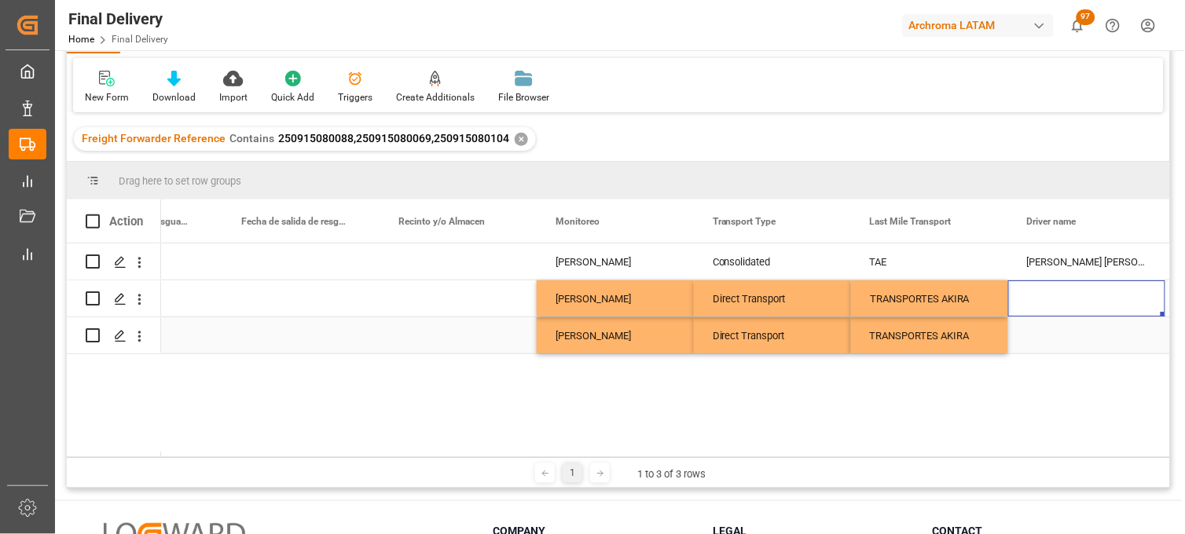
click at [1063, 333] on div "Press SPACE to select this row." at bounding box center [1086, 335] width 157 height 36
click at [1063, 334] on input "Press SPACE to select this row." at bounding box center [1087, 326] width 132 height 30
type input "[PERSON_NAME]"
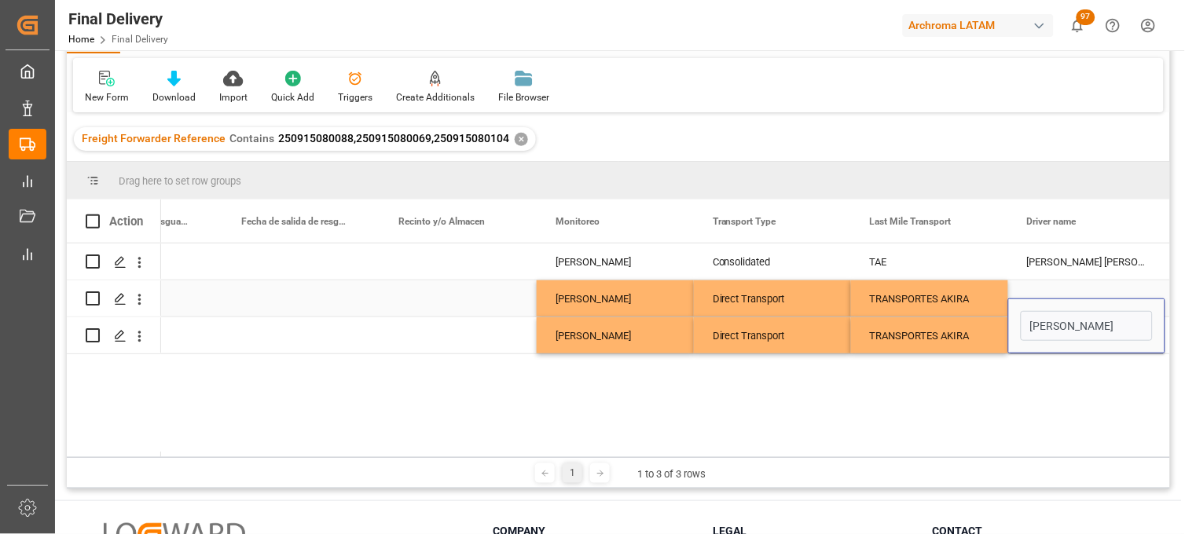
click at [937, 303] on div "TRANSPORTES AKIRA" at bounding box center [929, 299] width 157 height 36
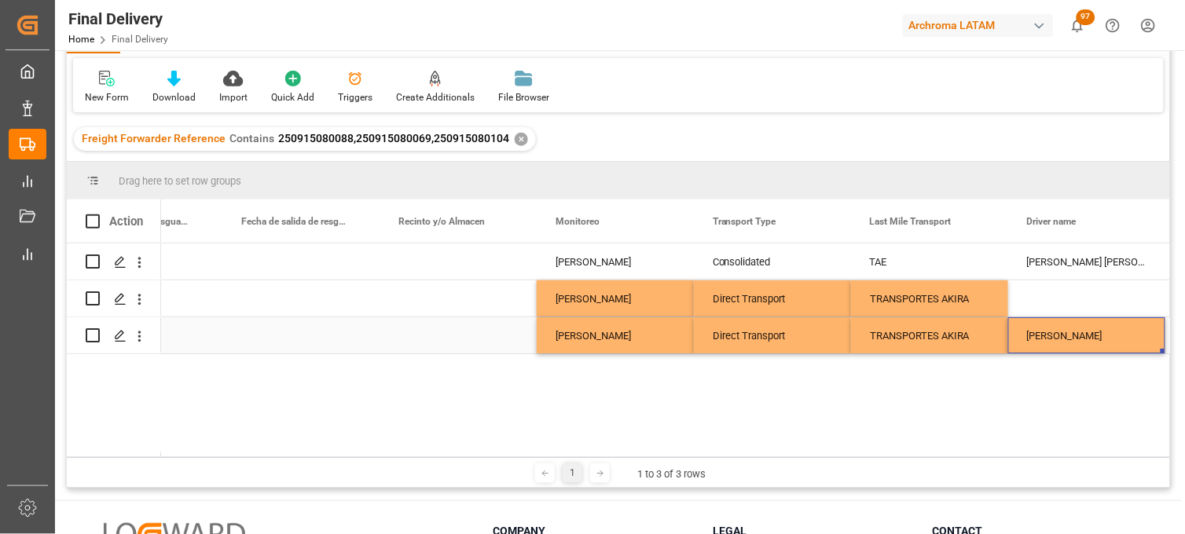
click at [1057, 330] on div "[PERSON_NAME]" at bounding box center [1086, 335] width 157 height 36
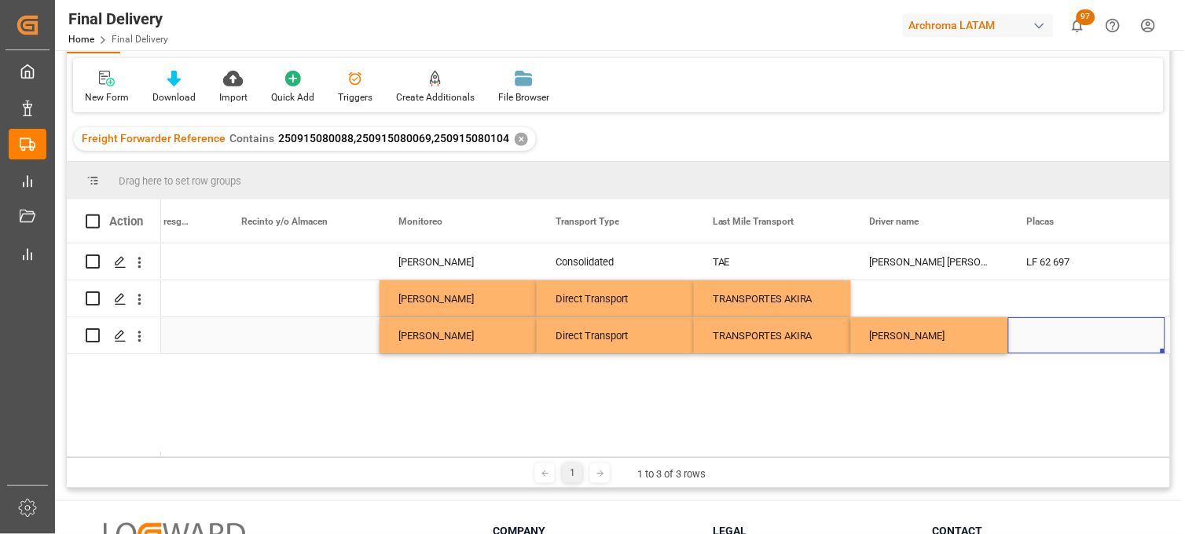
scroll to position [0, 4272]
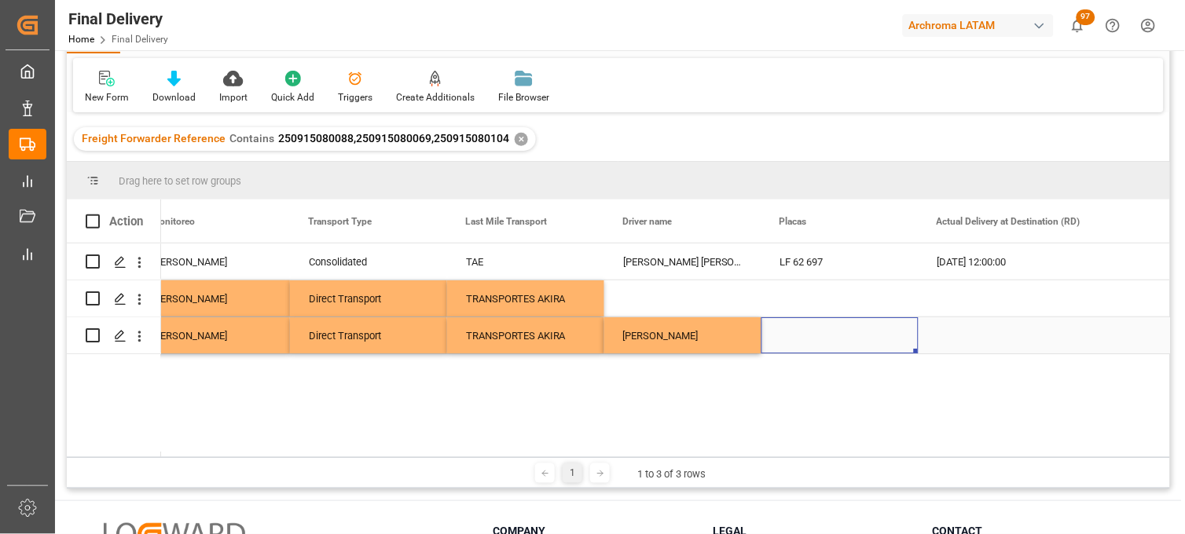
click at [801, 339] on div "Press SPACE to select this row." at bounding box center [839, 335] width 157 height 36
click at [801, 339] on input "Press SPACE to select this row." at bounding box center [840, 326] width 132 height 30
paste input "NN3073C"
type input "NN3073C"
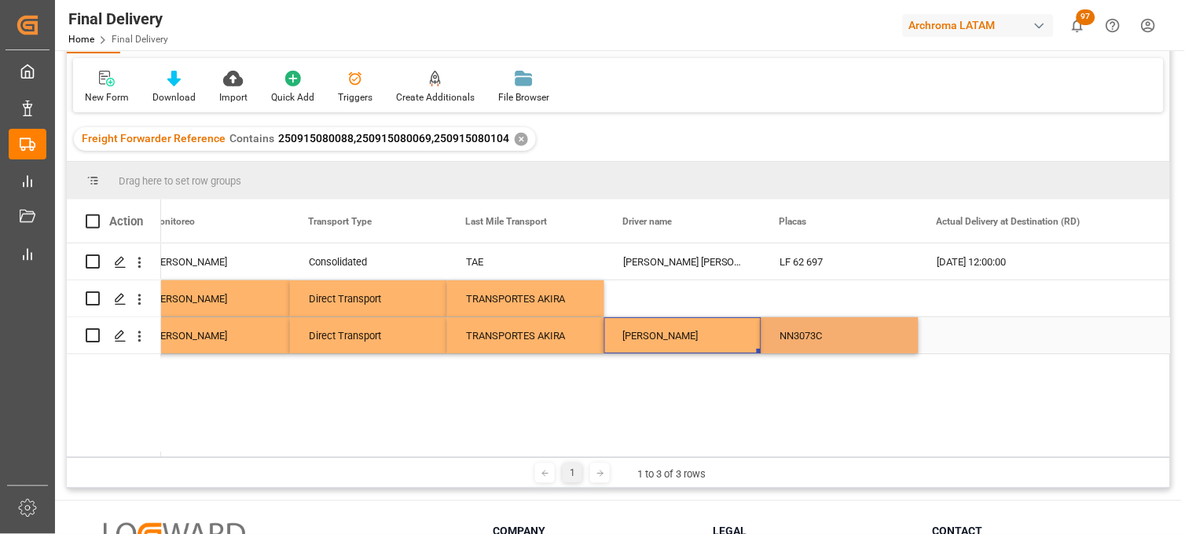
click at [669, 332] on div "[PERSON_NAME]" at bounding box center [682, 335] width 157 height 36
click at [668, 301] on div "Press SPACE to select this row." at bounding box center [682, 299] width 157 height 36
click at [798, 302] on div "Press SPACE to select this row." at bounding box center [839, 299] width 157 height 36
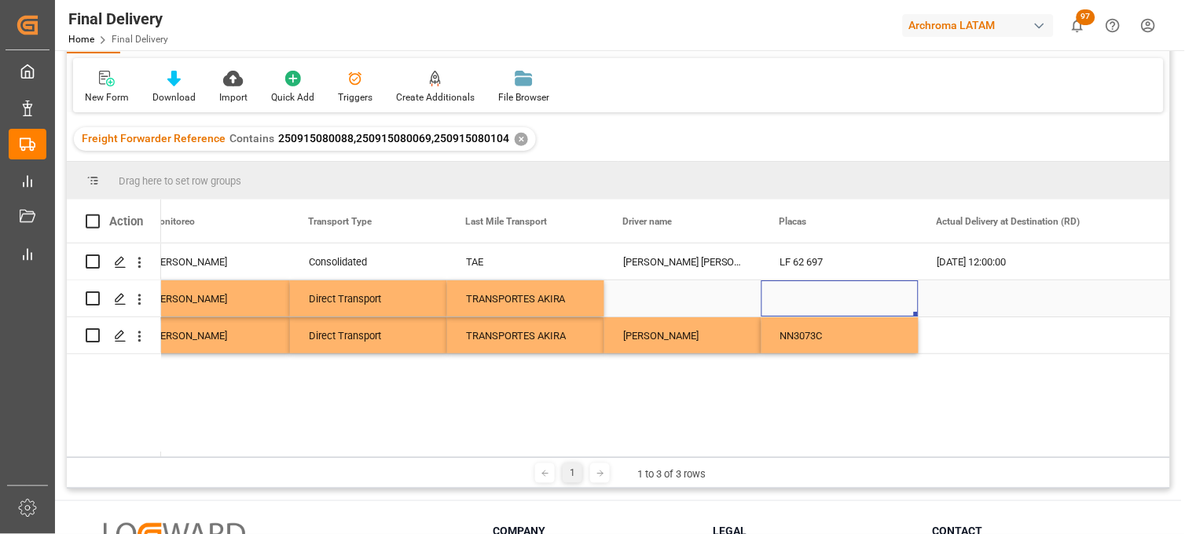
click at [798, 302] on div "Press SPACE to select this row." at bounding box center [839, 299] width 157 height 36
click at [798, 302] on input "Press SPACE to select this row." at bounding box center [840, 308] width 132 height 30
type input "11AS3V"
click at [665, 304] on div "Press SPACE to select this row." at bounding box center [682, 299] width 157 height 36
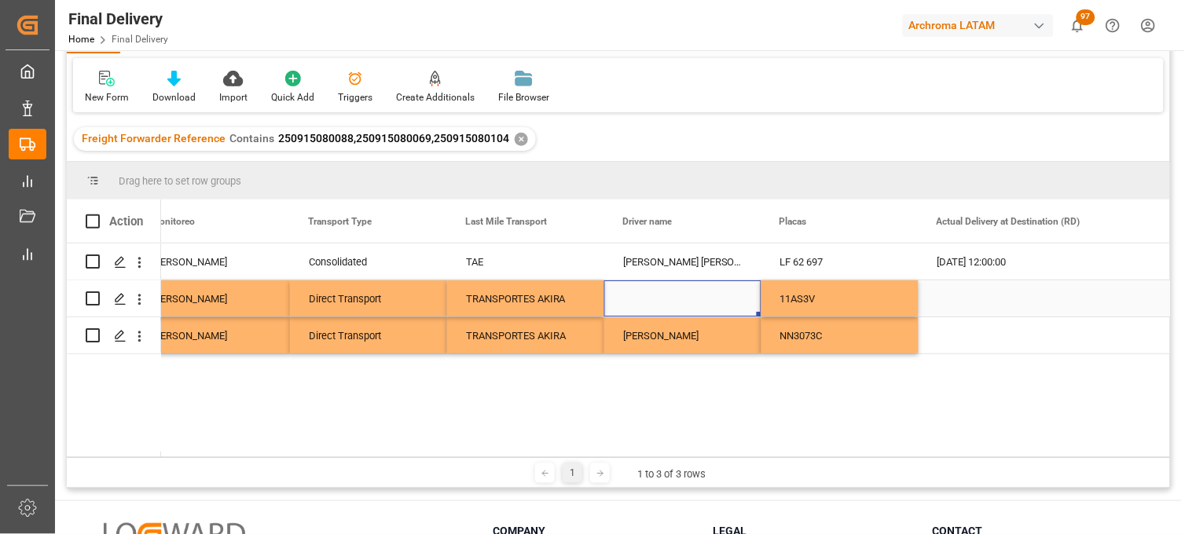
click at [822, 307] on div "11AS3V" at bounding box center [839, 299] width 157 height 36
click at [962, 299] on div "Press SPACE to select this row." at bounding box center [1043, 299] width 248 height 36
click at [956, 297] on div "Press SPACE to select this row." at bounding box center [1043, 299] width 248 height 36
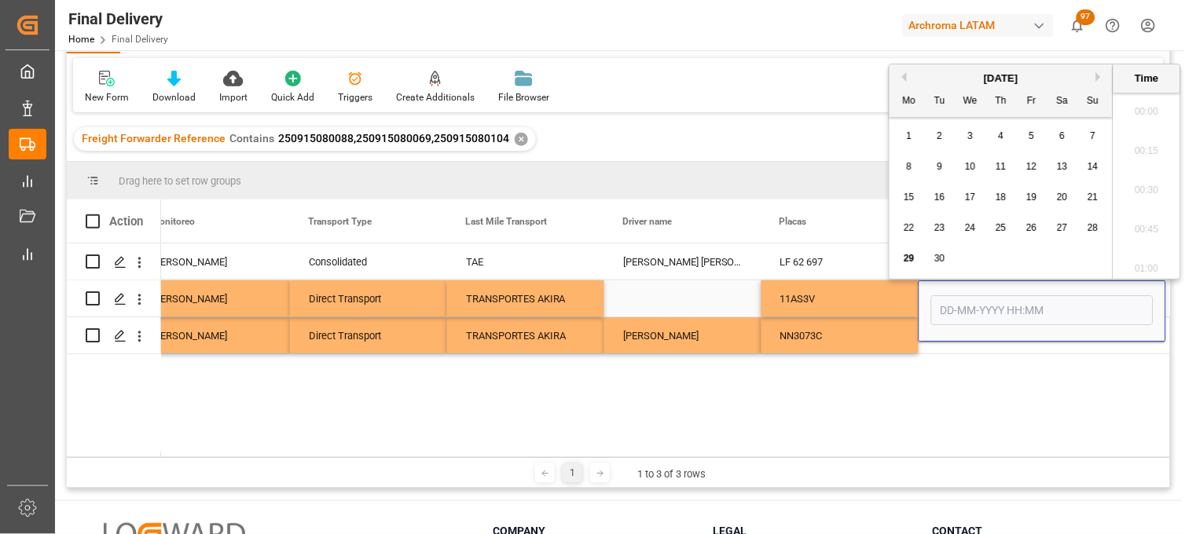
scroll to position [3305, 0]
click at [912, 265] on div "29" at bounding box center [910, 259] width 20 height 19
click at [1143, 140] on li "09:00" at bounding box center [1146, 142] width 67 height 39
type input "[DATE] 09:00"
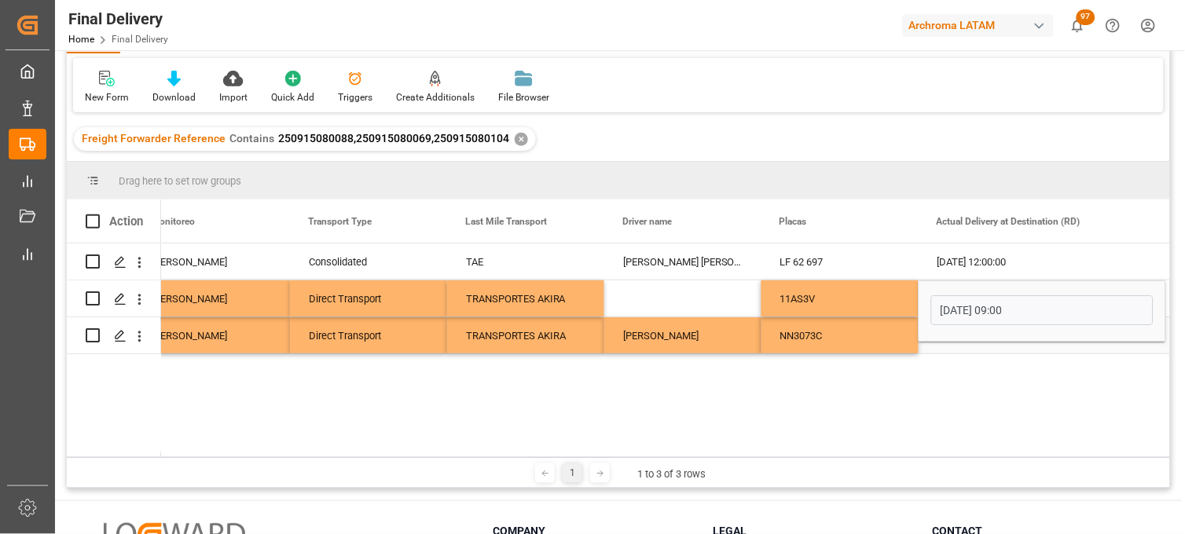
click at [976, 346] on div "Press SPACE to select this row." at bounding box center [1043, 335] width 248 height 36
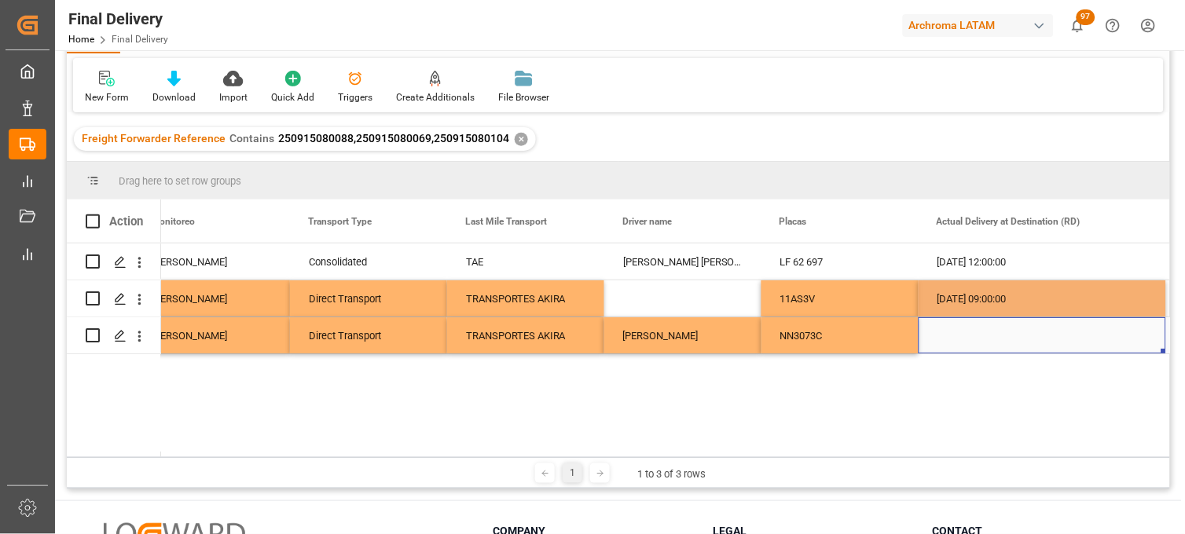
click at [948, 340] on div "Press SPACE to select this row." at bounding box center [1043, 335] width 248 height 36
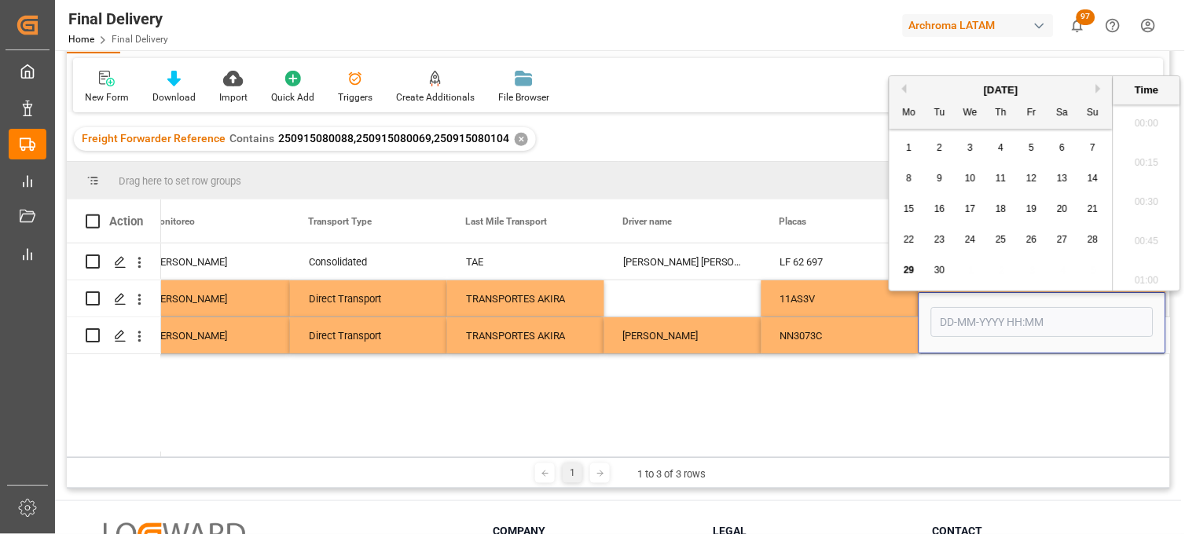
scroll to position [3305, 0]
click at [907, 269] on span "29" at bounding box center [909, 270] width 10 height 11
click at [1143, 207] on li "09:15" at bounding box center [1146, 193] width 67 height 39
type input "[DATE] 09:15"
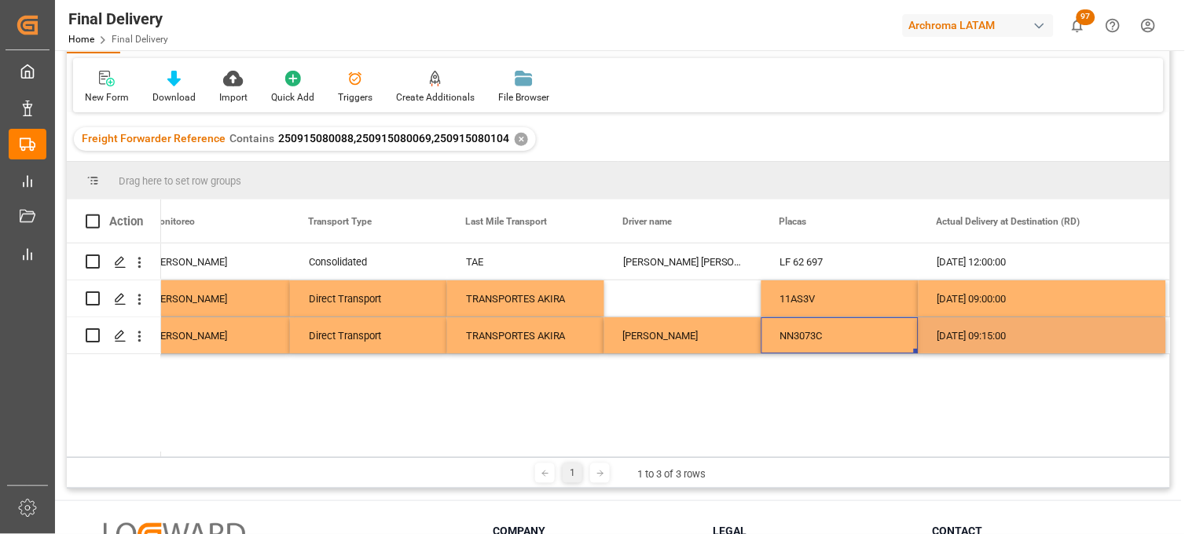
click at [879, 335] on div "NN3073C" at bounding box center [839, 335] width 157 height 36
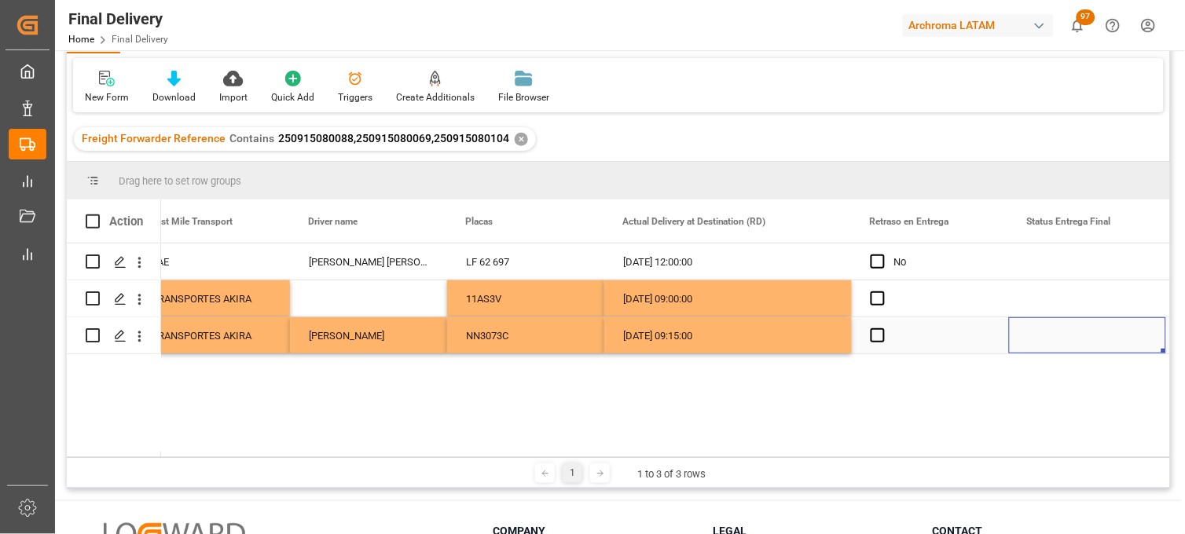
scroll to position [0, 4743]
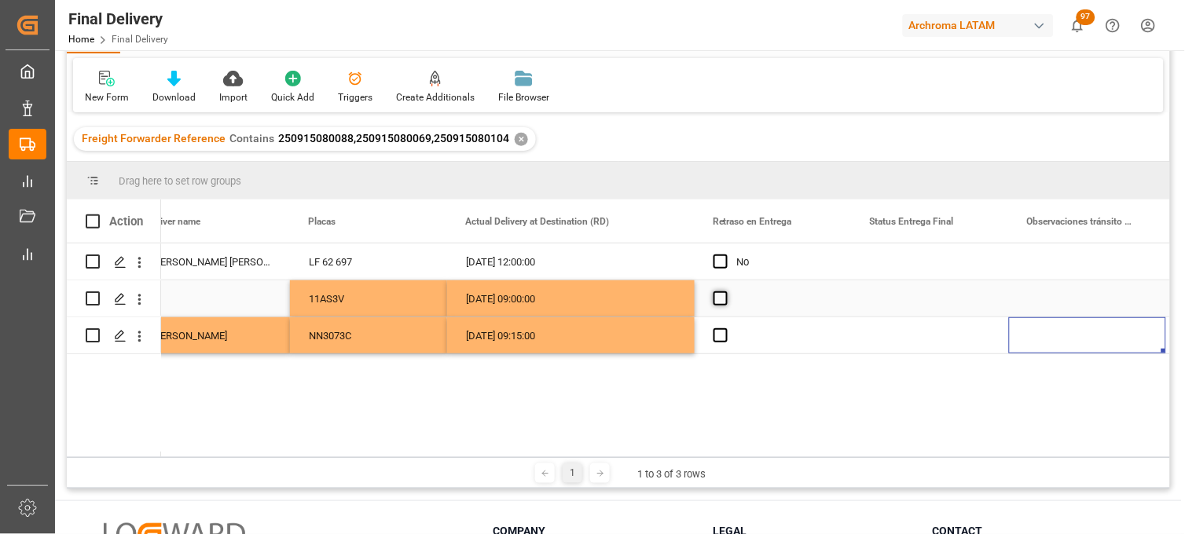
click at [719, 299] on span "Press SPACE to select this row." at bounding box center [720, 299] width 14 height 14
click at [725, 292] on input "Press SPACE to select this row." at bounding box center [725, 292] width 0 height 0
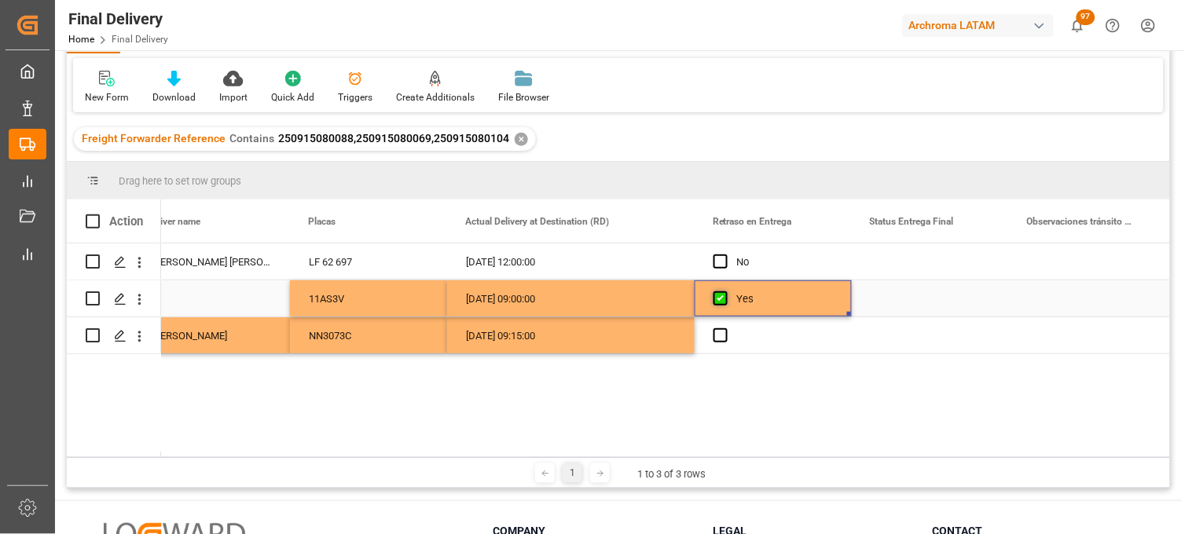
click at [720, 302] on span "Press SPACE to select this row." at bounding box center [720, 299] width 14 height 14
click at [725, 292] on input "Press SPACE to select this row." at bounding box center [725, 292] width 0 height 0
click at [725, 339] on span "Press SPACE to select this row." at bounding box center [720, 335] width 14 height 14
click at [725, 328] on input "Press SPACE to select this row." at bounding box center [725, 328] width 0 height 0
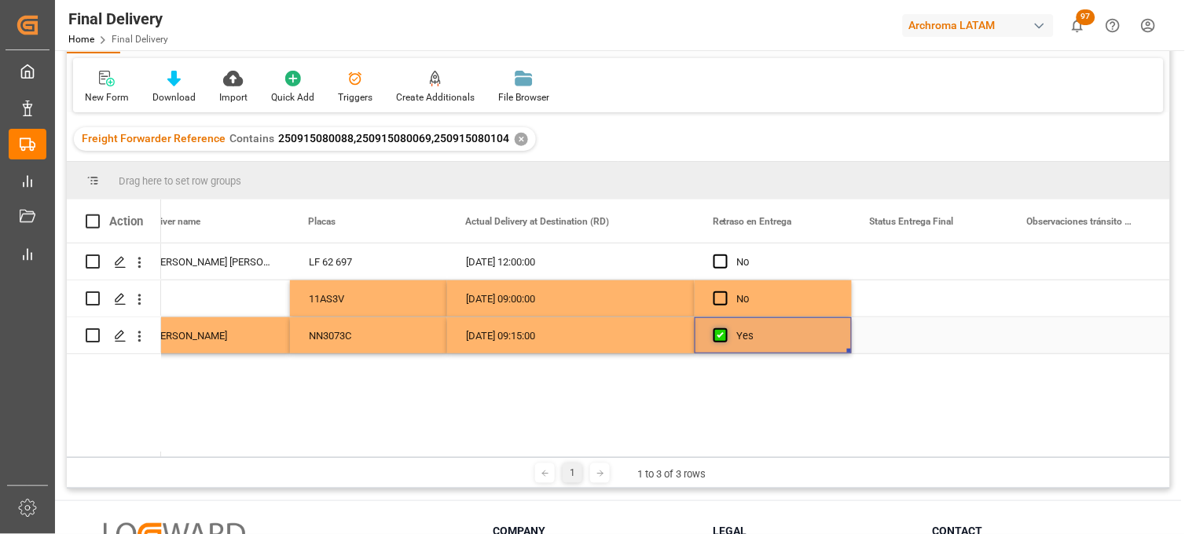
click at [725, 339] on span "Press SPACE to select this row." at bounding box center [720, 335] width 14 height 14
click at [725, 328] on input "Press SPACE to select this row." at bounding box center [725, 328] width 0 height 0
click at [915, 264] on div "Press SPACE to select this row." at bounding box center [930, 262] width 157 height 36
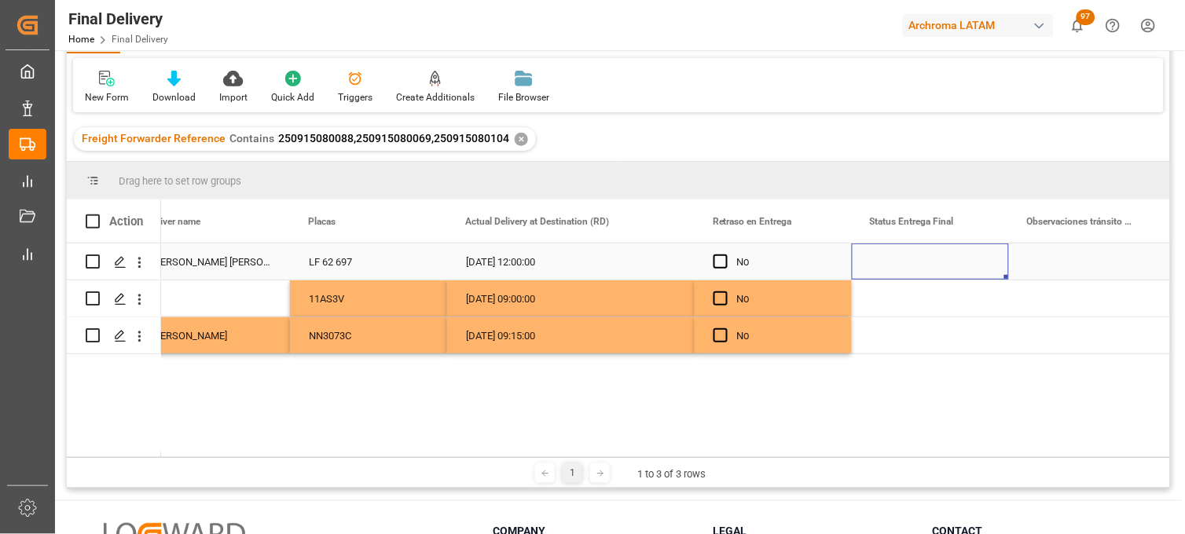
click at [915, 264] on div "Press SPACE to select this row." at bounding box center [930, 262] width 157 height 36
click at [915, 266] on input "Press SPACE to select this row." at bounding box center [930, 271] width 132 height 30
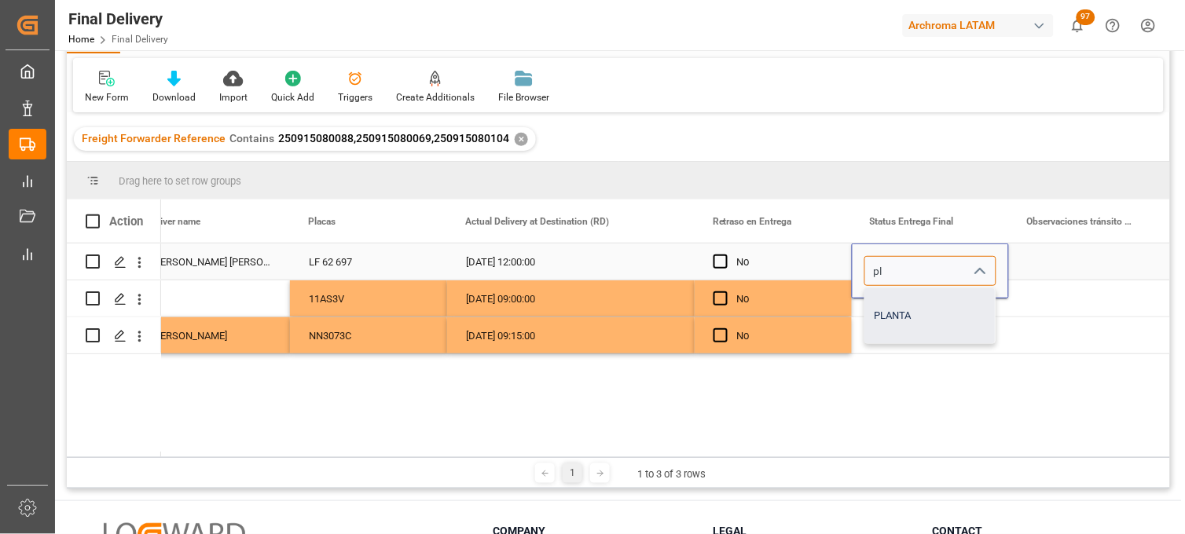
click at [917, 309] on div "PLANTA" at bounding box center [930, 315] width 130 height 55
type input "PLANTA"
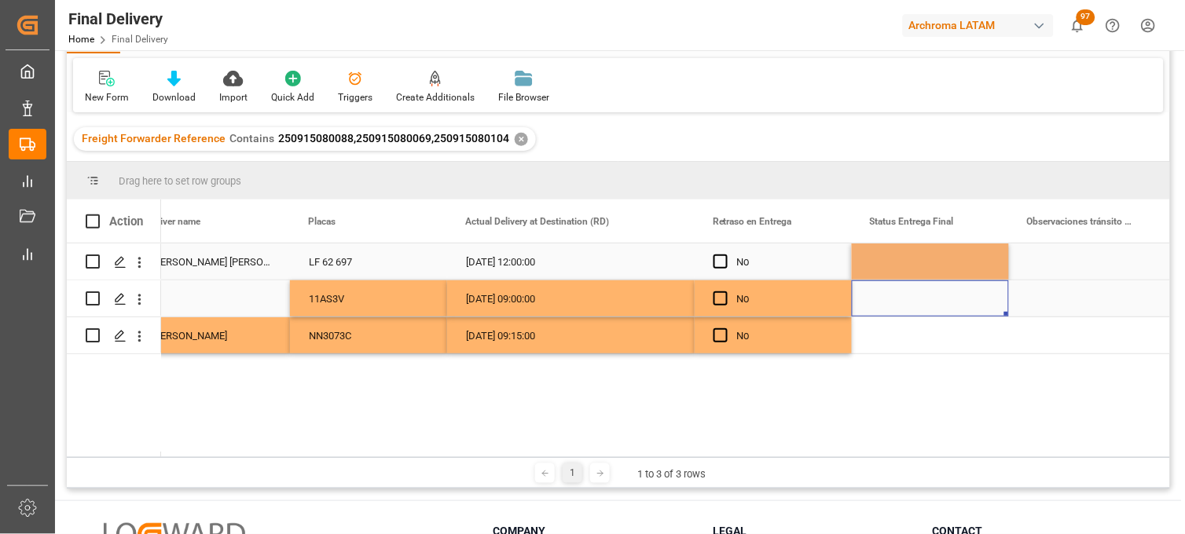
click at [893, 303] on div "Press SPACE to select this row." at bounding box center [930, 299] width 157 height 36
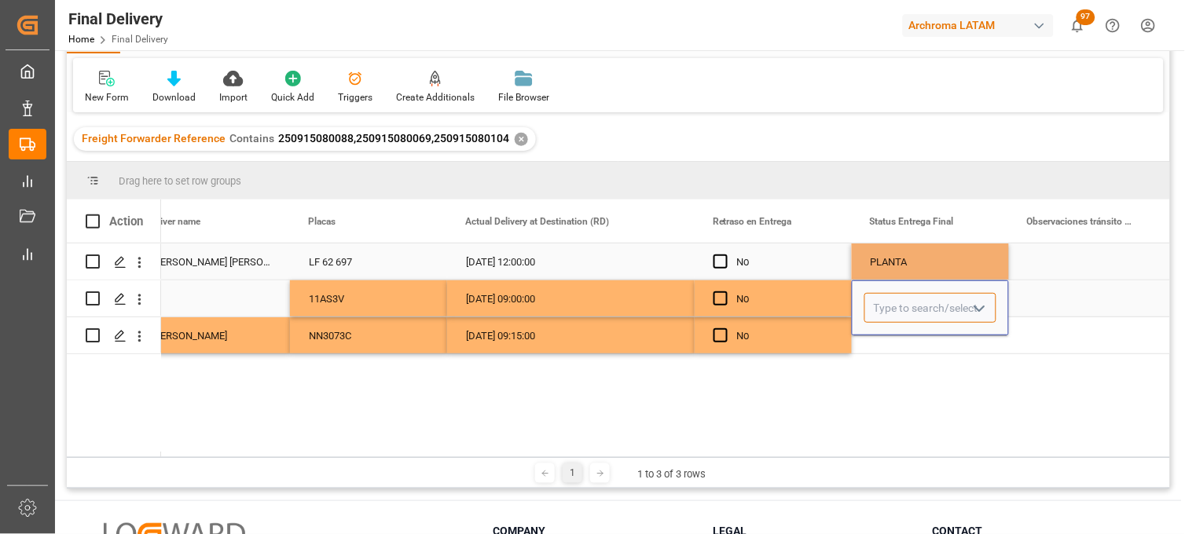
click at [893, 300] on input "Press SPACE to select this row." at bounding box center [930, 308] width 132 height 30
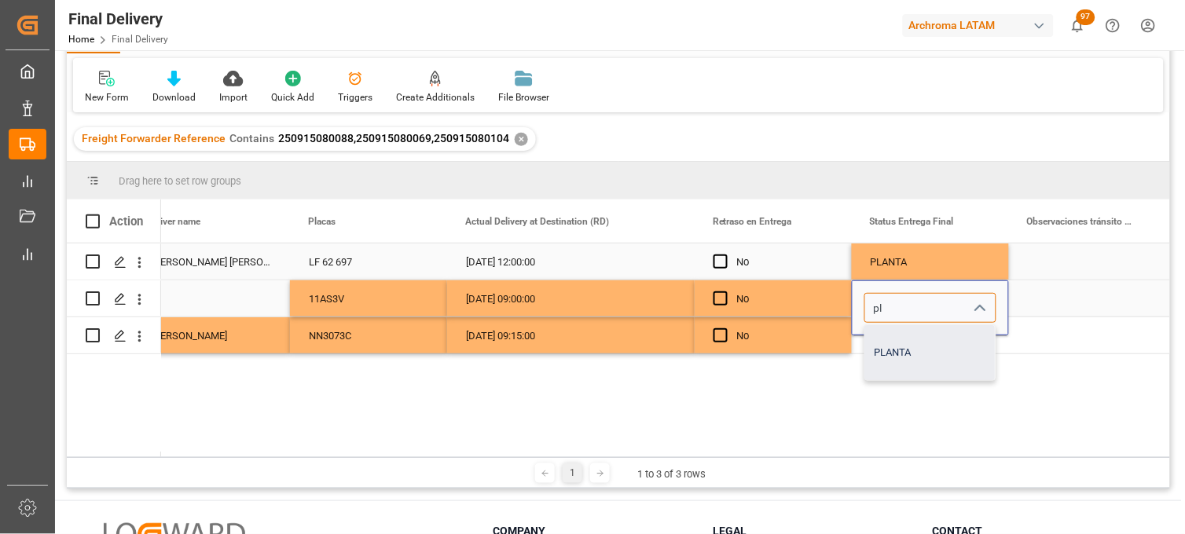
click at [893, 343] on div "PLANTA" at bounding box center [930, 352] width 130 height 55
type input "PLANTA"
click at [891, 339] on div "Press SPACE to select this row." at bounding box center [930, 335] width 157 height 36
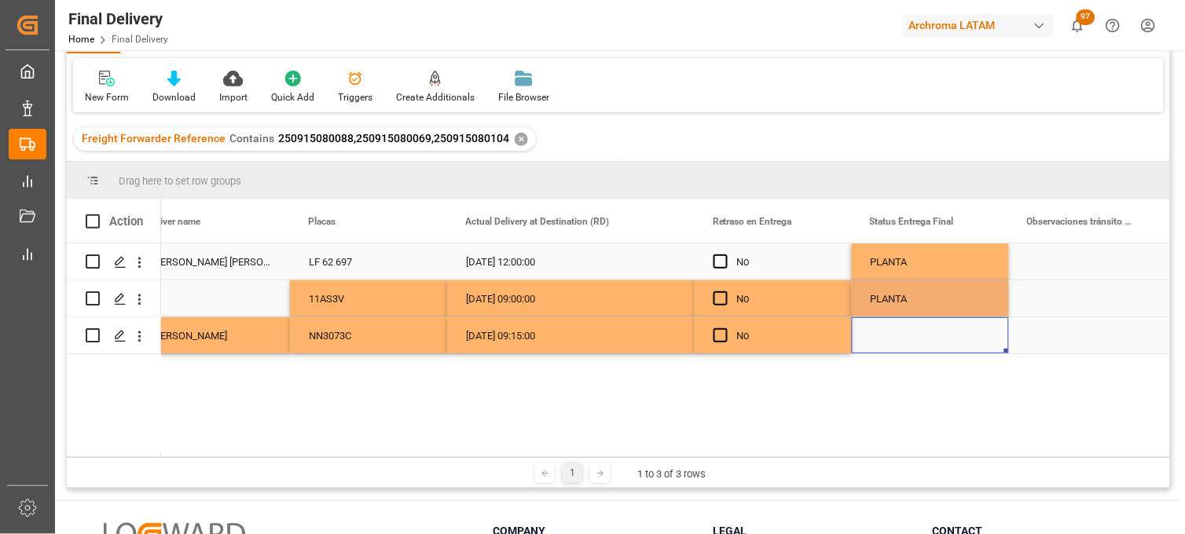
click at [891, 339] on div "Press SPACE to select this row." at bounding box center [930, 335] width 157 height 36
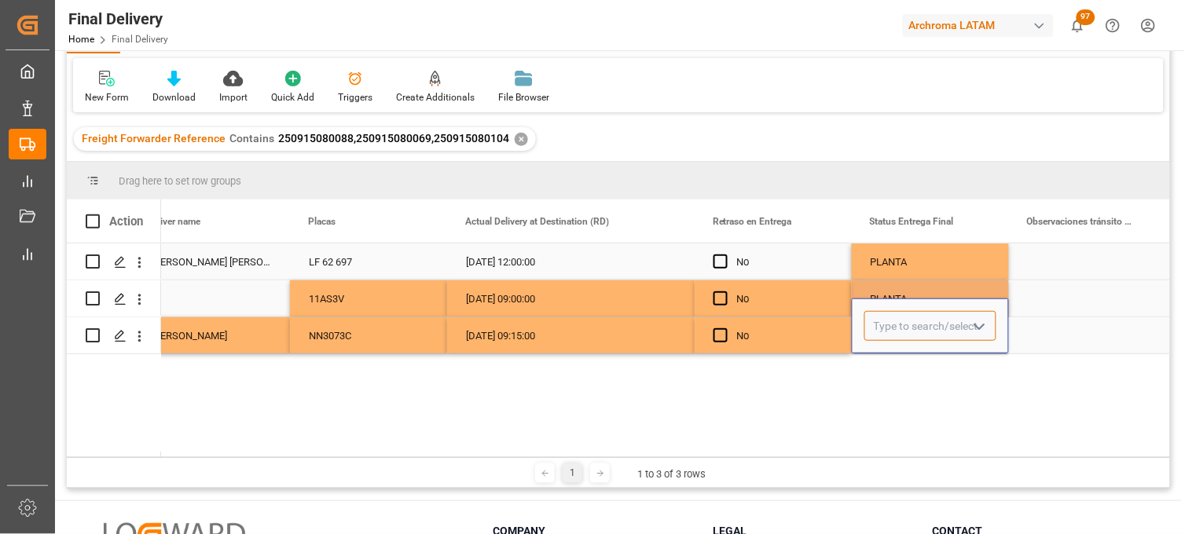
click at [889, 336] on input "Press SPACE to select this row." at bounding box center [930, 326] width 132 height 30
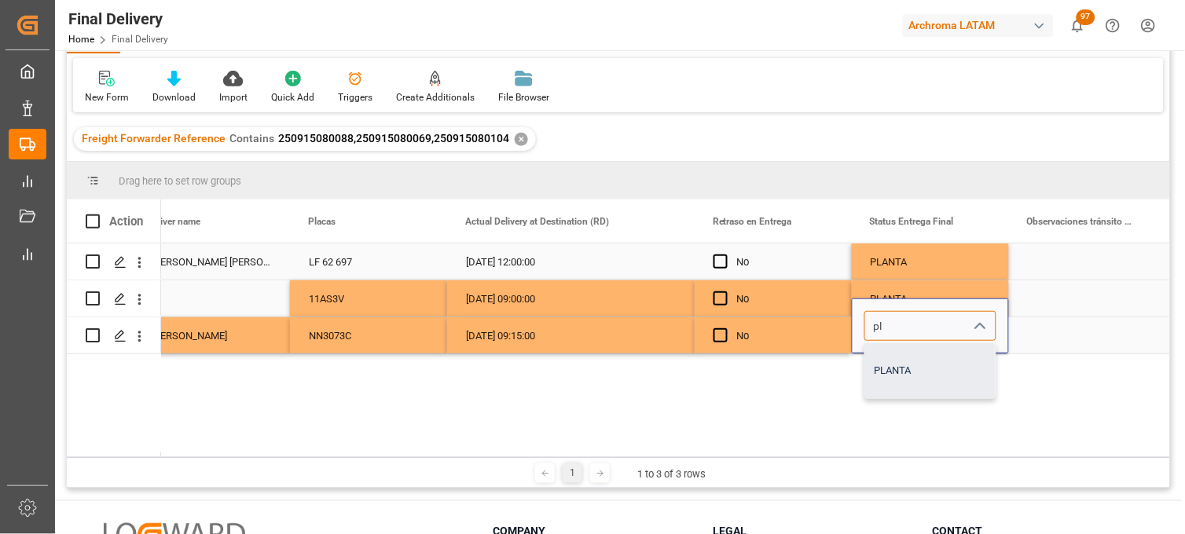
click at [891, 369] on div "PLANTA" at bounding box center [930, 370] width 130 height 55
type input "PLANTA"
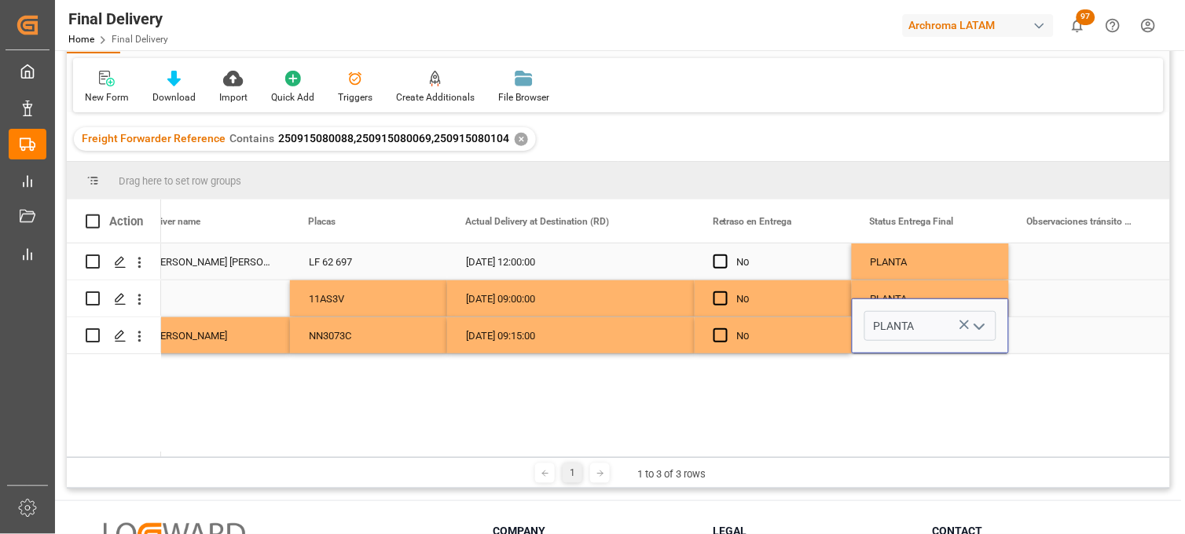
click at [1044, 328] on div "Press SPACE to select this row." at bounding box center [1087, 335] width 157 height 36
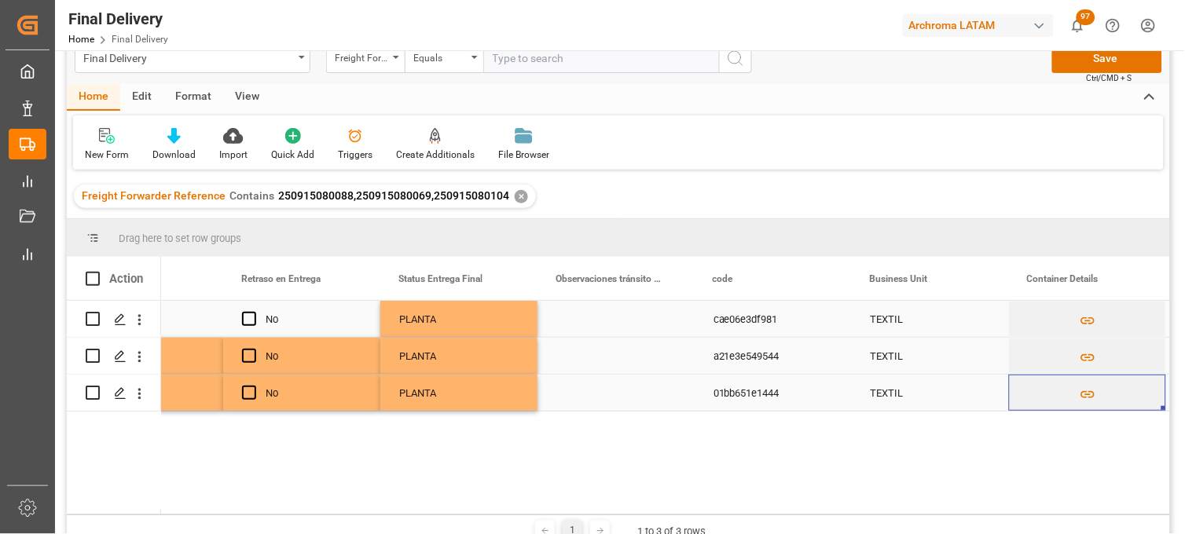
scroll to position [0, 0]
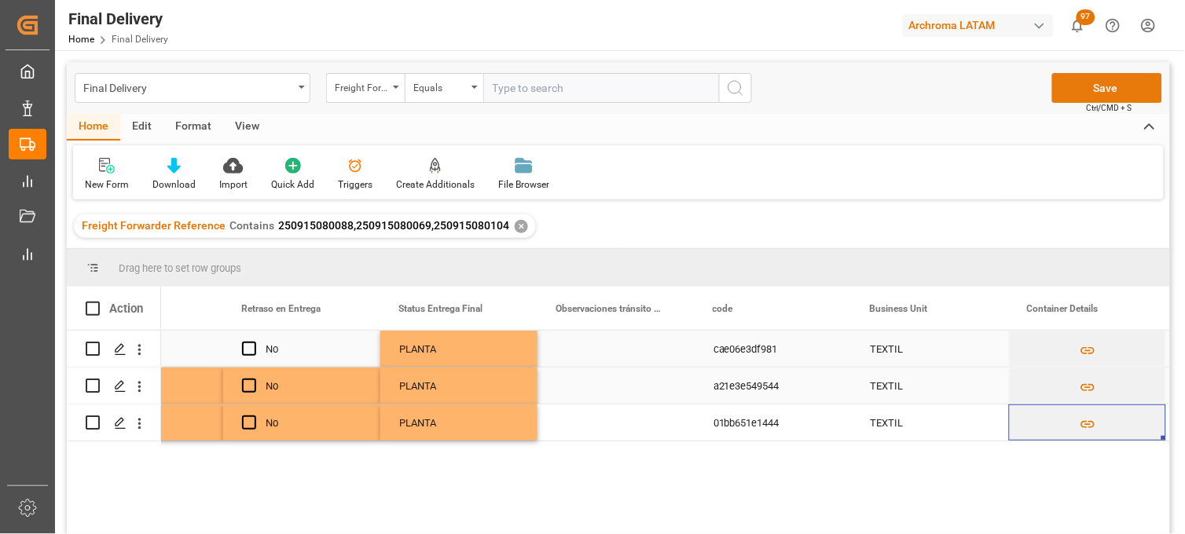
click at [1110, 90] on button "Save" at bounding box center [1107, 88] width 110 height 30
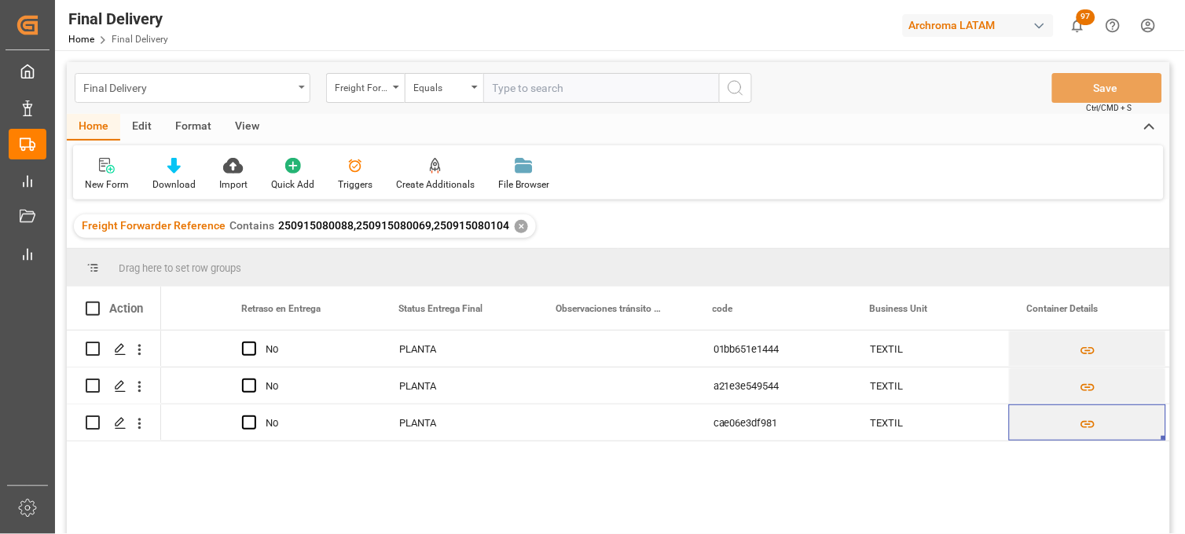
click at [199, 87] on div "Final Delivery" at bounding box center [188, 87] width 210 height 20
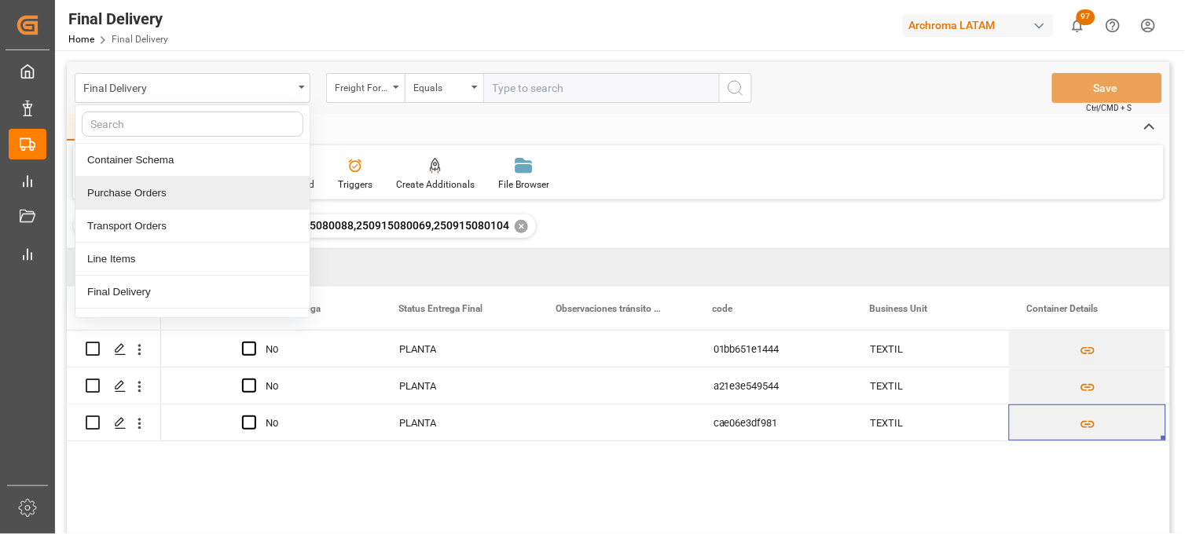
click at [134, 191] on div "Purchase Orders" at bounding box center [192, 193] width 234 height 33
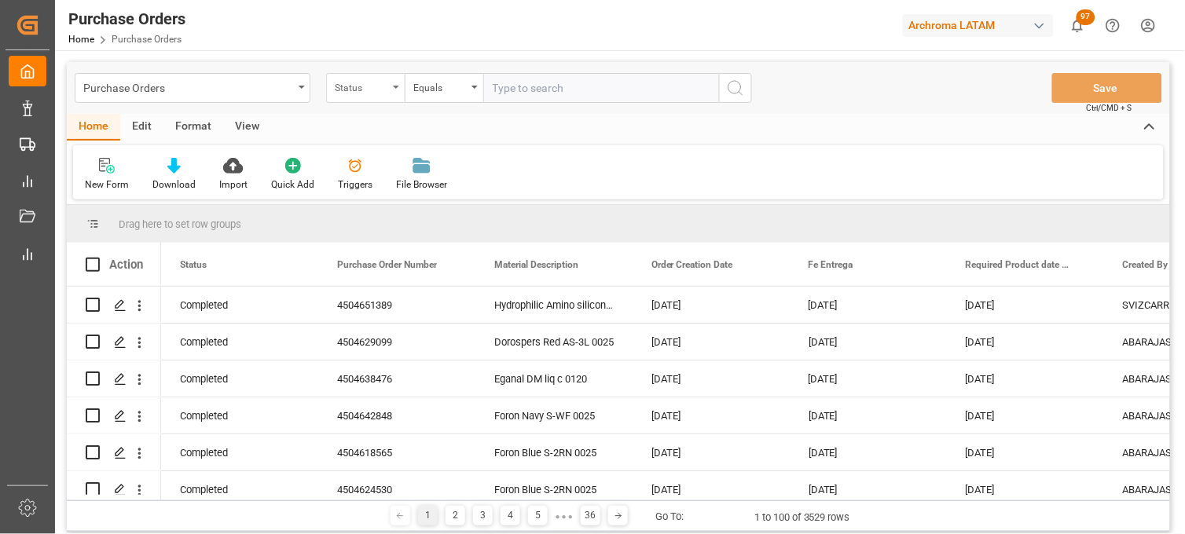
click at [357, 97] on div "Status" at bounding box center [365, 88] width 79 height 30
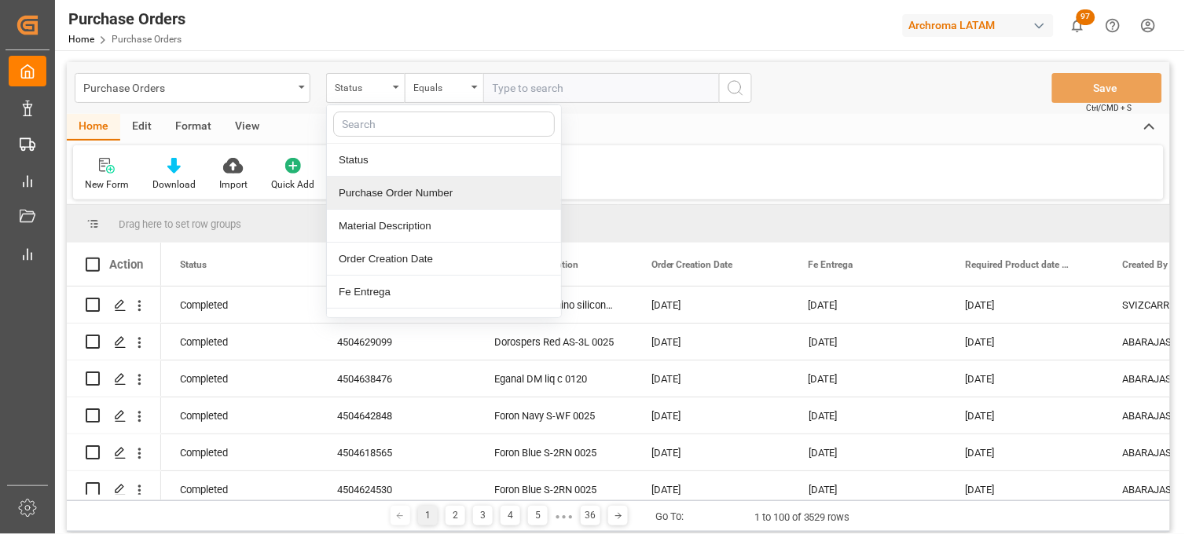
click at [393, 193] on div "Purchase Order Number" at bounding box center [444, 193] width 234 height 33
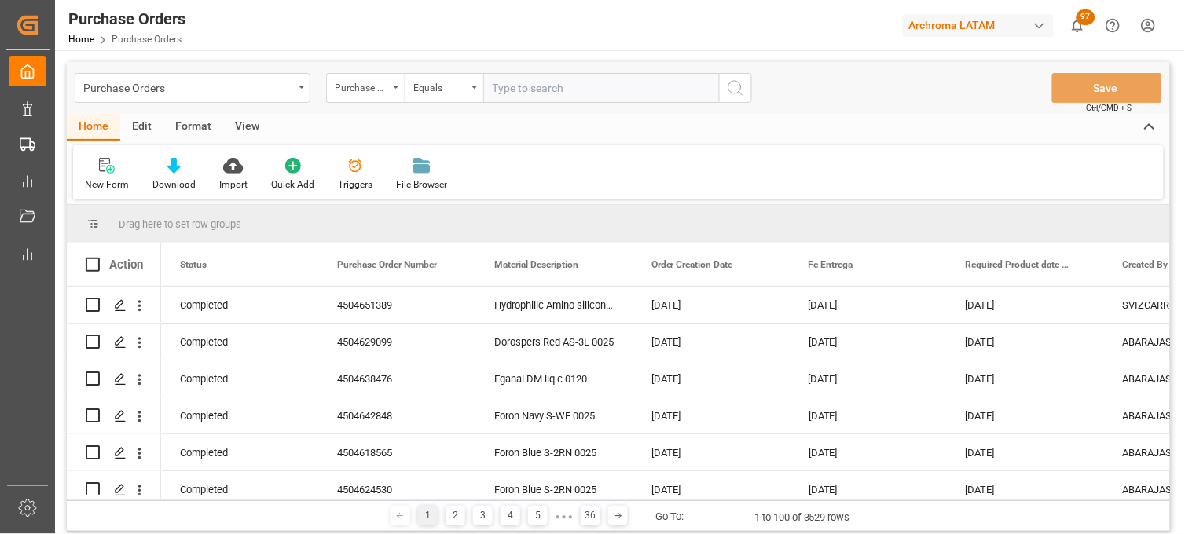
click at [521, 86] on input "text" at bounding box center [601, 88] width 236 height 30
paste input "4504662731"
type input "4504662731"
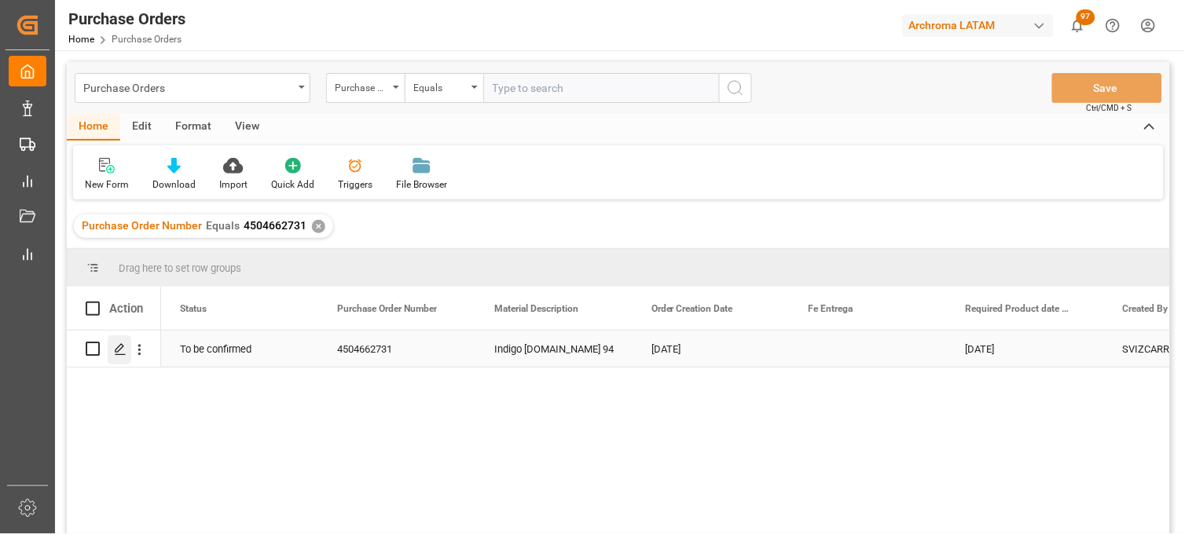
click at [122, 352] on icon "Press SPACE to select this row." at bounding box center [120, 349] width 13 height 13
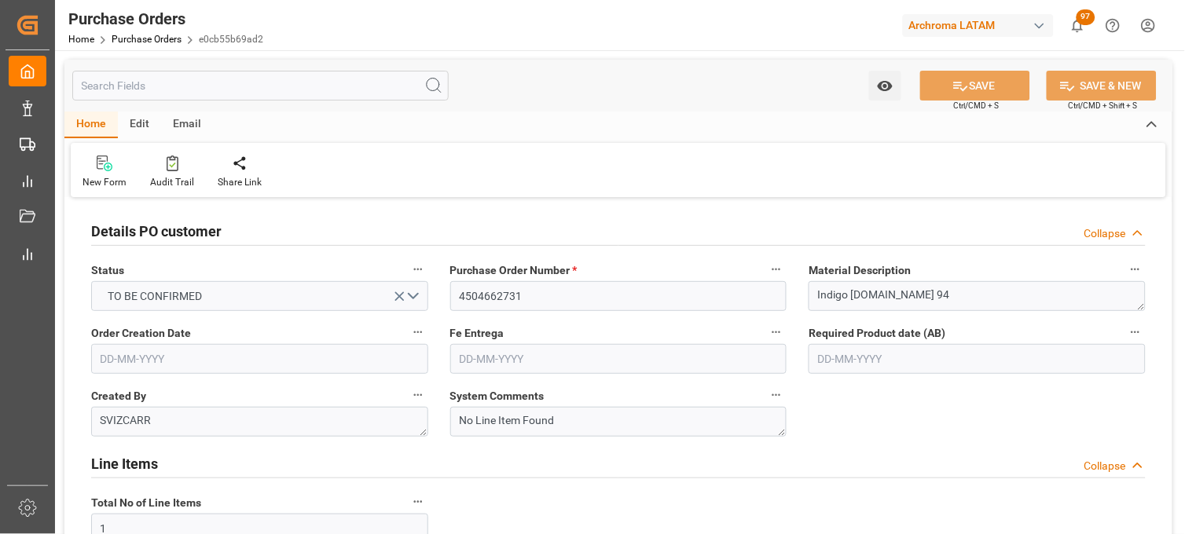
type input "[DATE]"
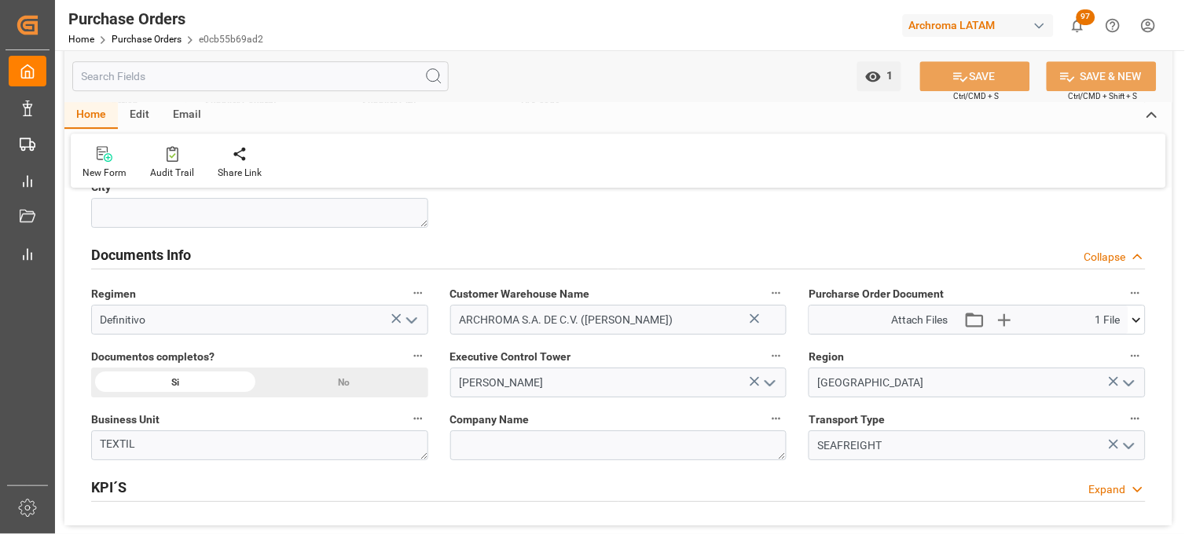
scroll to position [1135, 0]
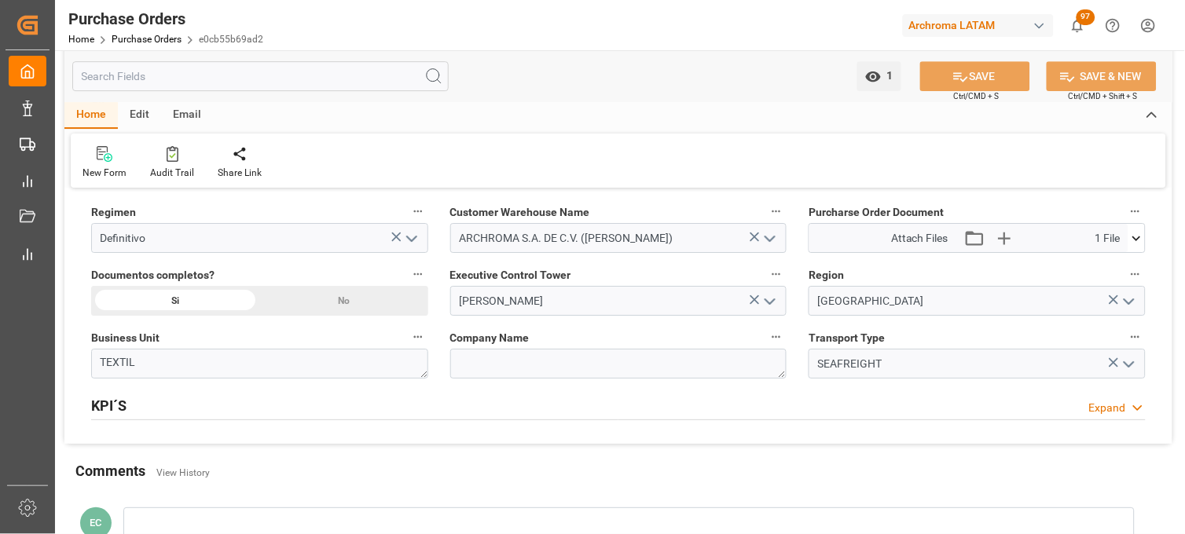
click at [1140, 248] on button at bounding box center [1136, 238] width 17 height 28
click at [1126, 267] on icon at bounding box center [1128, 267] width 17 height 17
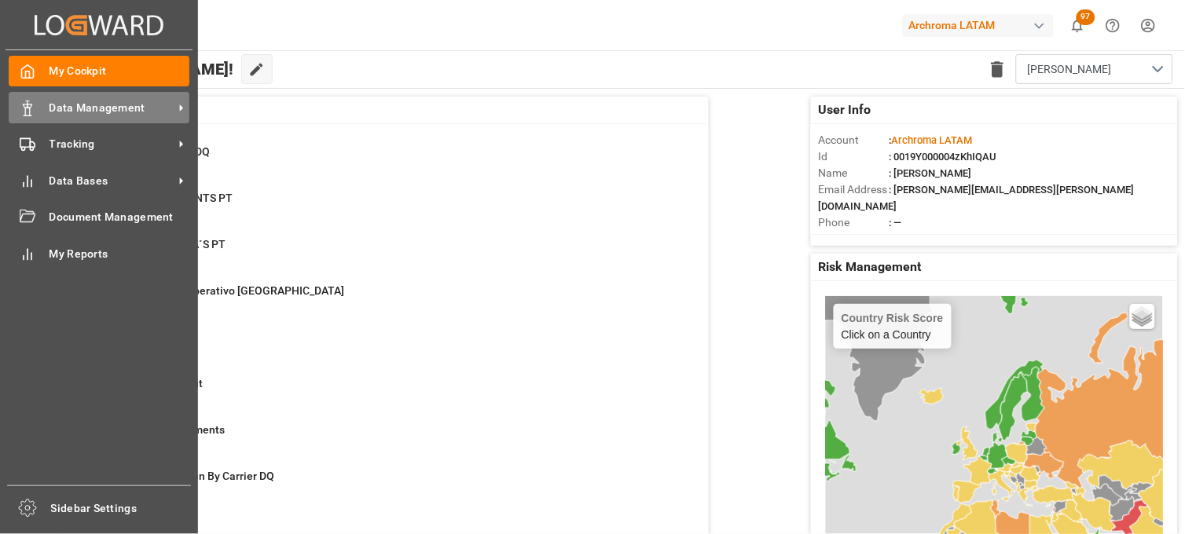
click at [50, 97] on div "Data Management Data Management" at bounding box center [99, 107] width 181 height 31
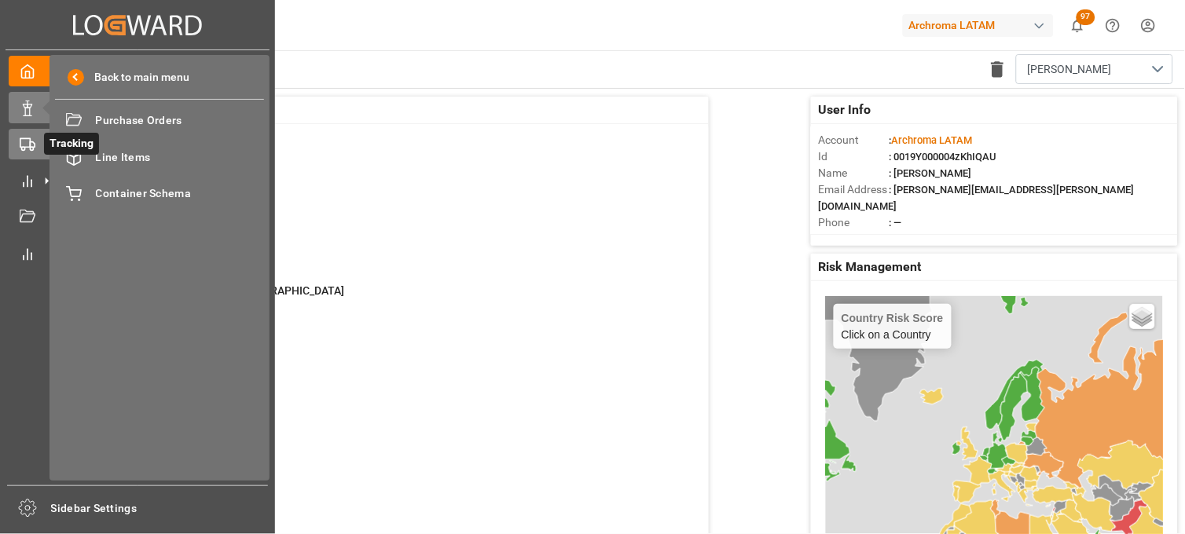
click at [39, 143] on icon at bounding box center [47, 144] width 17 height 17
click at [127, 124] on span "Final Delivery" at bounding box center [180, 120] width 169 height 17
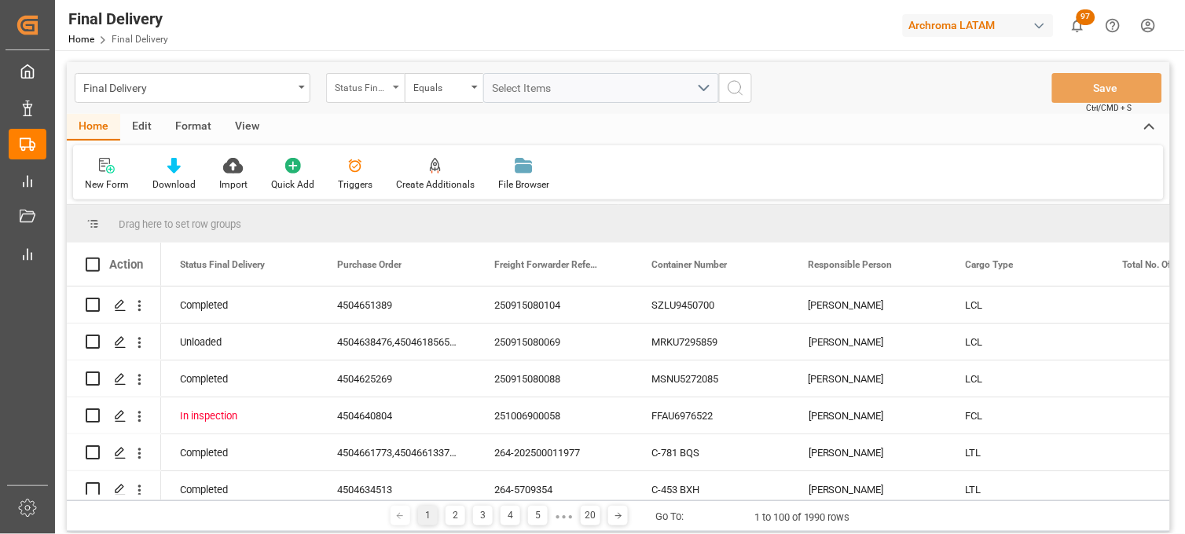
click at [382, 93] on div "Status Final Delivery" at bounding box center [361, 86] width 53 height 18
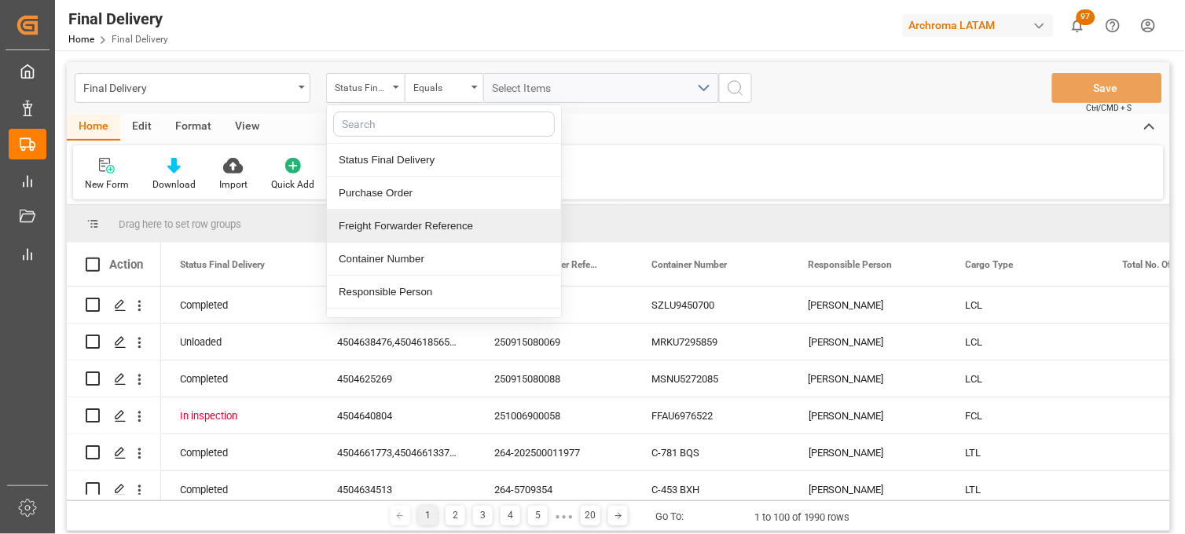
click at [416, 228] on div "Freight Forwarder Reference" at bounding box center [444, 226] width 234 height 33
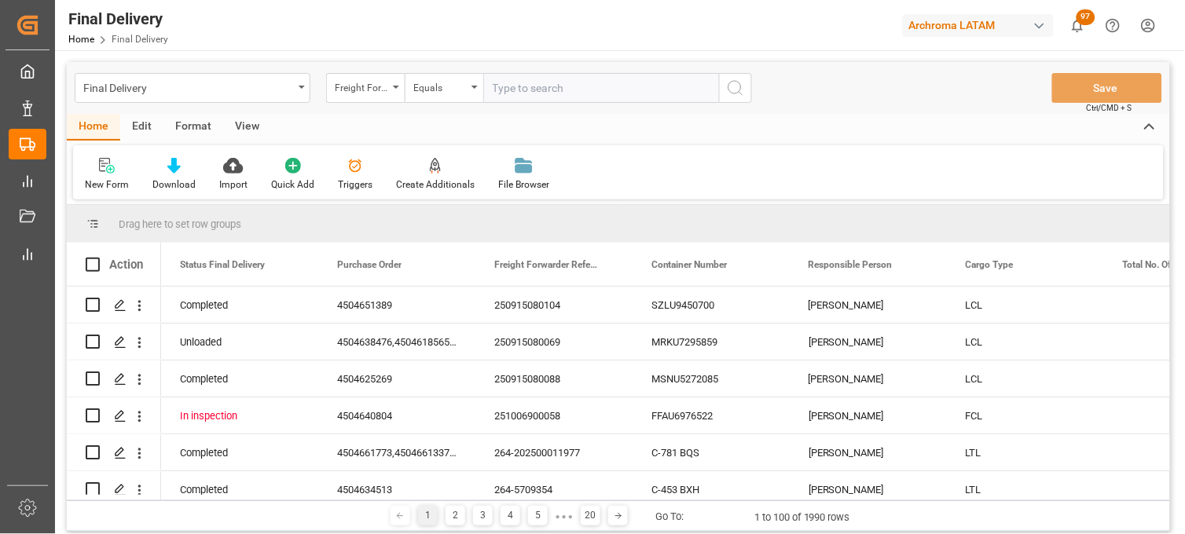
click at [519, 96] on input "text" at bounding box center [601, 88] width 236 height 30
type input "250915080021"
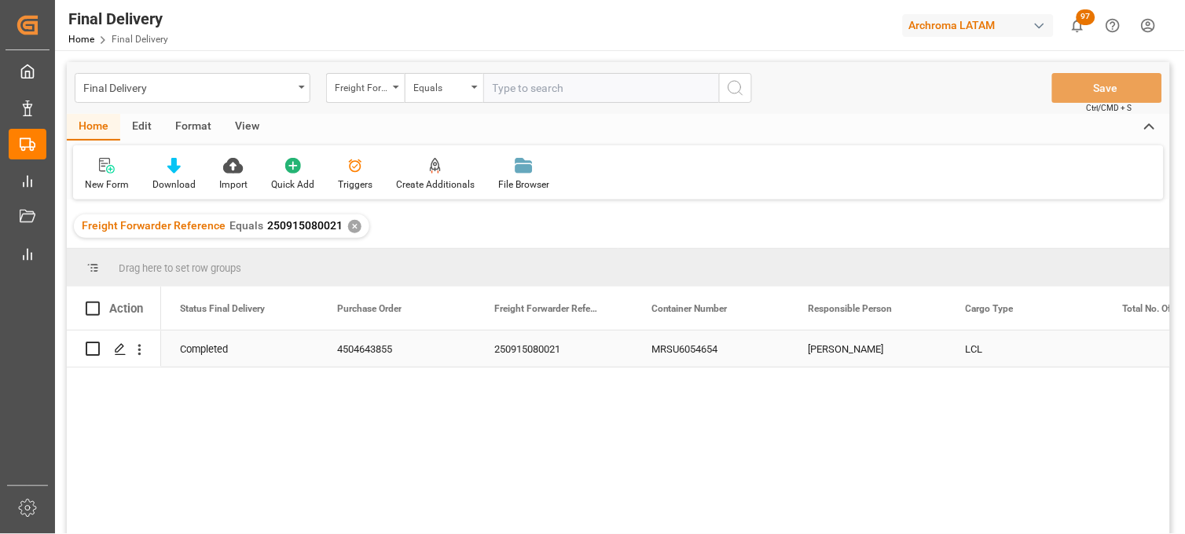
click at [679, 355] on div "MRSU6054654" at bounding box center [711, 349] width 157 height 36
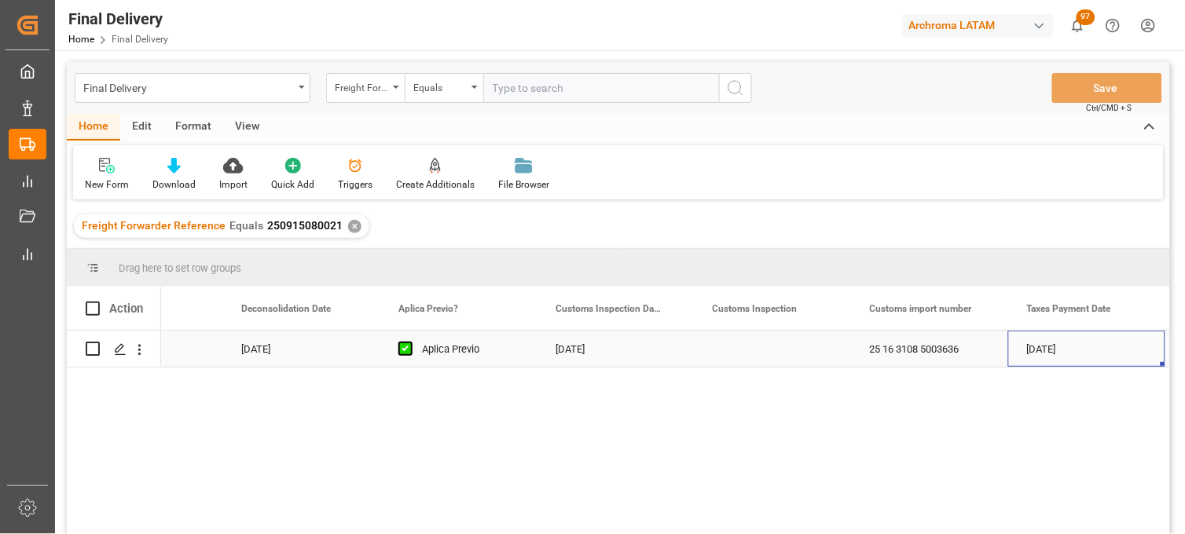
scroll to position [0, 1510]
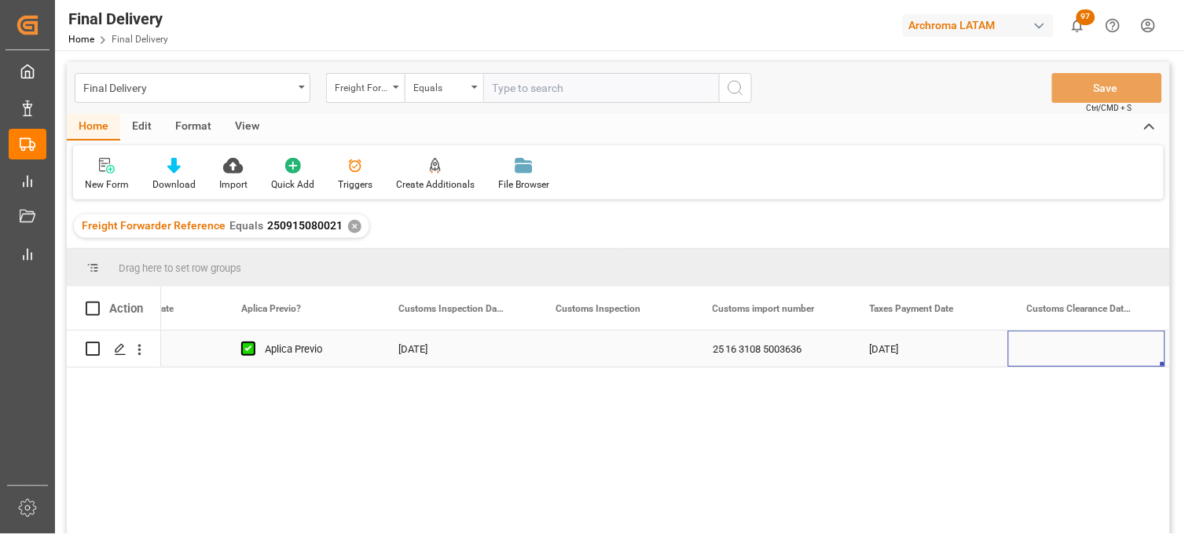
click at [590, 354] on div "Press SPACE to select this row." at bounding box center [615, 349] width 157 height 36
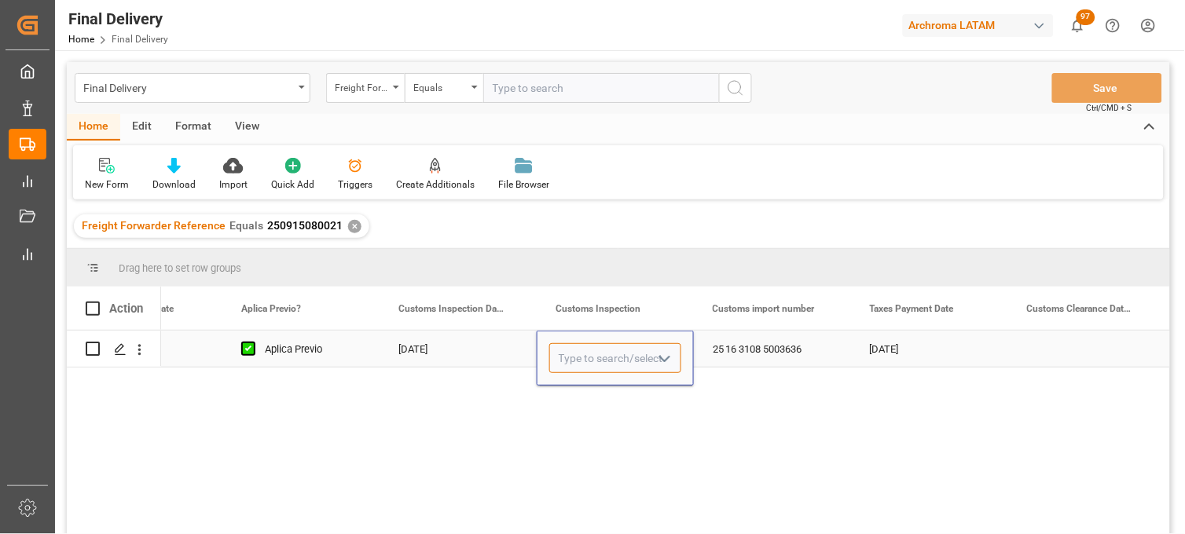
click at [590, 354] on input "Press SPACE to select this row." at bounding box center [615, 358] width 132 height 30
drag, startPoint x: 590, startPoint y: 351, endPoint x: 594, endPoint y: 386, distance: 34.8
click at [594, 373] on div "ve VERDE" at bounding box center [615, 358] width 132 height 30
click at [593, 386] on div "VERDE" at bounding box center [615, 403] width 130 height 55
type input "VERDE"
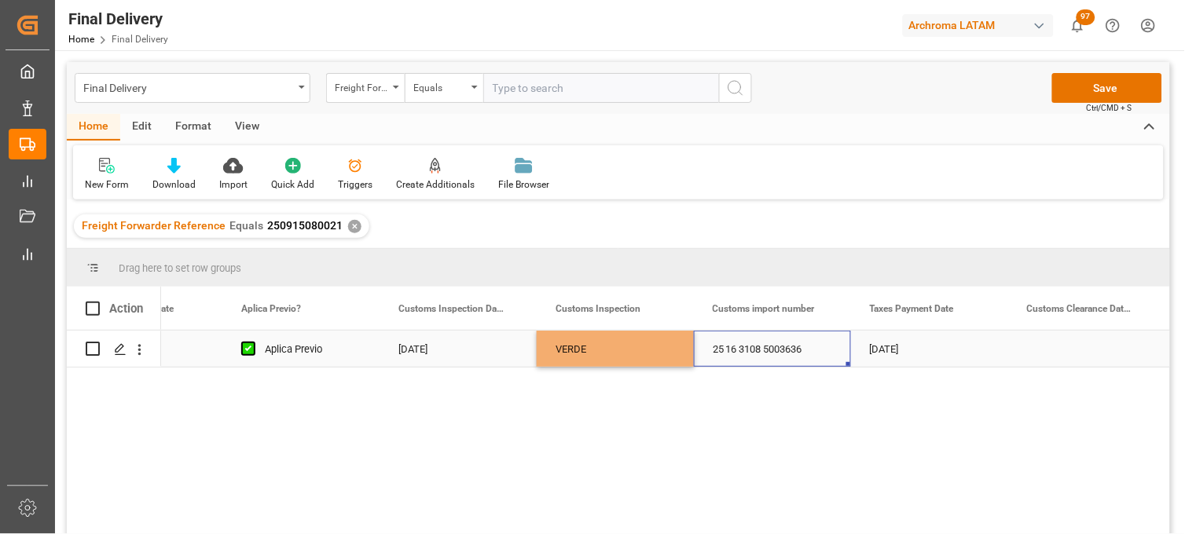
click at [739, 347] on div "25 16 3108 5003636" at bounding box center [772, 349] width 157 height 36
click at [893, 350] on div "[DATE]" at bounding box center [929, 349] width 157 height 36
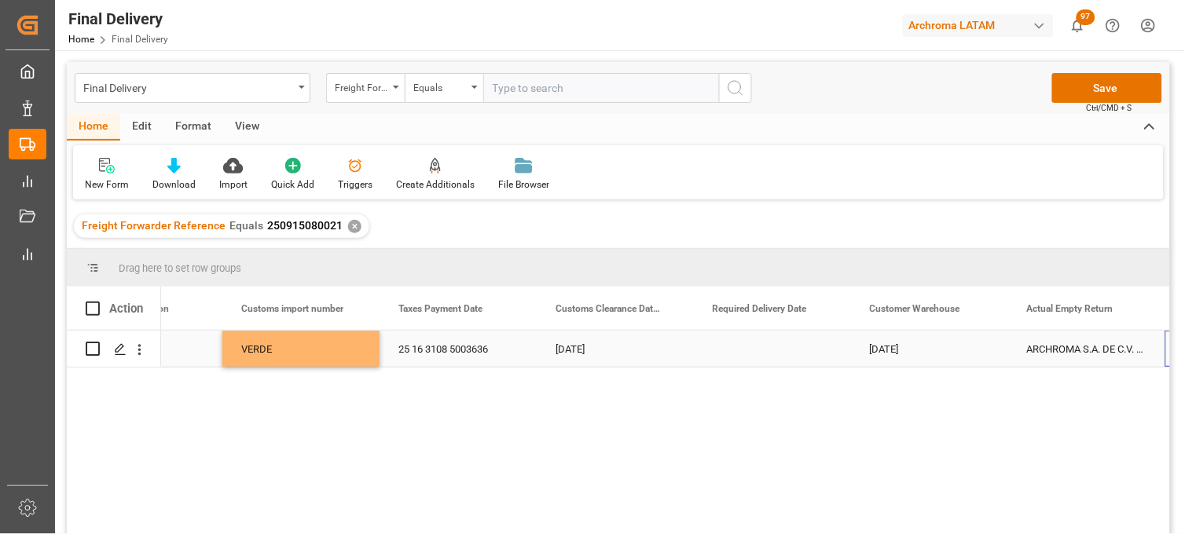
scroll to position [0, 1982]
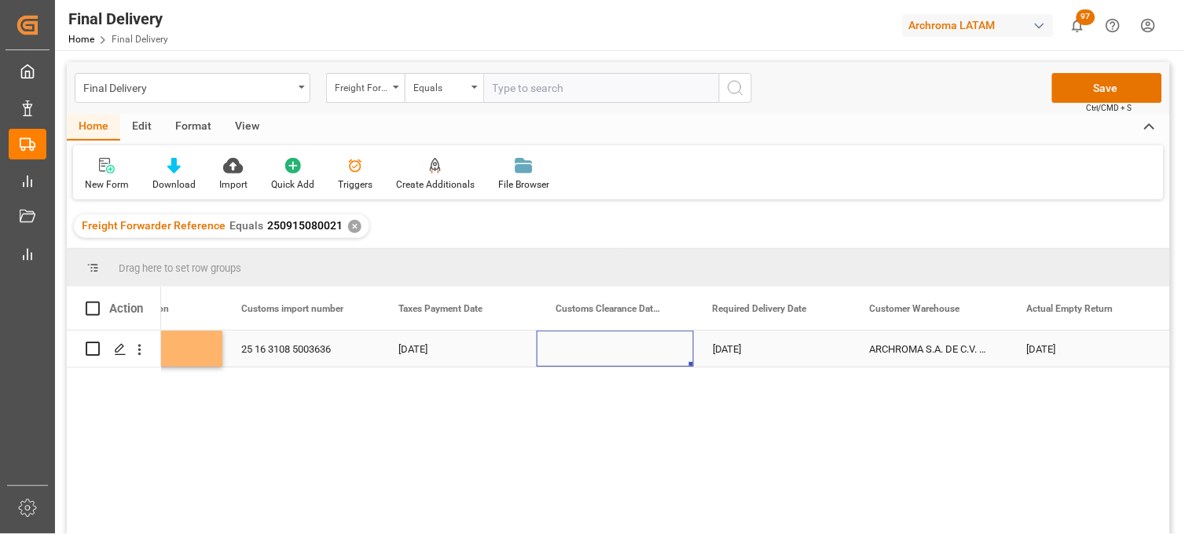
click at [600, 349] on div "Press SPACE to select this row." at bounding box center [615, 349] width 157 height 36
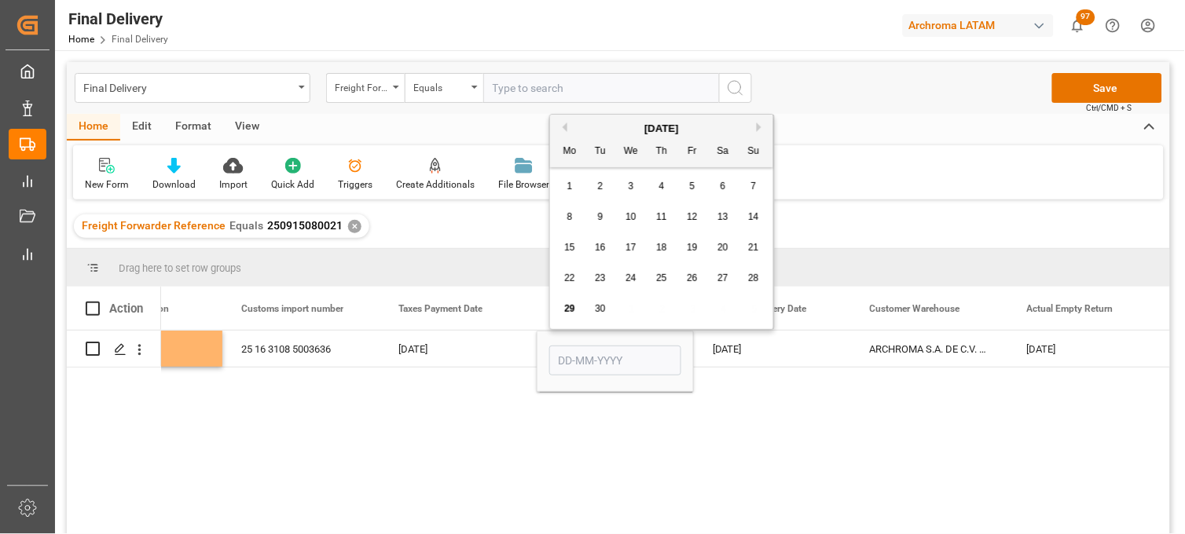
click at [567, 312] on span "29" at bounding box center [569, 308] width 10 height 11
type input "[DATE]"
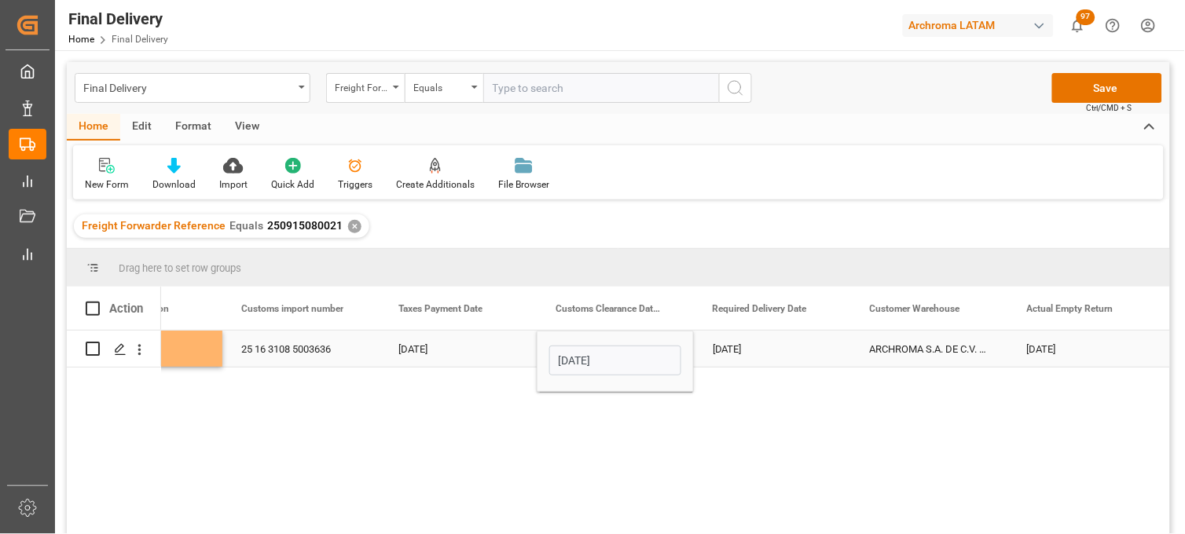
click at [758, 347] on div "[DATE]" at bounding box center [772, 349] width 157 height 36
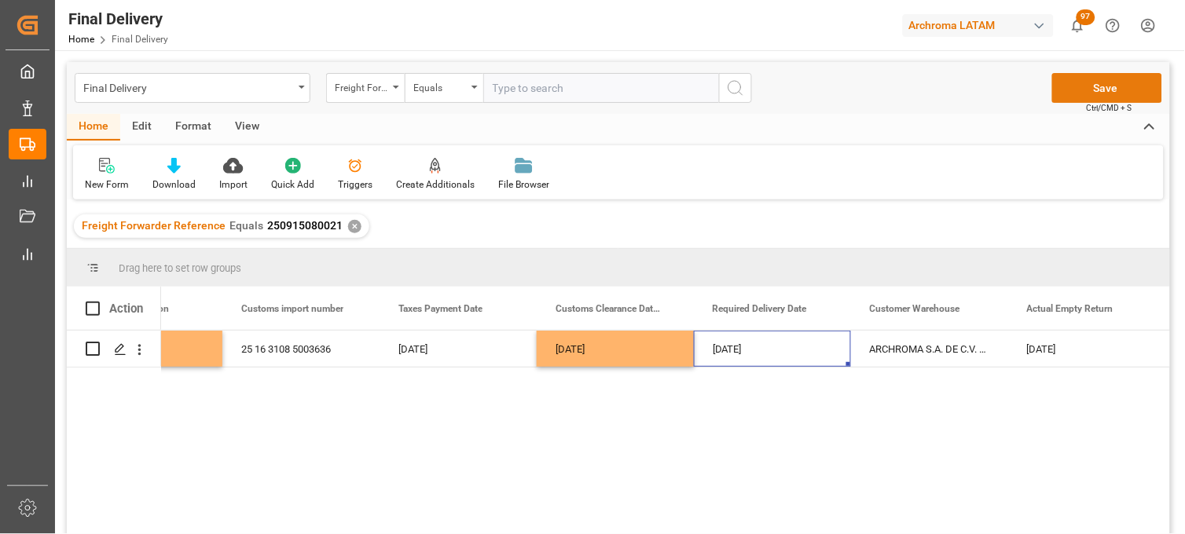
click at [1066, 86] on button "Save" at bounding box center [1107, 88] width 110 height 30
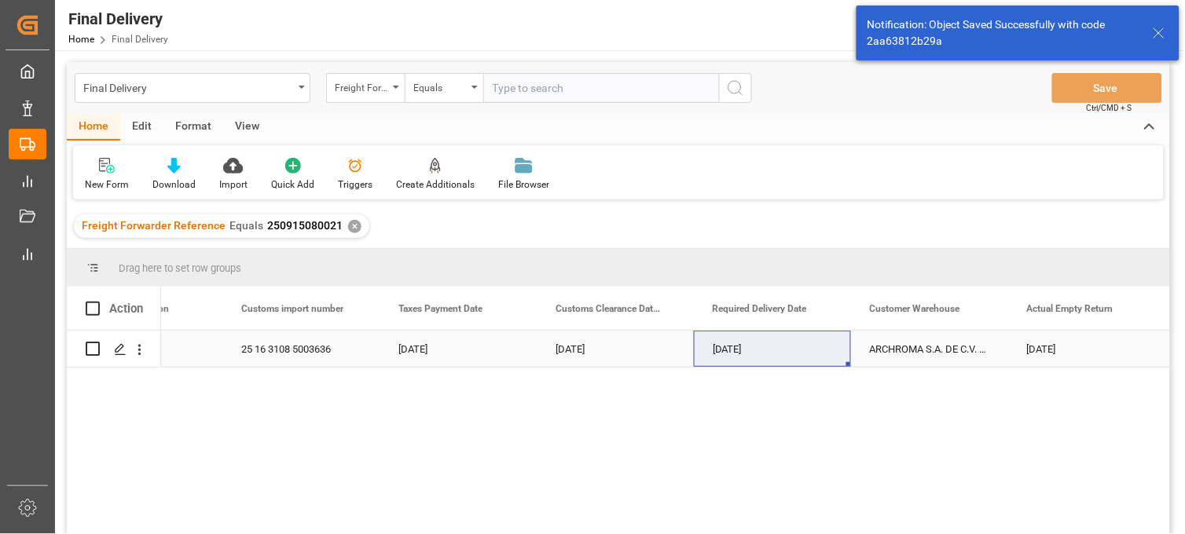
click at [889, 358] on div "ARCHROMA S.A. DE C.V. ([PERSON_NAME])" at bounding box center [929, 349] width 157 height 36
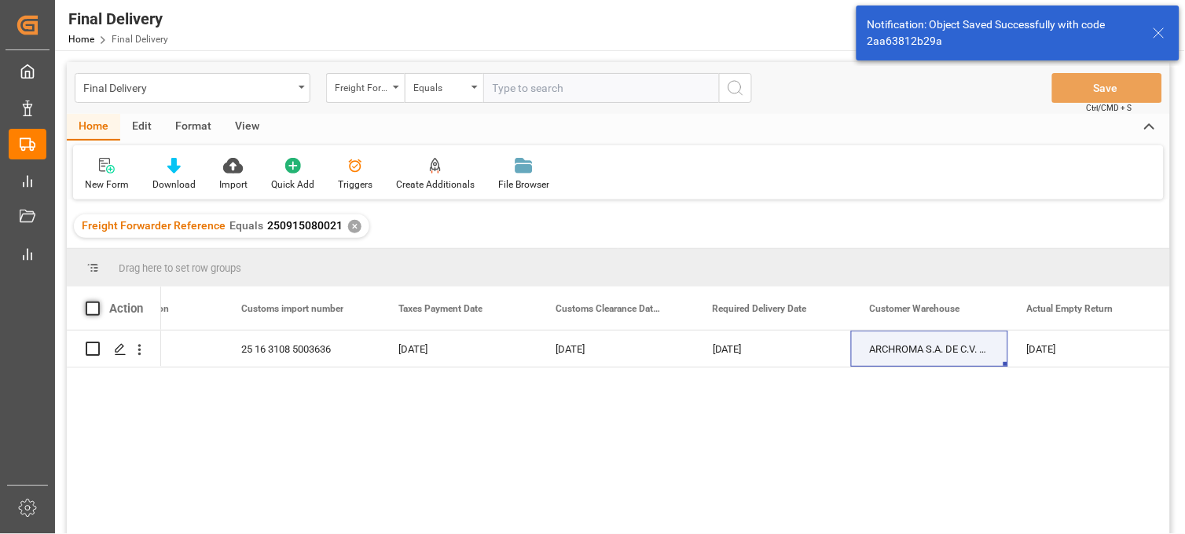
click at [91, 303] on span at bounding box center [93, 309] width 14 height 14
click at [97, 302] on input "checkbox" at bounding box center [97, 302] width 0 height 0
checkbox input "true"
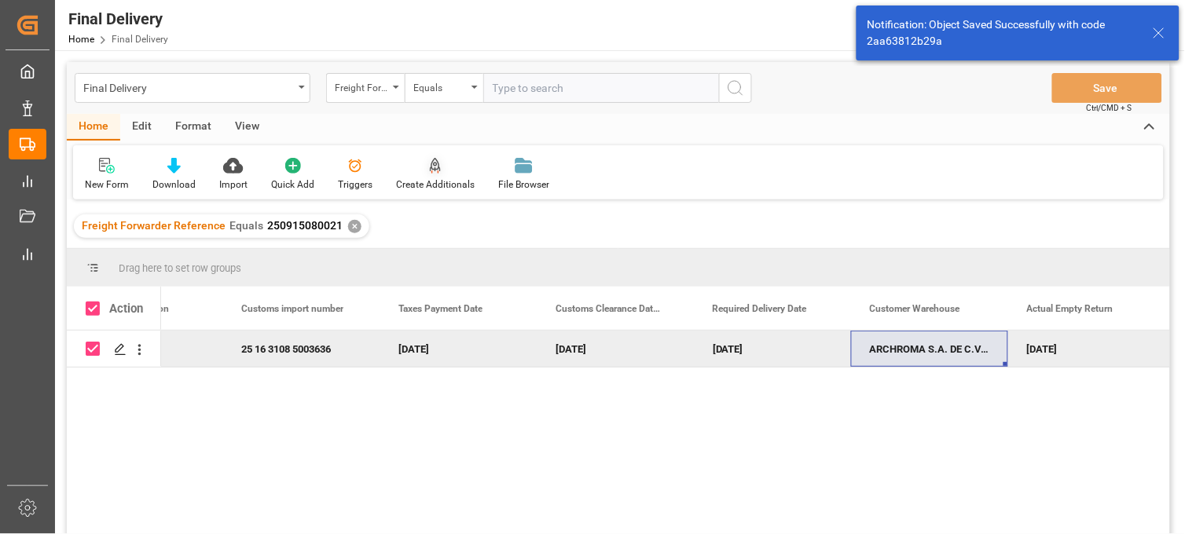
click at [442, 174] on div "Create Additionals" at bounding box center [435, 174] width 102 height 35
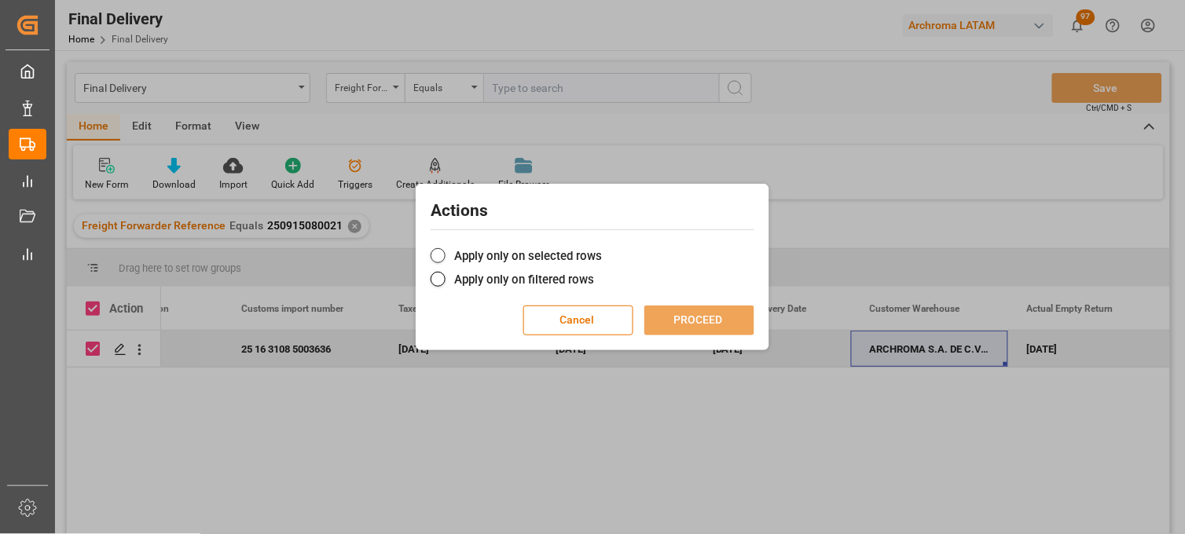
click at [509, 254] on label "Apply only on selected rows" at bounding box center [593, 256] width 324 height 19
click at [602, 248] on input "Apply only on selected rows" at bounding box center [602, 248] width 0 height 0
click at [678, 325] on button "PROCEED" at bounding box center [699, 321] width 110 height 30
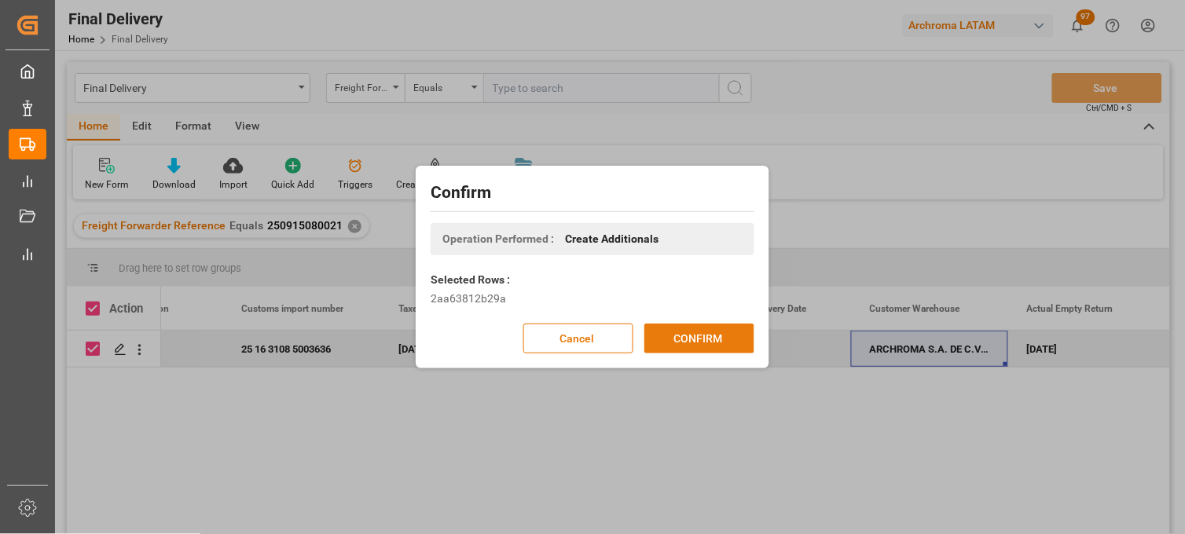
click at [688, 351] on button "CONFIRM" at bounding box center [699, 339] width 110 height 30
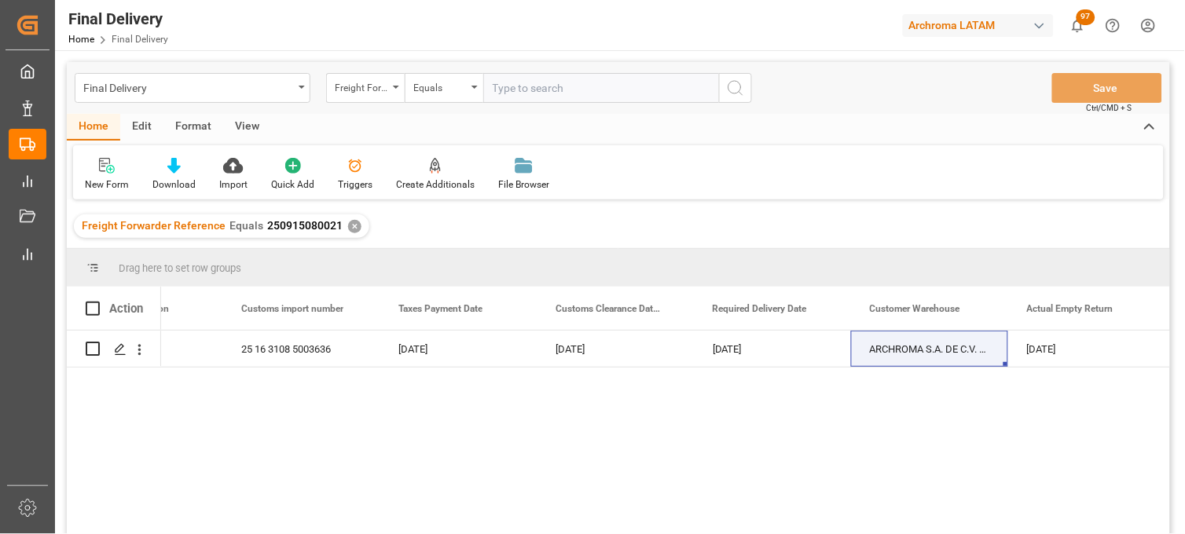
click at [348, 226] on div "✕" at bounding box center [354, 226] width 13 height 13
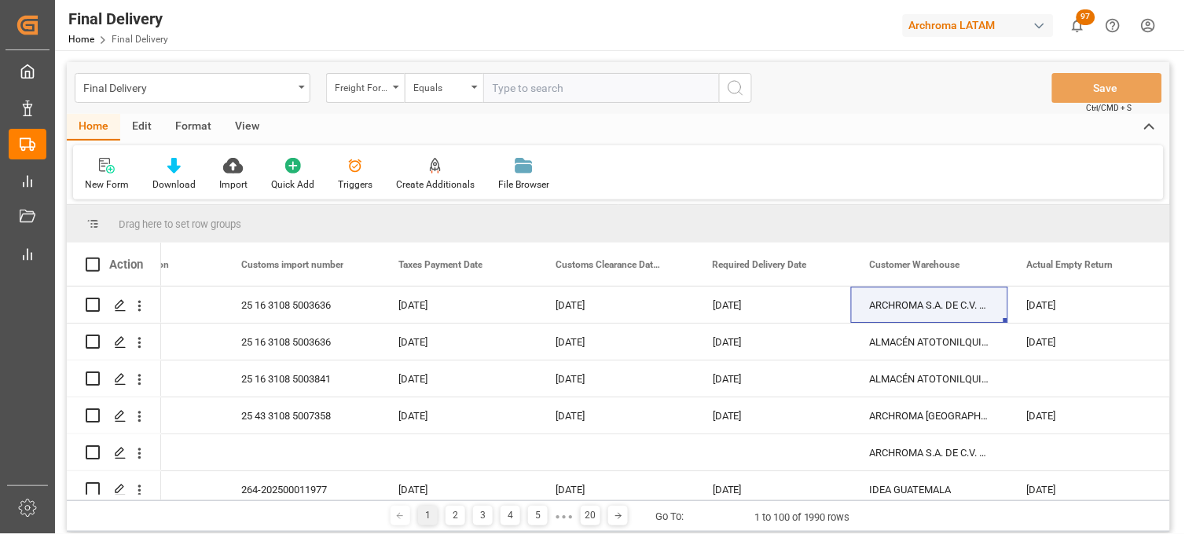
click at [513, 97] on input "text" at bounding box center [601, 88] width 236 height 30
paste input "250915080104"
type input "250915080104"
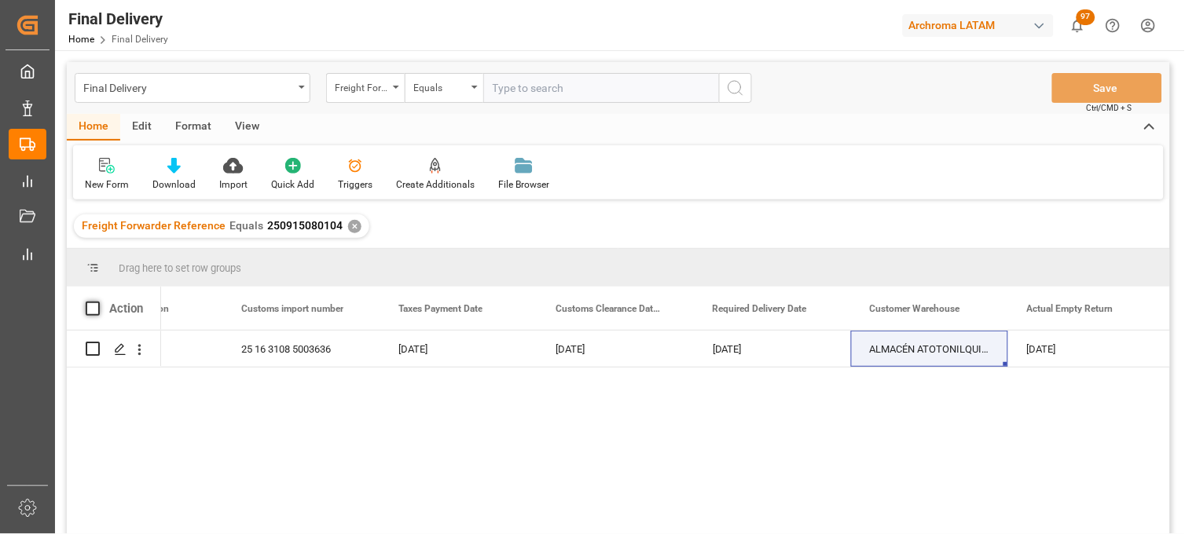
click at [89, 310] on span at bounding box center [93, 309] width 14 height 14
click at [97, 302] on input "checkbox" at bounding box center [97, 302] width 0 height 0
checkbox input "true"
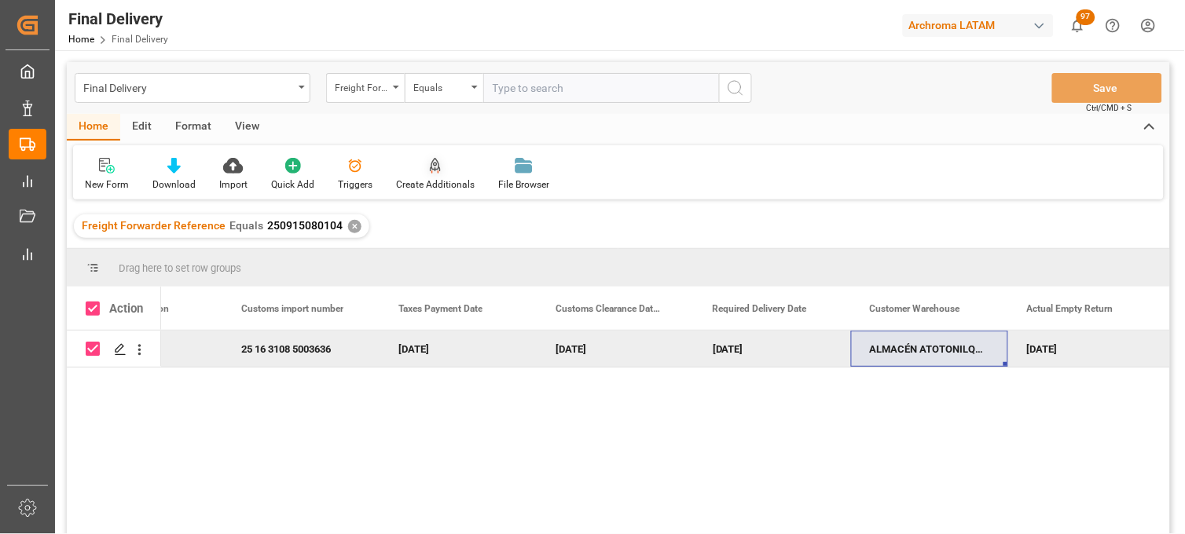
click at [431, 168] on icon at bounding box center [435, 164] width 11 height 13
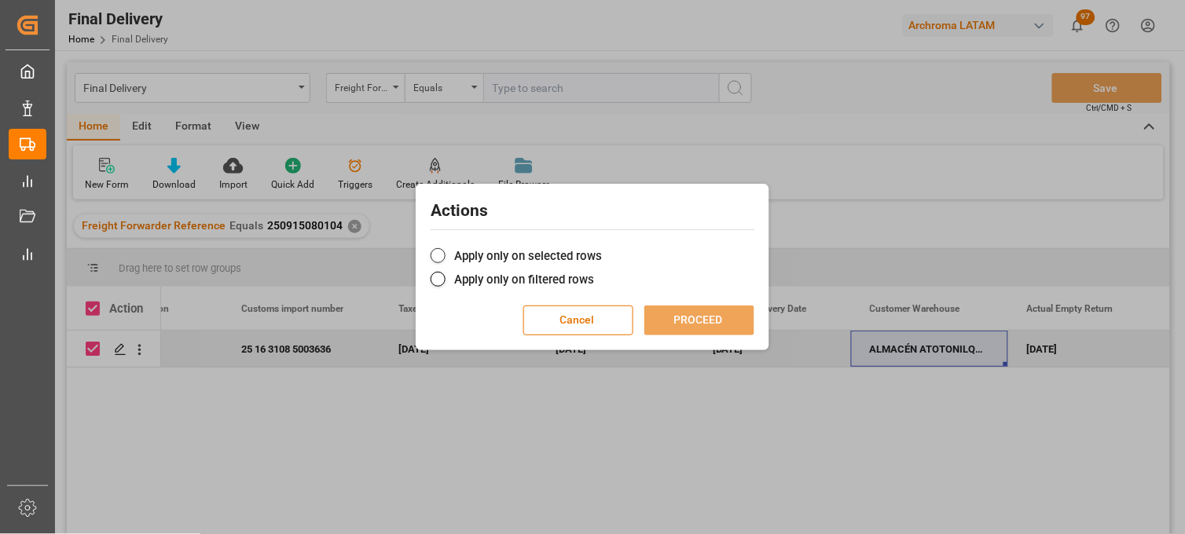
click at [446, 255] on label "Apply only on selected rows" at bounding box center [593, 256] width 324 height 19
click at [602, 248] on input "Apply only on selected rows" at bounding box center [602, 248] width 0 height 0
click at [666, 319] on button "PROCEED" at bounding box center [699, 321] width 110 height 30
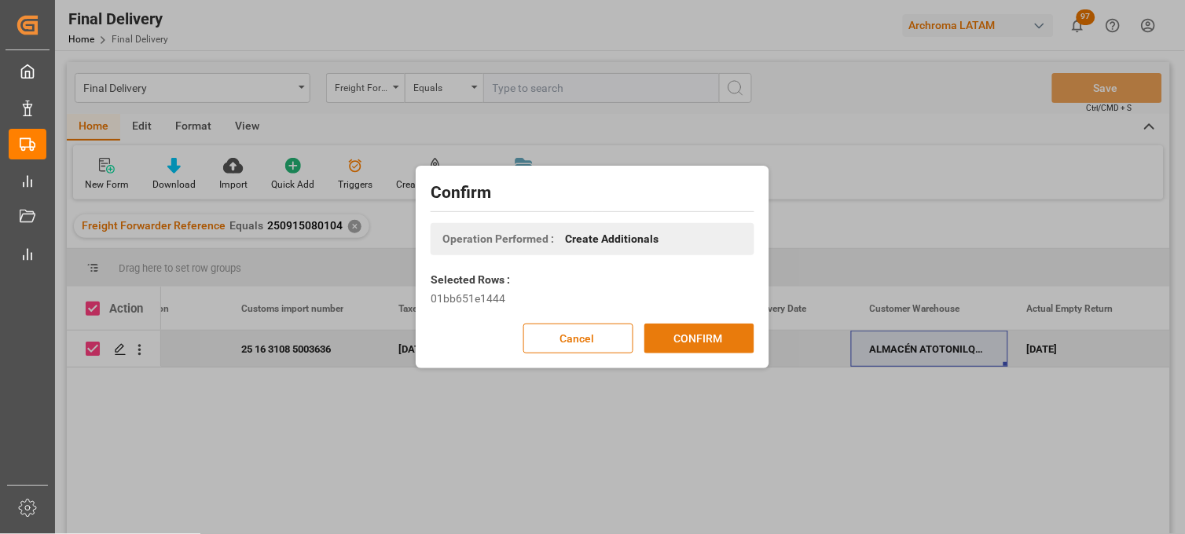
click at [673, 341] on button "CONFIRM" at bounding box center [699, 339] width 110 height 30
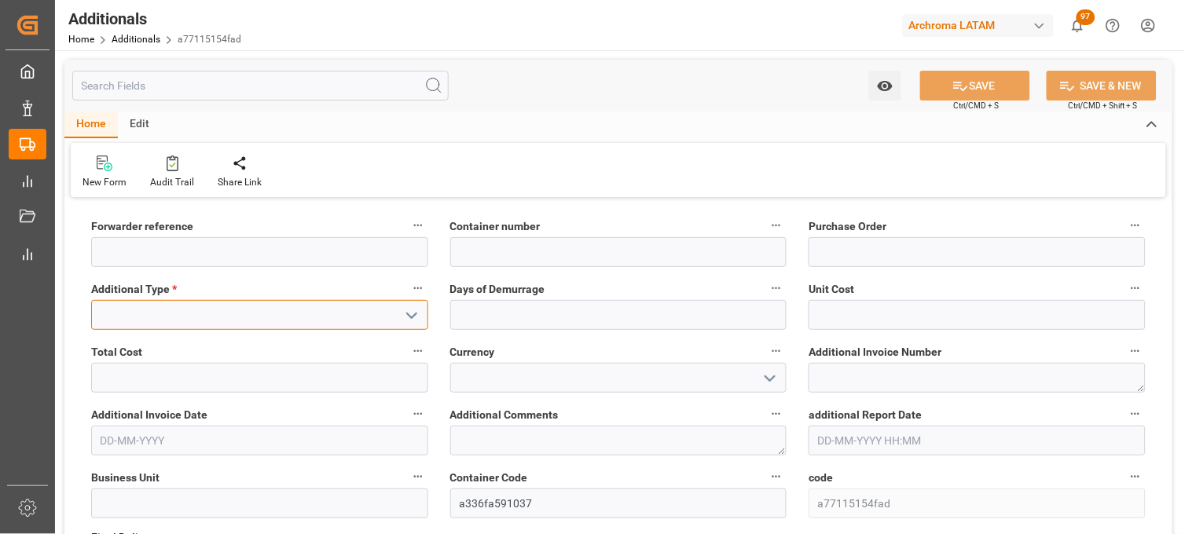
click at [339, 311] on input at bounding box center [259, 315] width 337 height 30
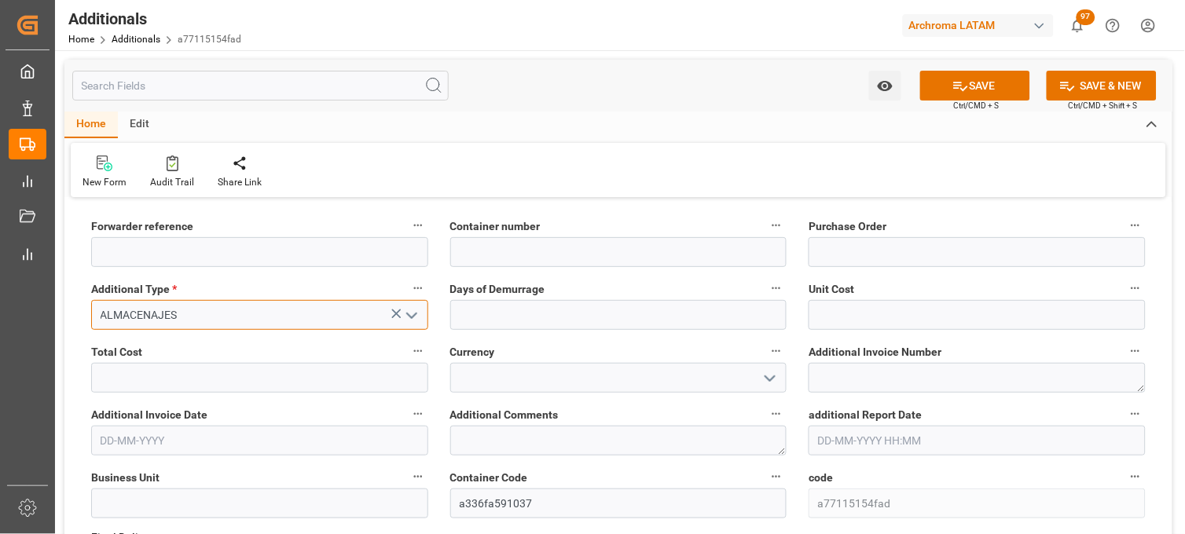
type input "ALMACENAJES"
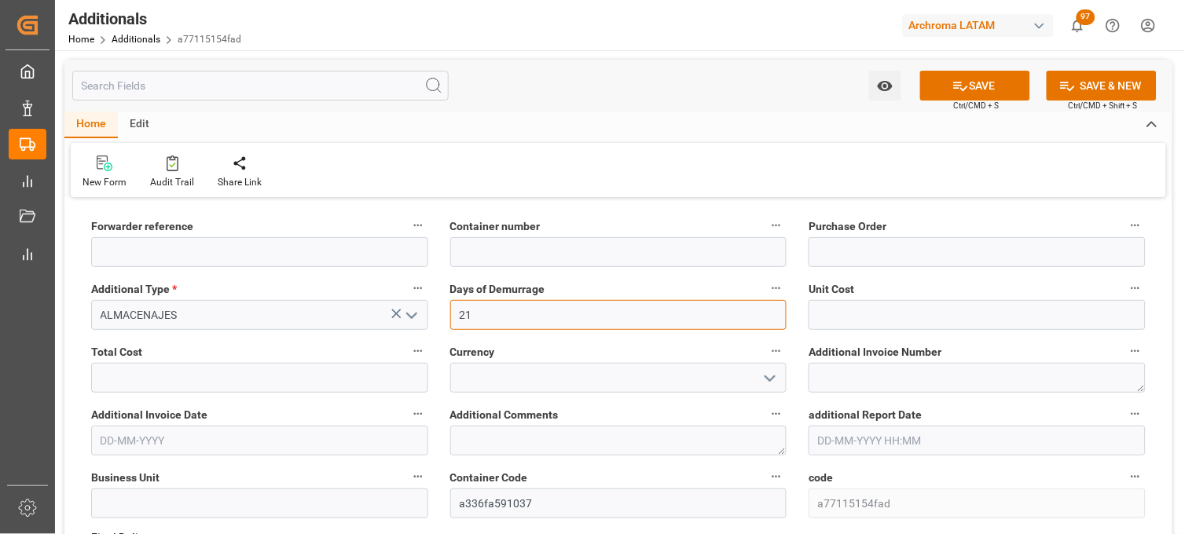
type input "21"
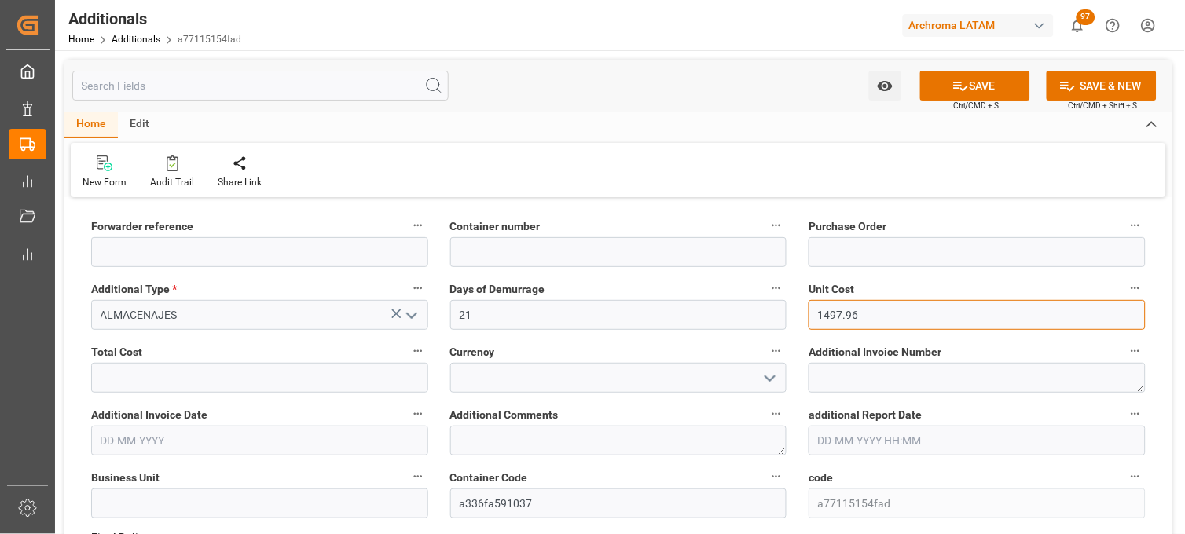
type input "1497.96"
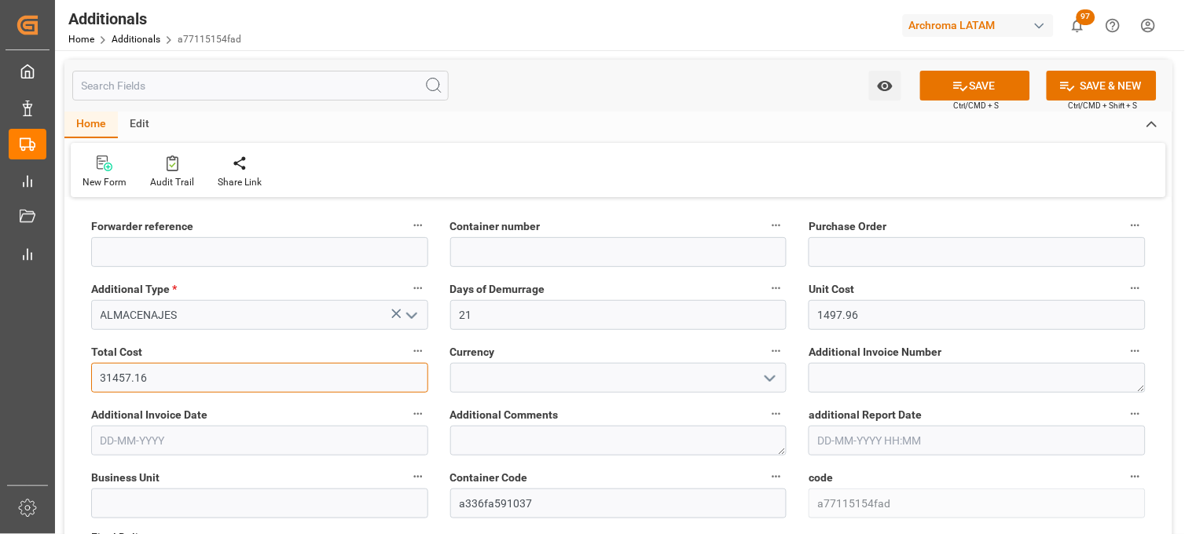
type input "31457.16"
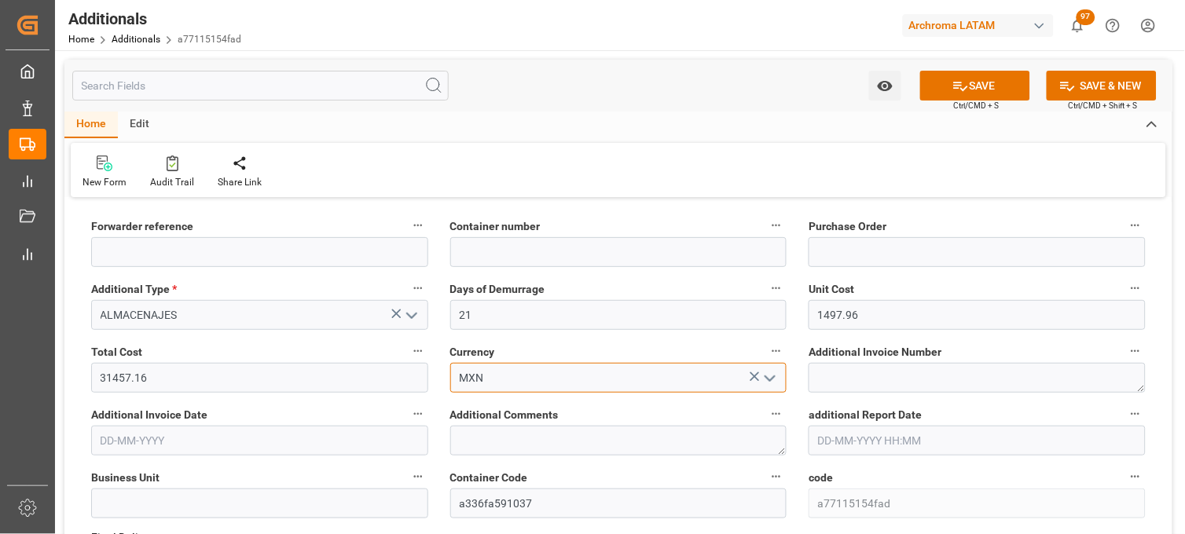
type input "MXN"
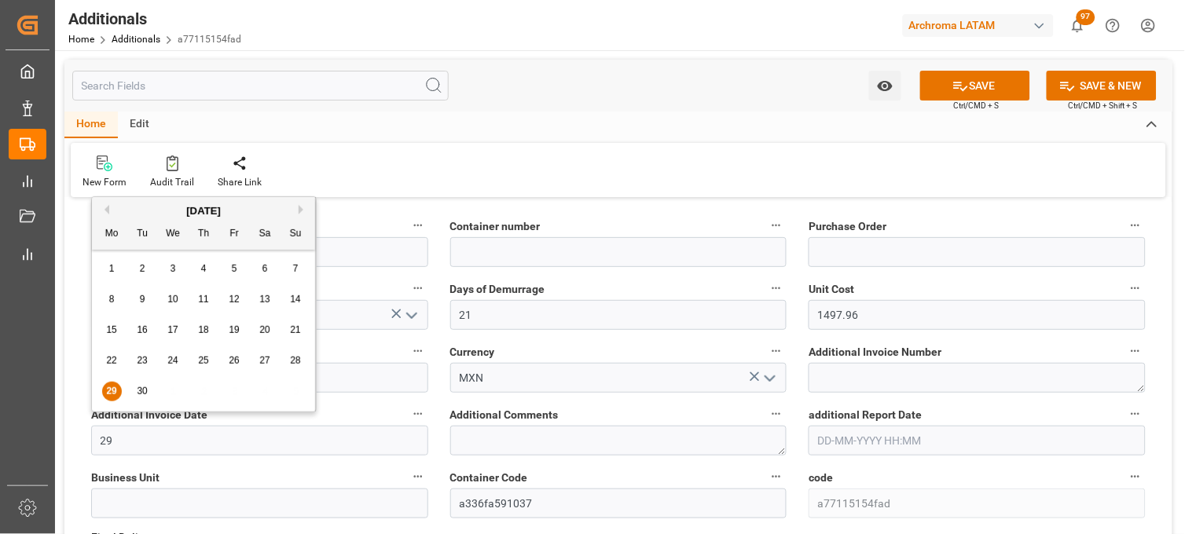
type input "[DATE]"
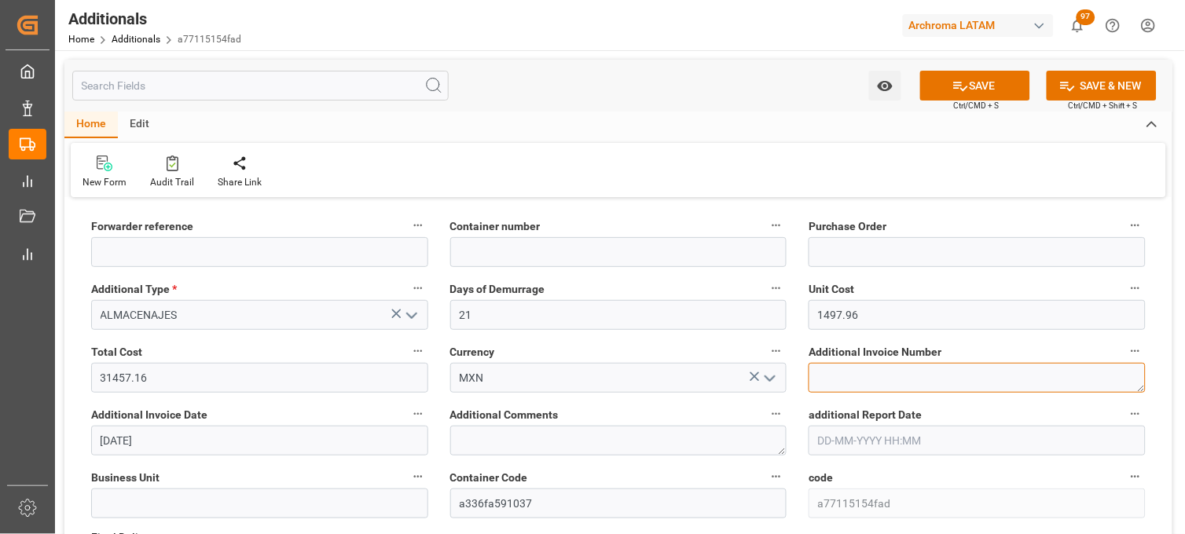
click at [831, 374] on textarea at bounding box center [977, 378] width 337 height 30
paste textarea "LM457349"
type textarea "LM457349"
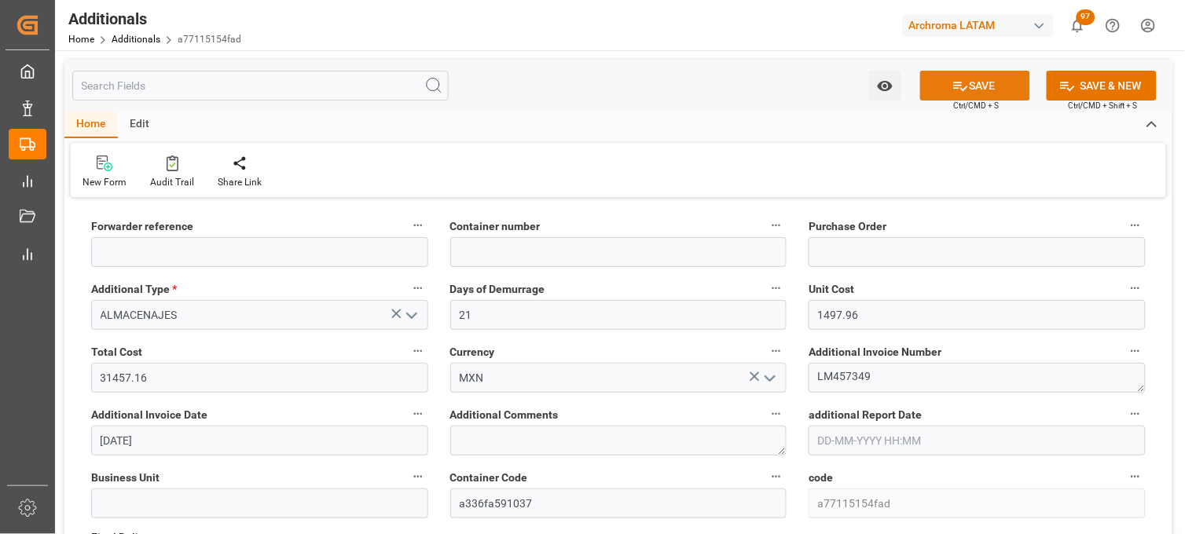
click at [996, 76] on button "SAVE" at bounding box center [975, 86] width 110 height 30
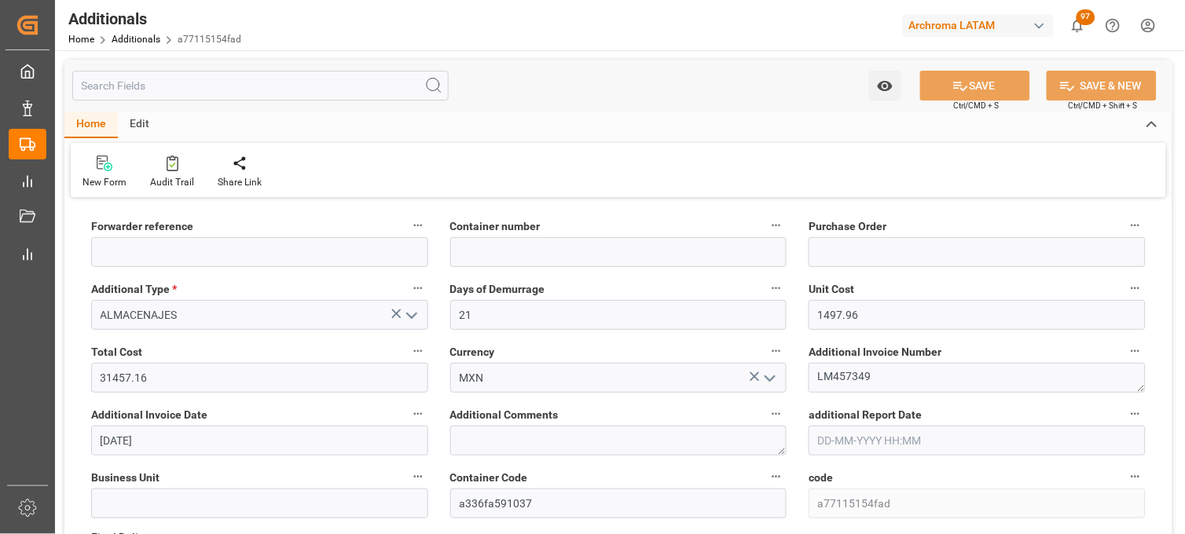
type input "250915080021"
type input "MRSU6054654"
type input "4504643855"
type input "TEXTIL"
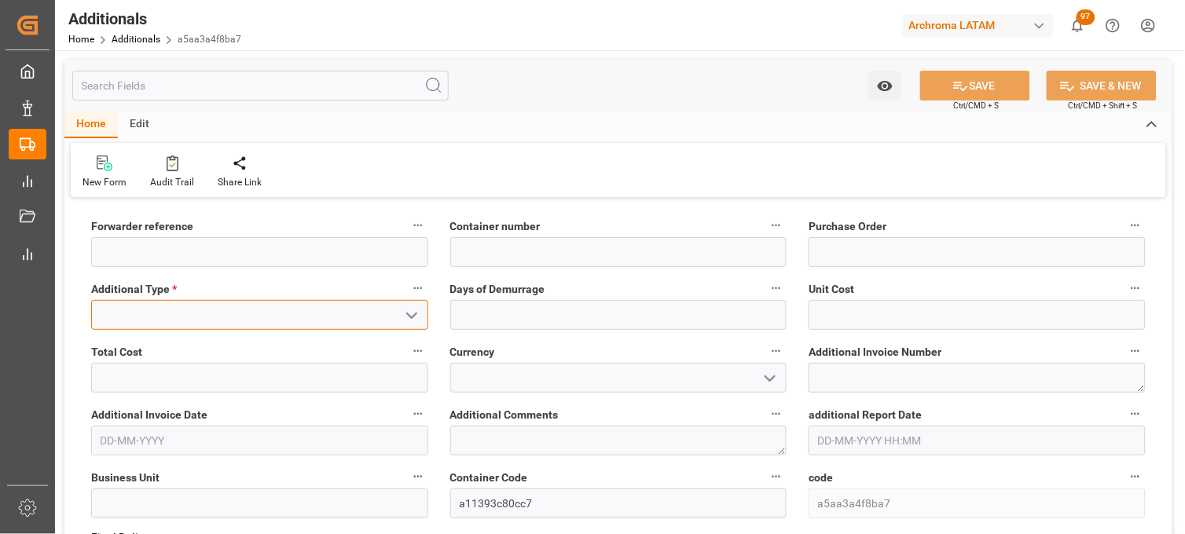
click at [377, 320] on input at bounding box center [259, 315] width 337 height 30
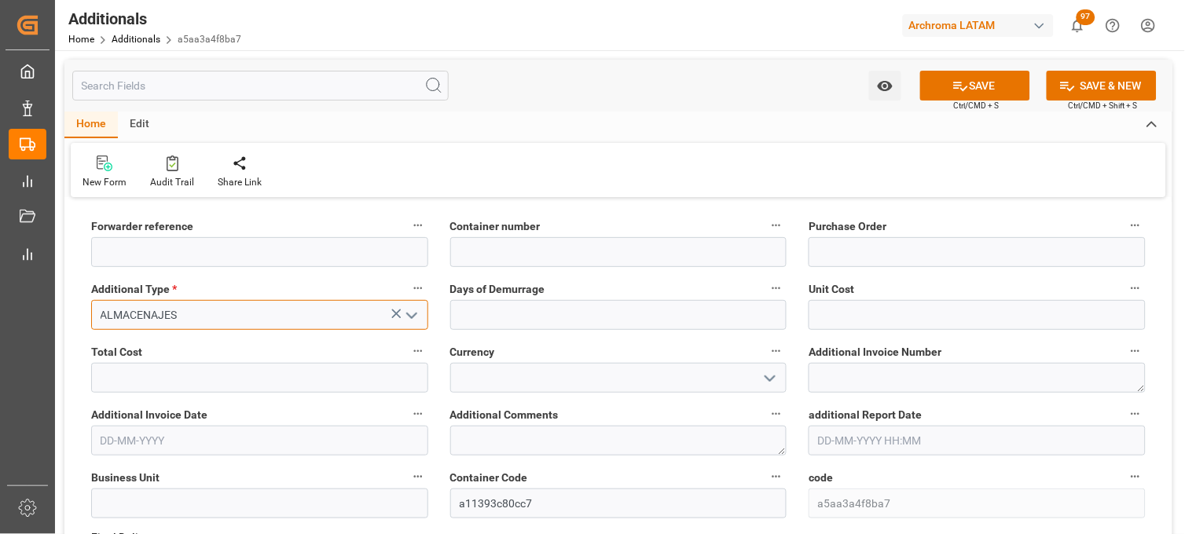
type input "ALMACENAJES"
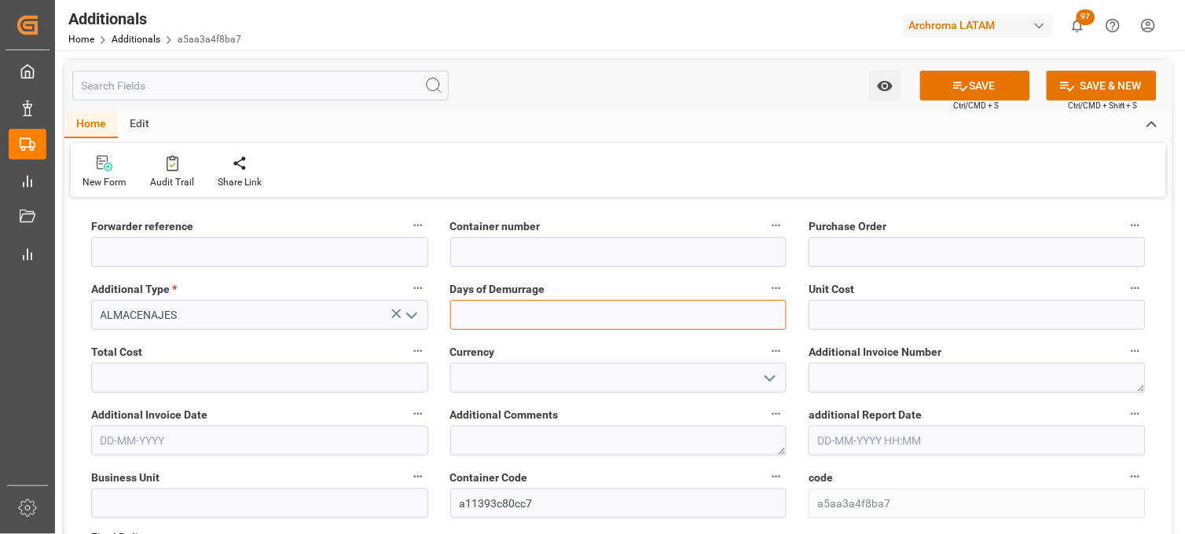
click at [474, 313] on input "text" at bounding box center [618, 315] width 337 height 30
type input "3"
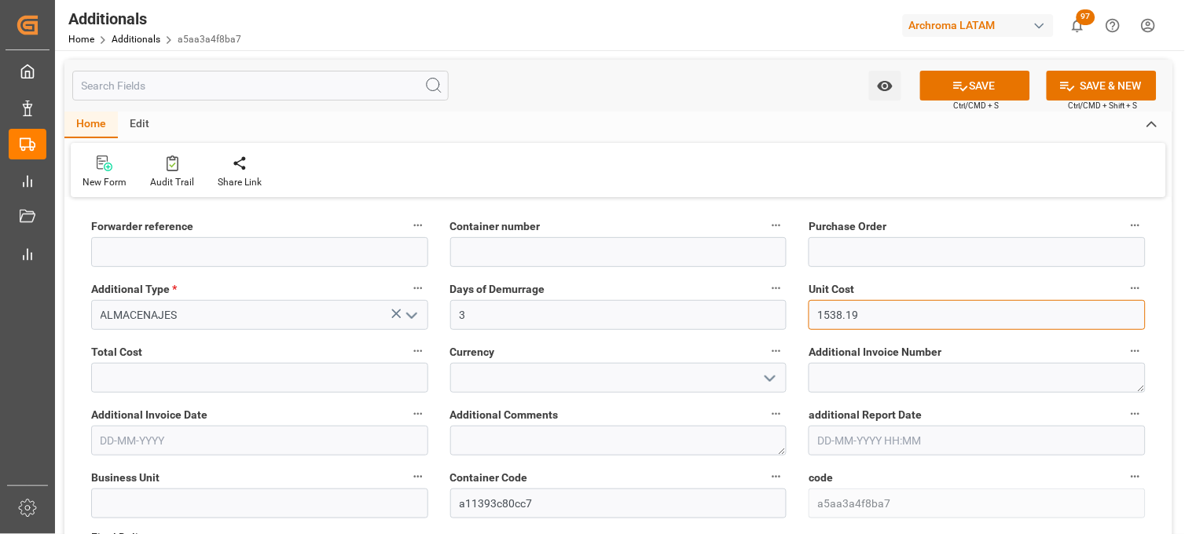
type input "1538.19"
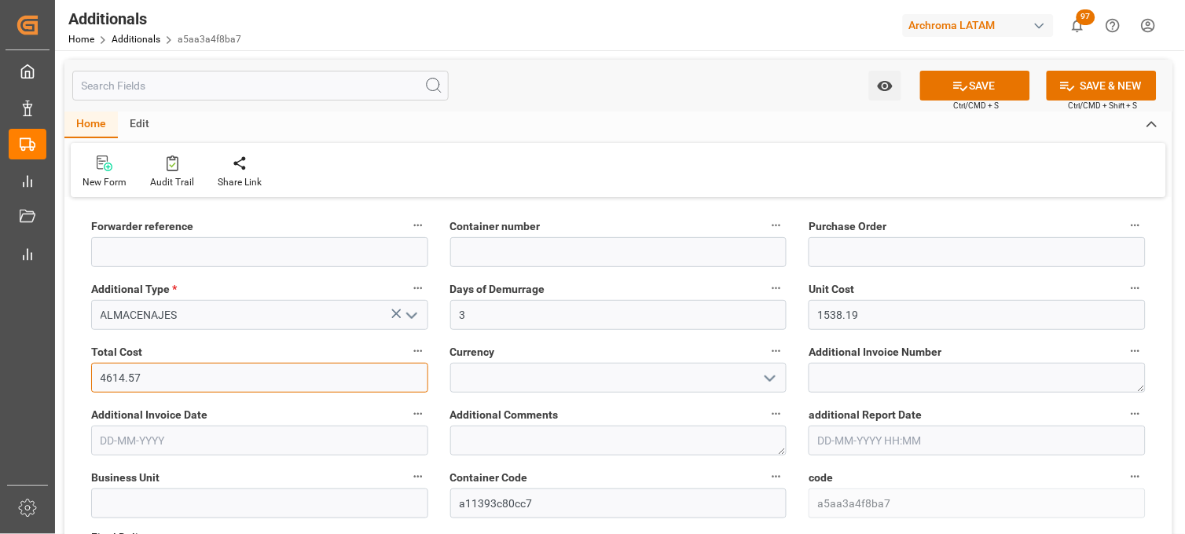
type input "4614.57"
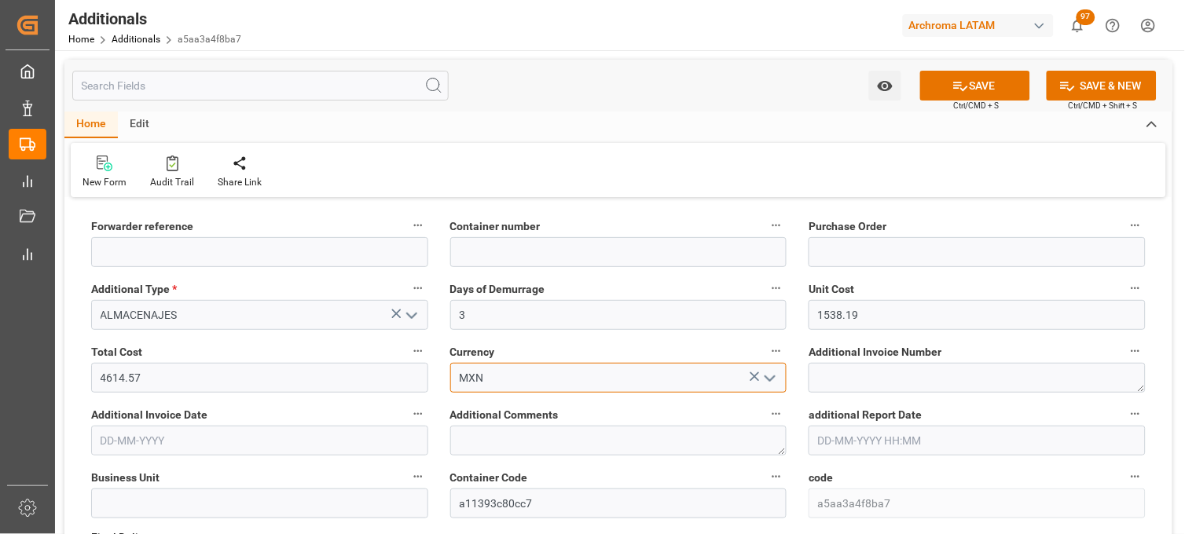
type input "MXN"
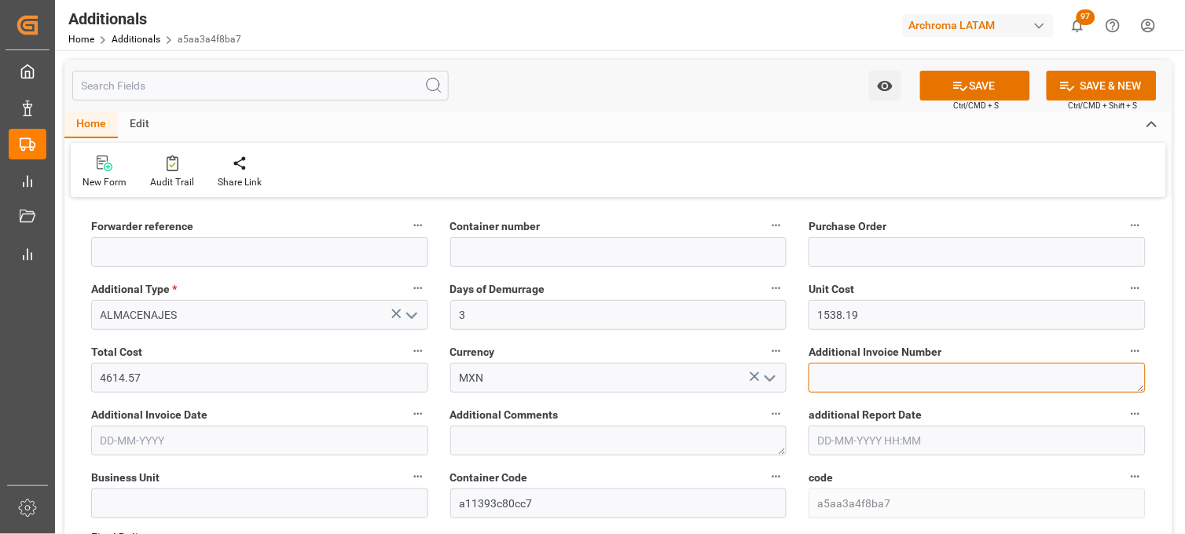
paste textarea "LM457212"
type textarea "LM457212"
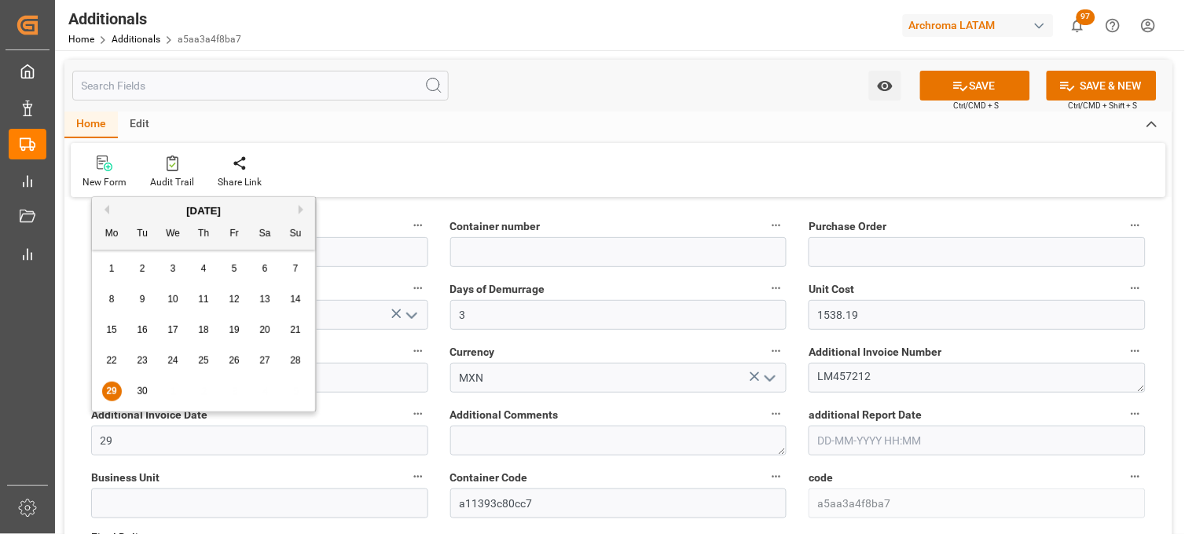
click at [240, 365] on div "26" at bounding box center [235, 361] width 20 height 19
type input "[DATE]"
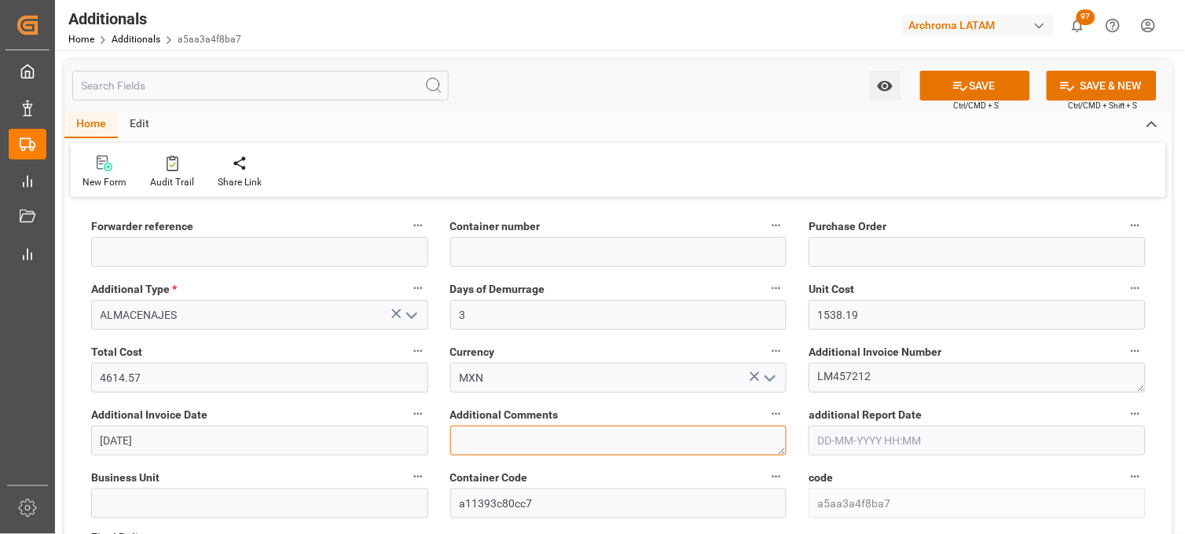
click at [558, 434] on textarea at bounding box center [618, 441] width 337 height 30
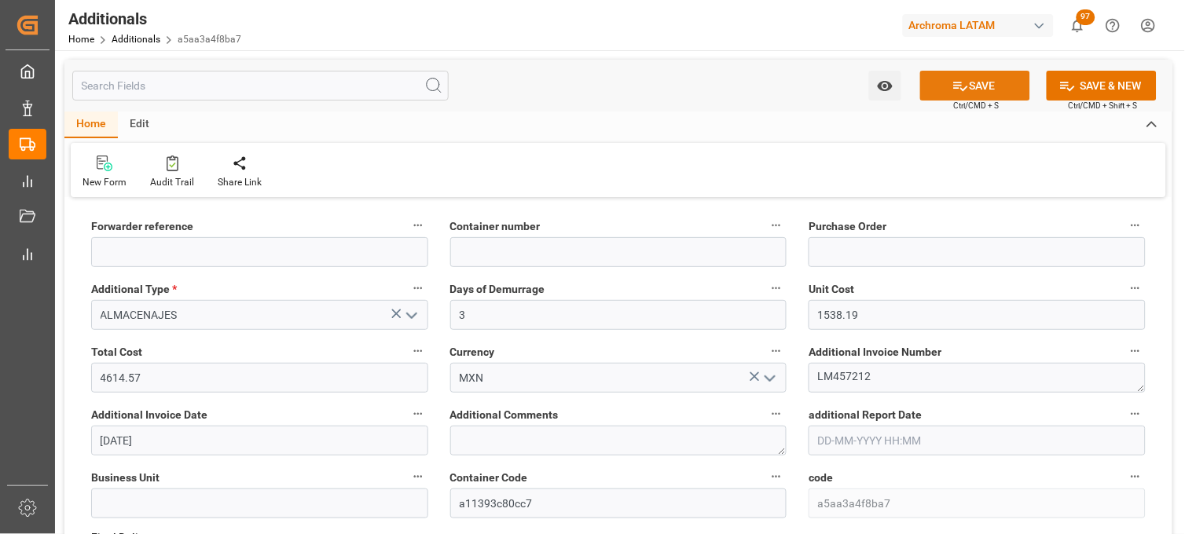
click at [959, 83] on icon at bounding box center [960, 86] width 17 height 17
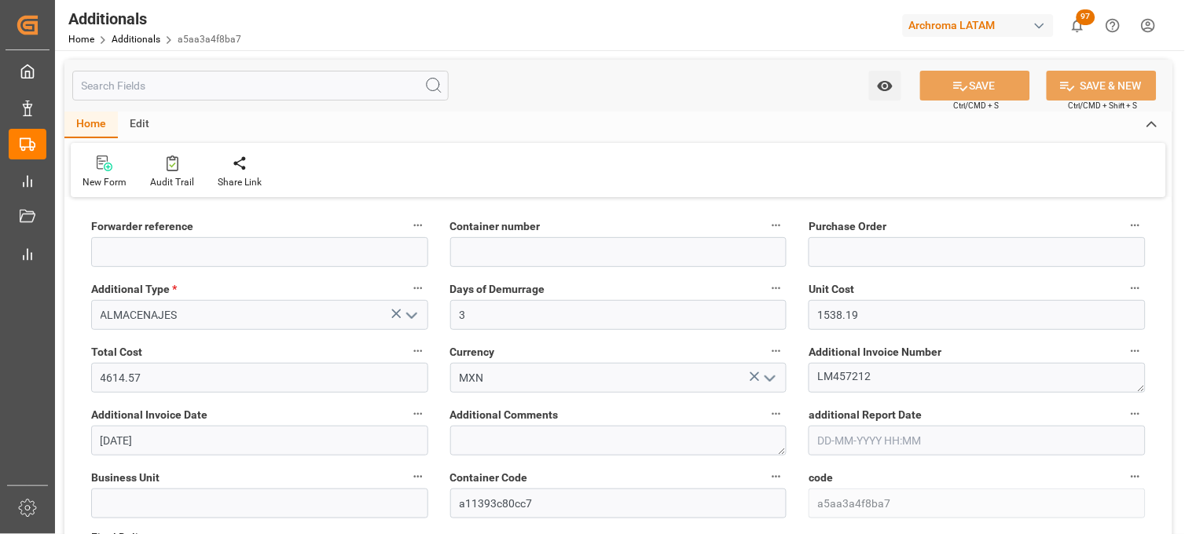
type input "250915080104"
type input "SZLU9450700"
type input "4504651389"
type input "TEXTIL"
